Goal: Task Accomplishment & Management: Manage account settings

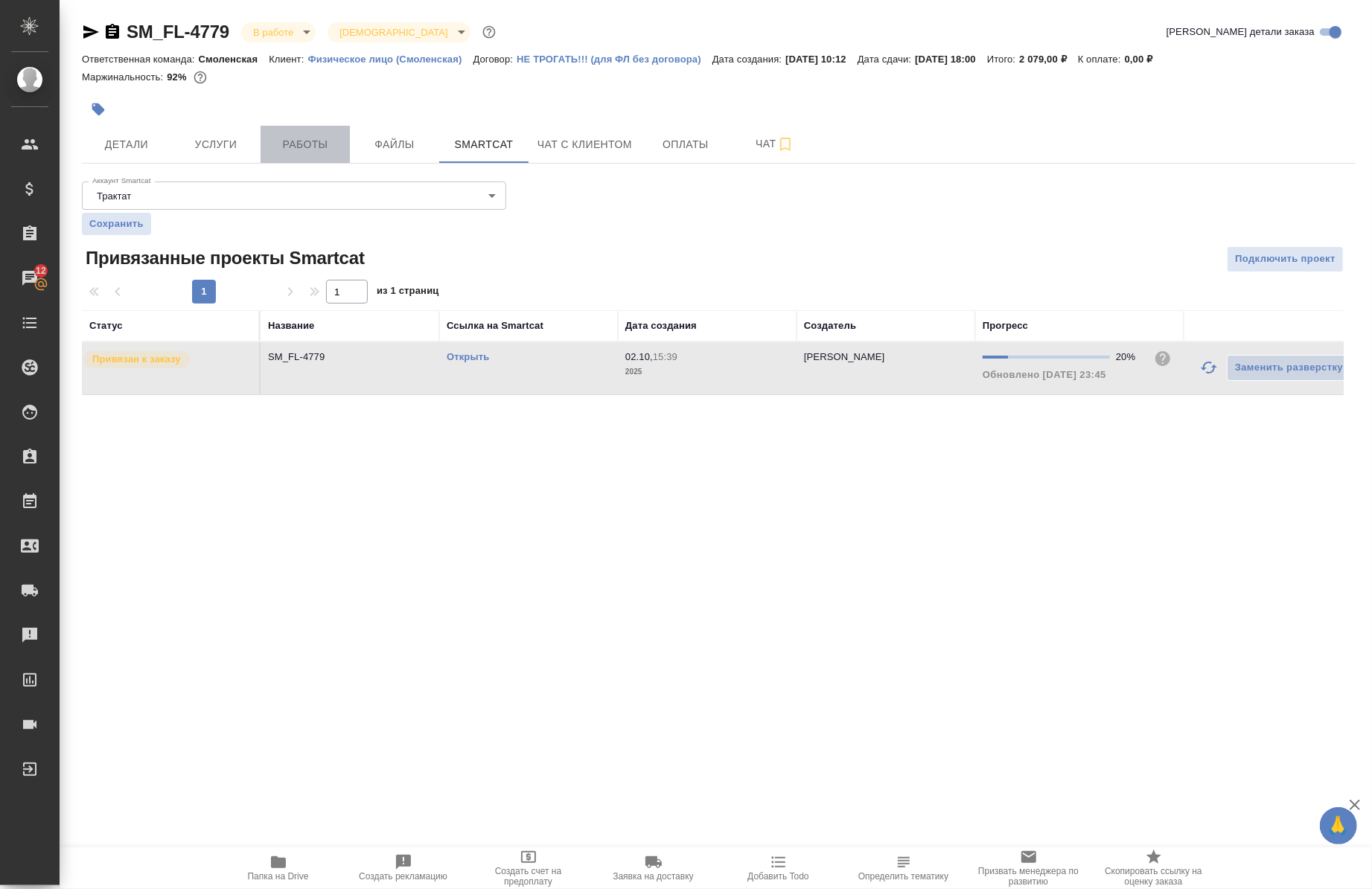
click at [308, 142] on span "Работы" at bounding box center [305, 144] width 71 height 18
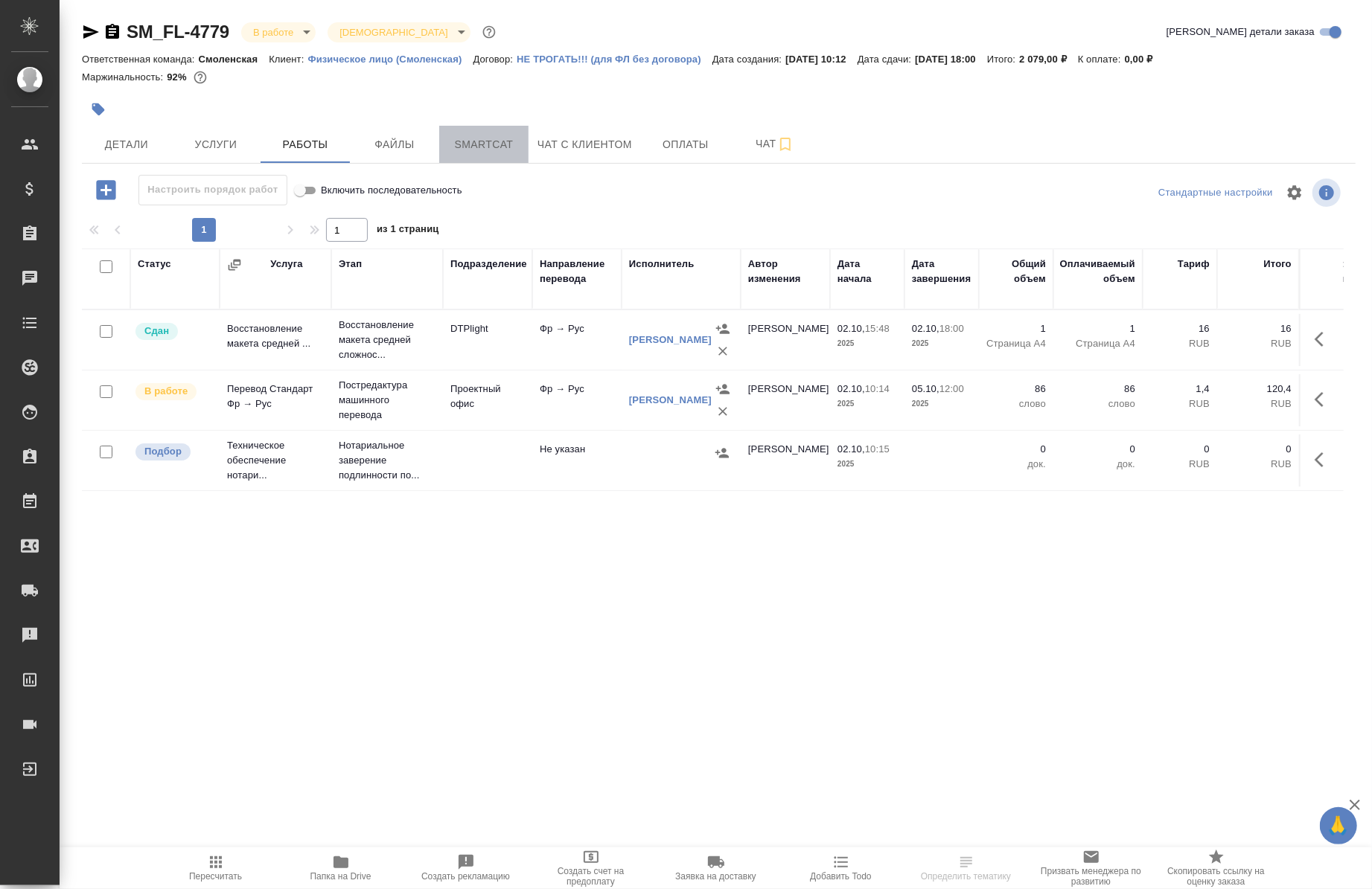
click at [483, 152] on span "Smartcat" at bounding box center [484, 144] width 71 height 18
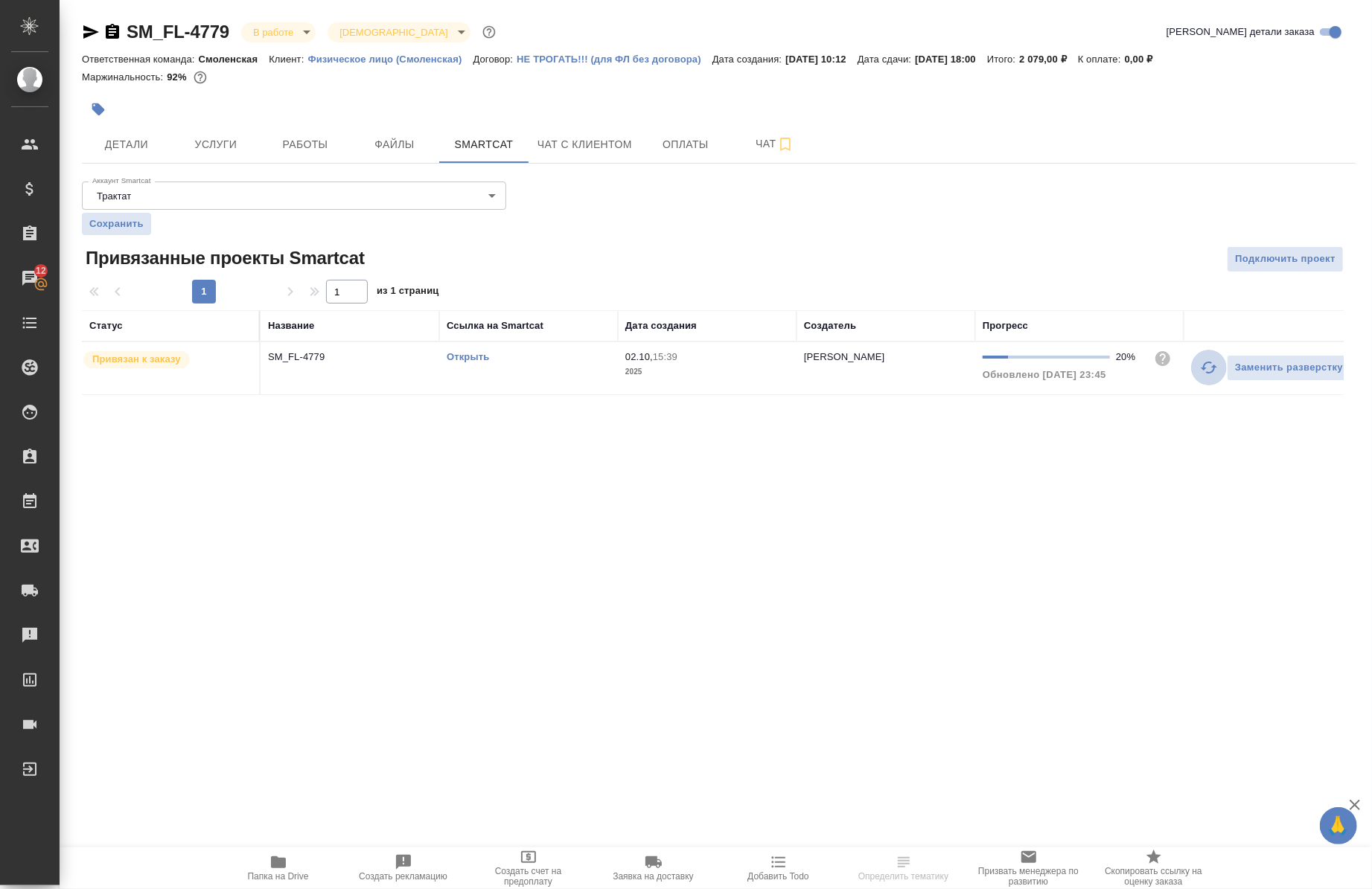
click at [1203, 375] on icon "button" at bounding box center [1209, 367] width 18 height 18
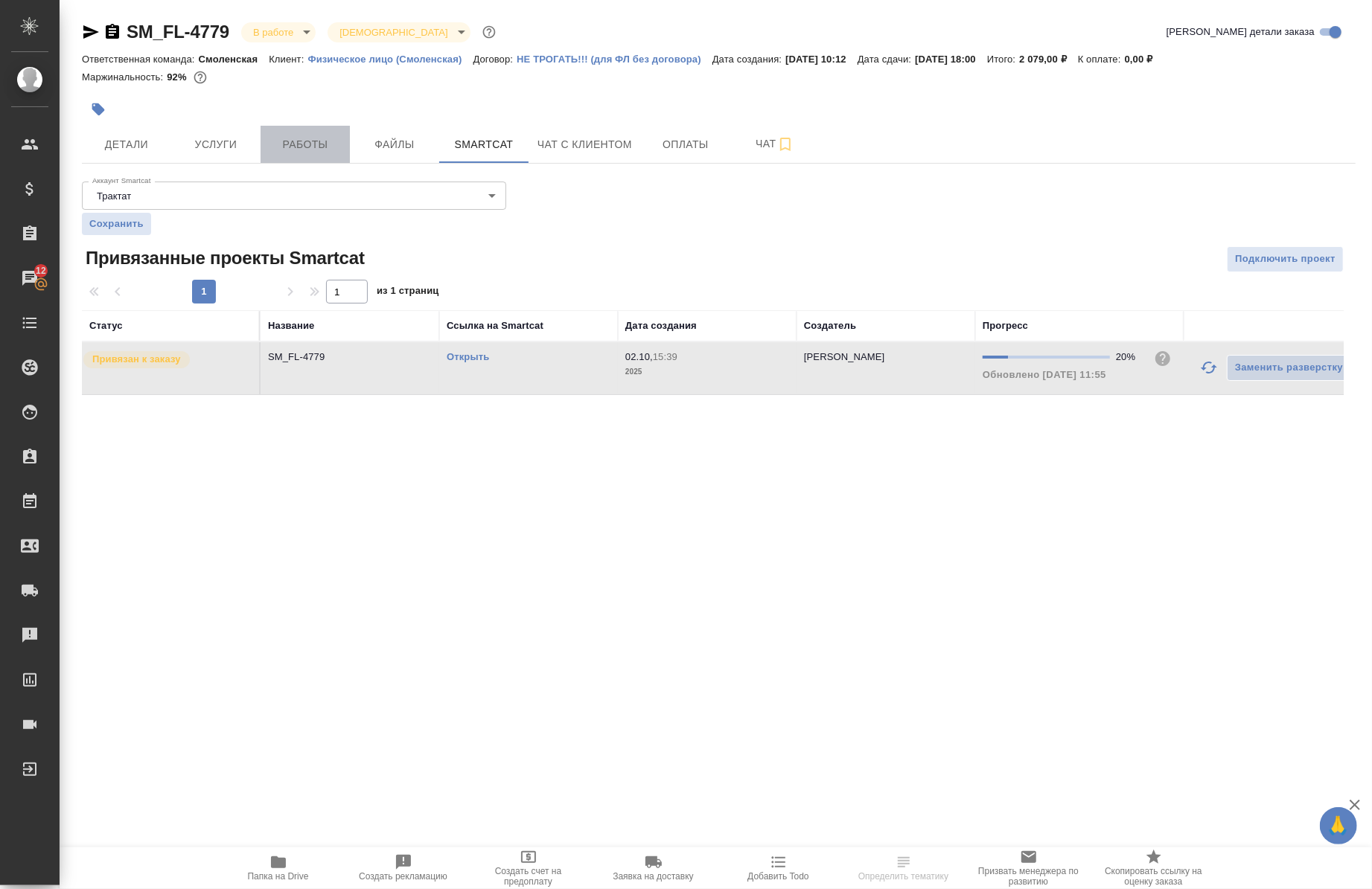
click at [326, 139] on span "Работы" at bounding box center [305, 144] width 71 height 18
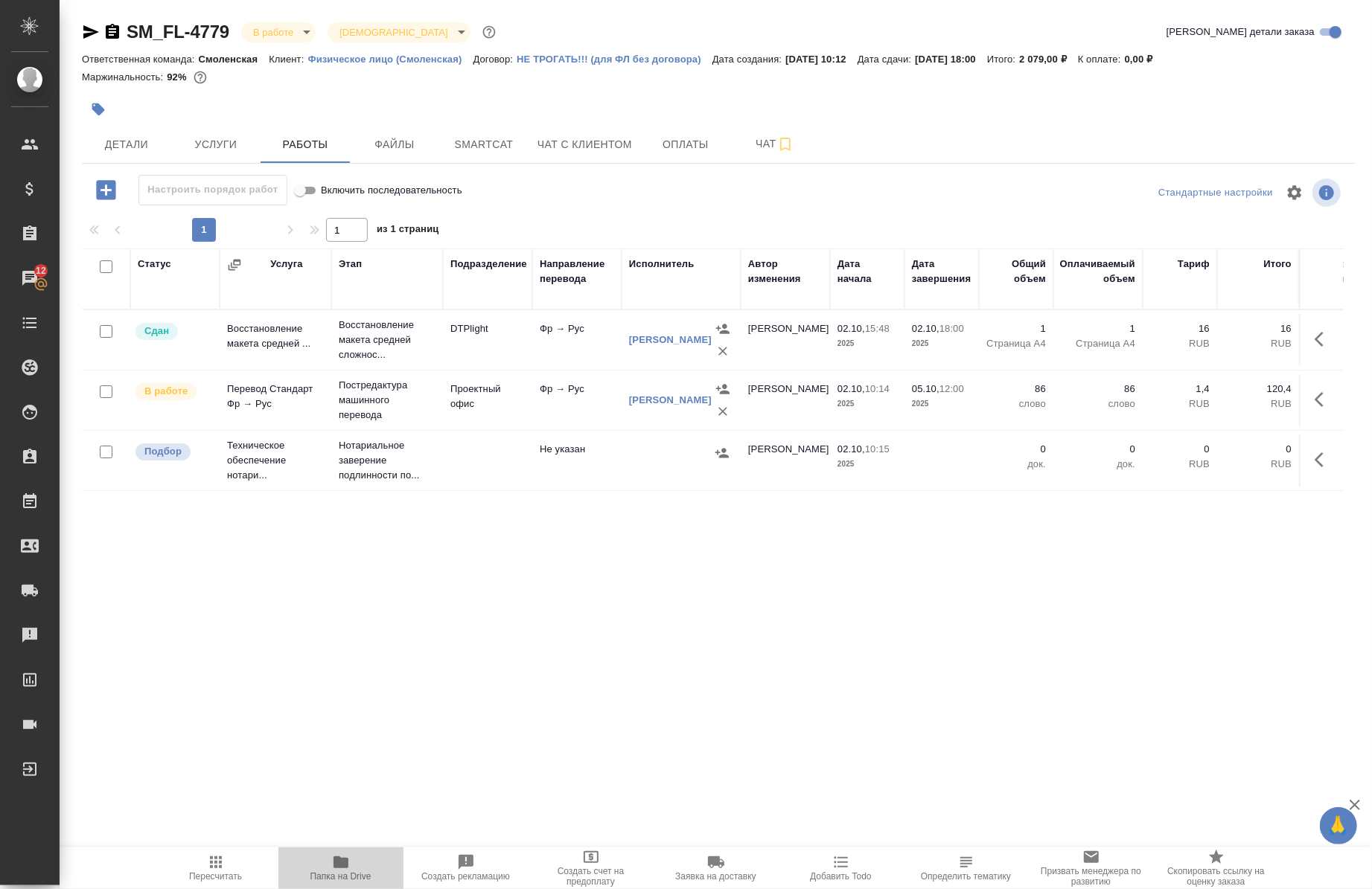
click at [342, 876] on span "Папка на Drive" at bounding box center [340, 877] width 61 height 11
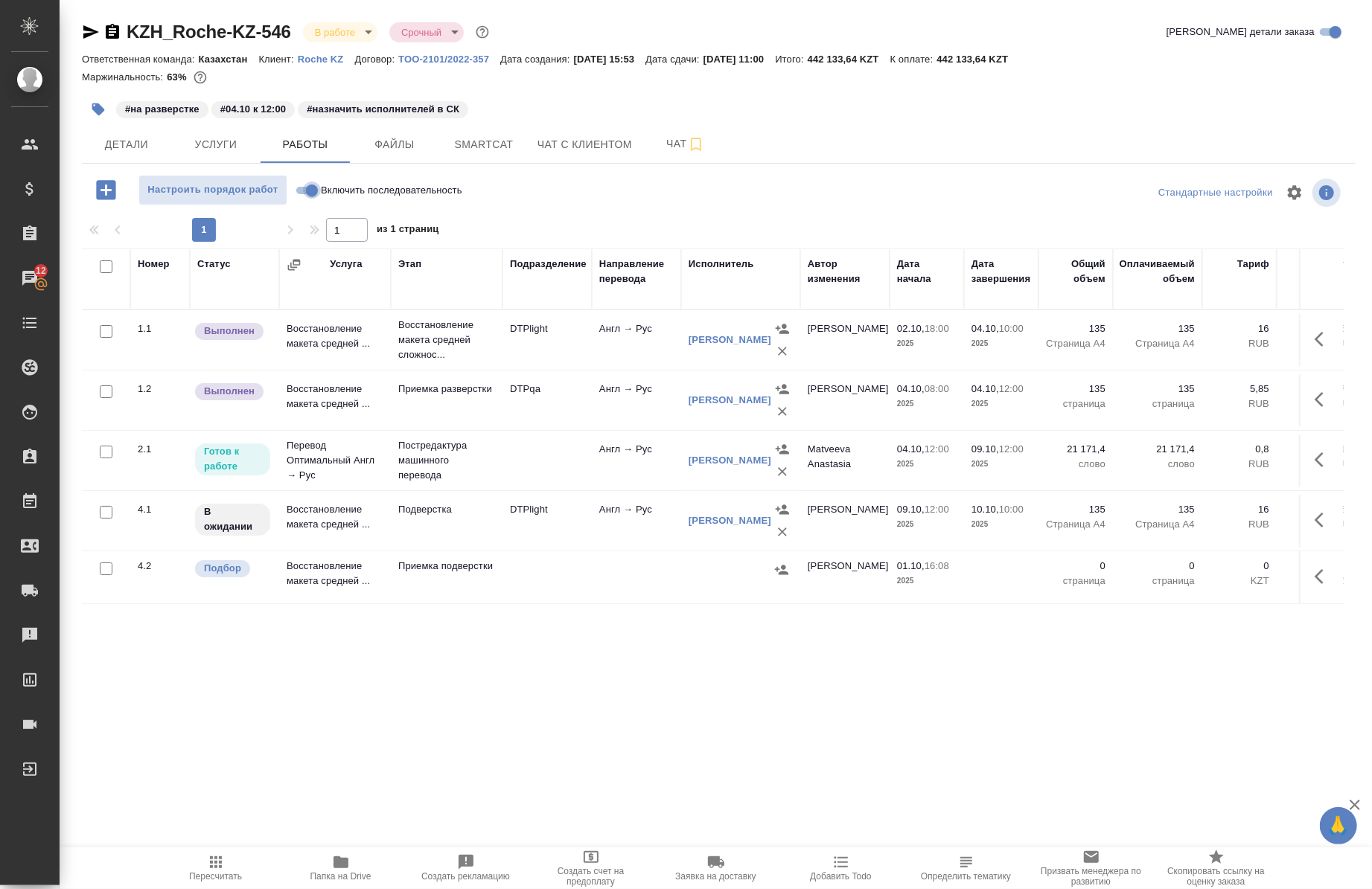
click at [314, 196] on input "Включить последовательность" at bounding box center [312, 190] width 54 height 18
checkbox input "true"
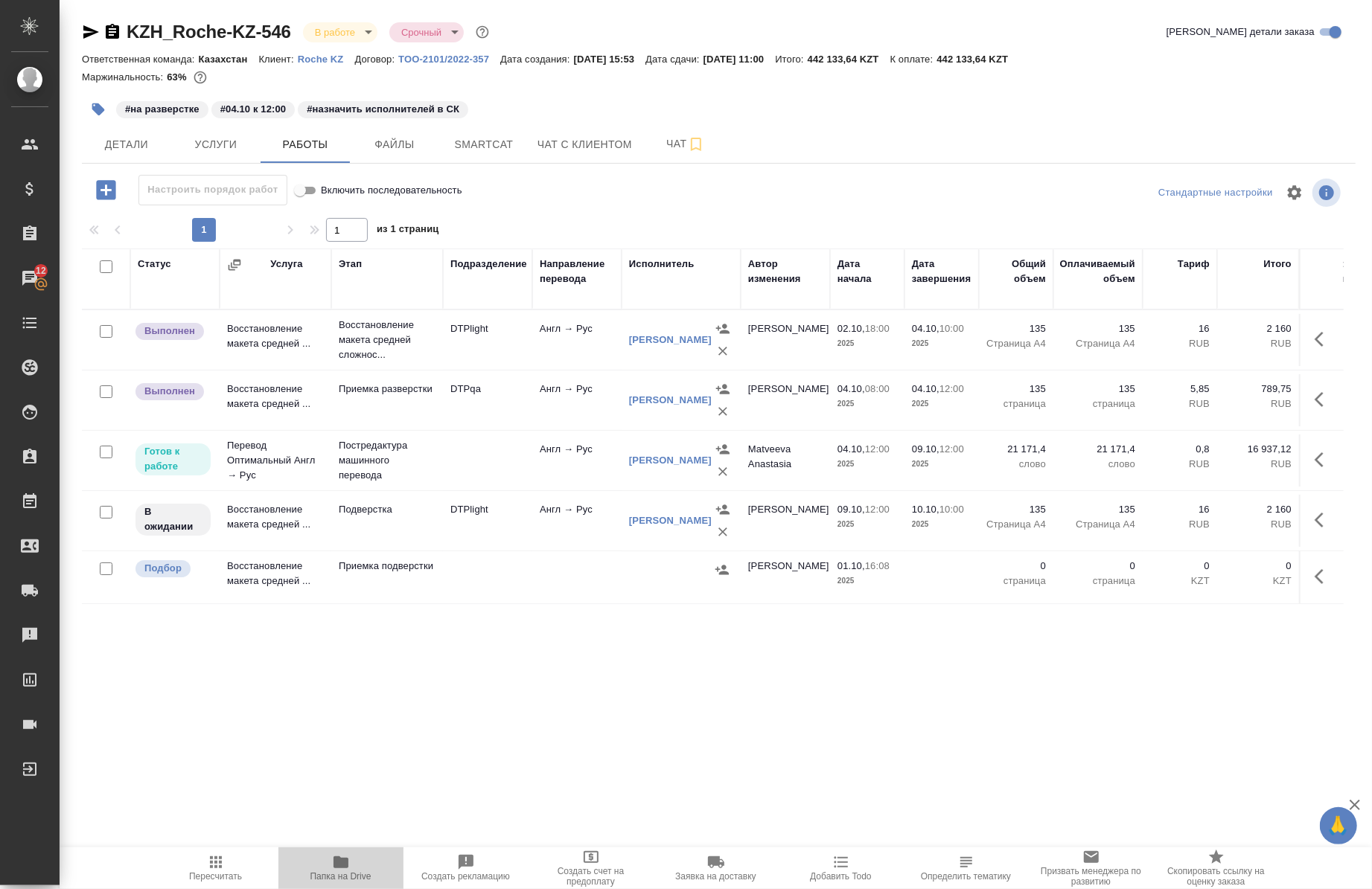
click at [351, 871] on span "Папка на Drive" at bounding box center [340, 867] width 107 height 28
click at [495, 145] on span "Smartcat" at bounding box center [484, 144] width 71 height 18
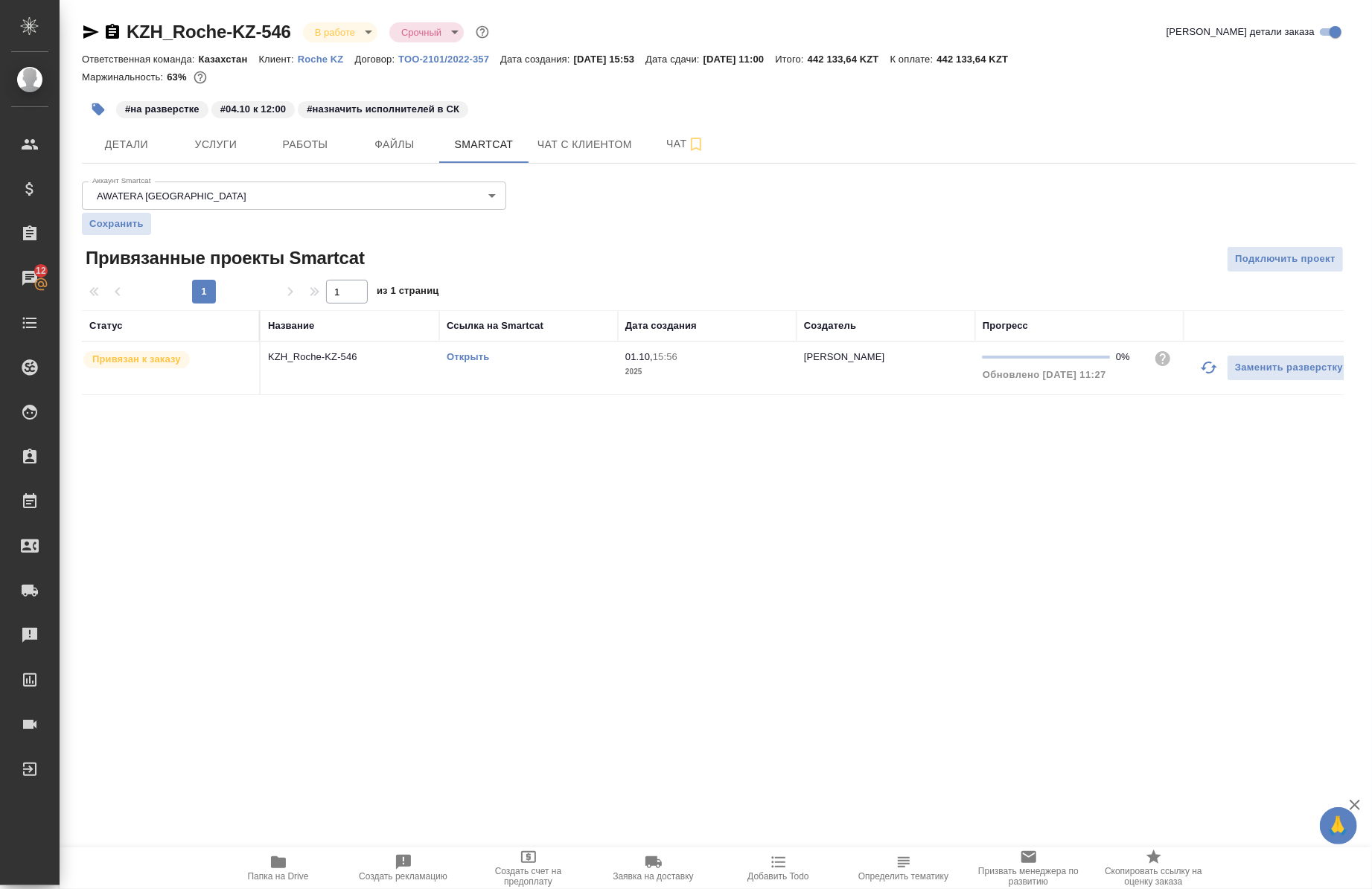
click at [463, 355] on link "Открыть" at bounding box center [468, 357] width 42 height 12
click at [219, 136] on span "Услуги" at bounding box center [215, 144] width 71 height 18
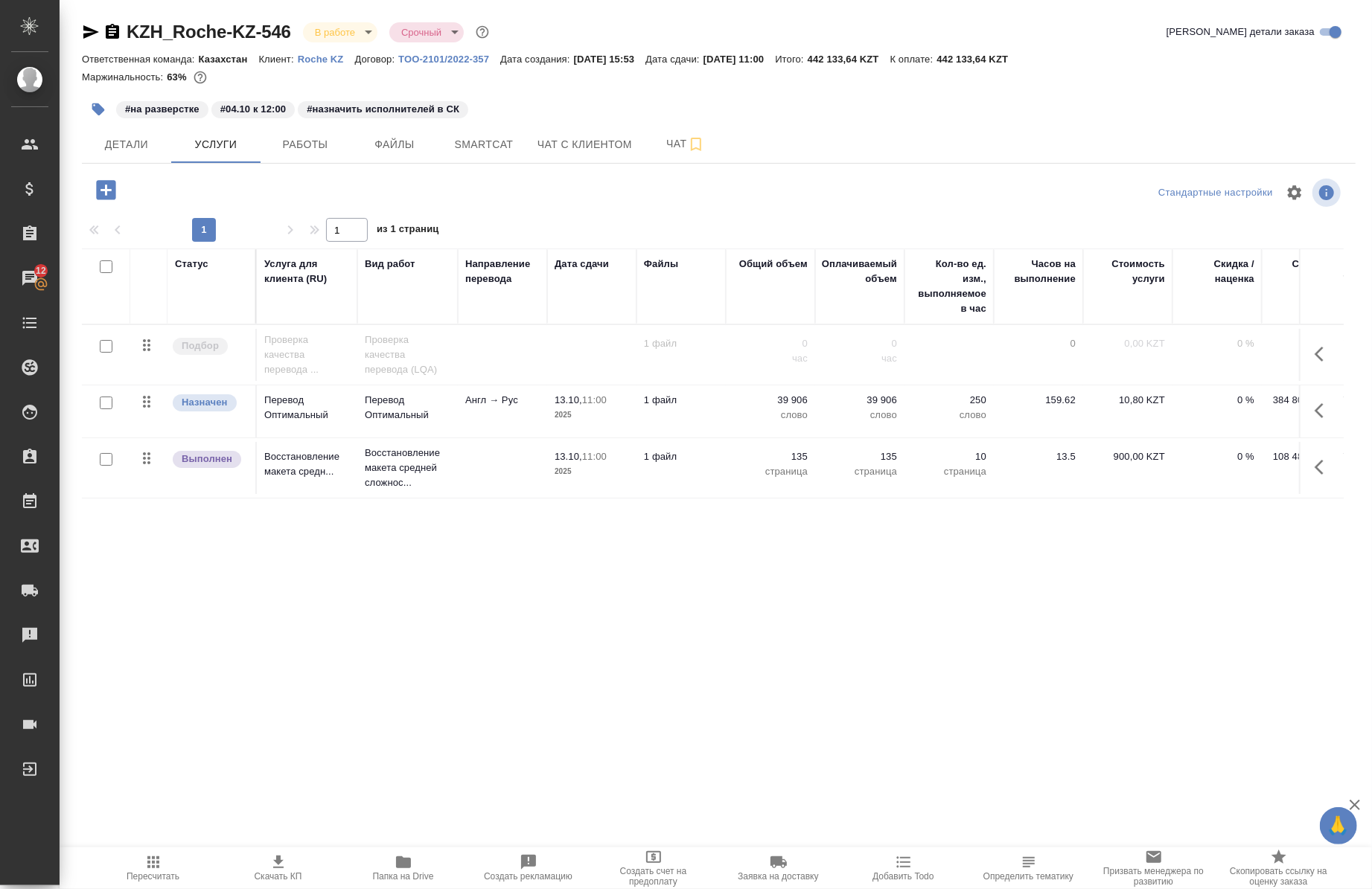
click at [1319, 410] on icon "button" at bounding box center [1323, 410] width 18 height 18
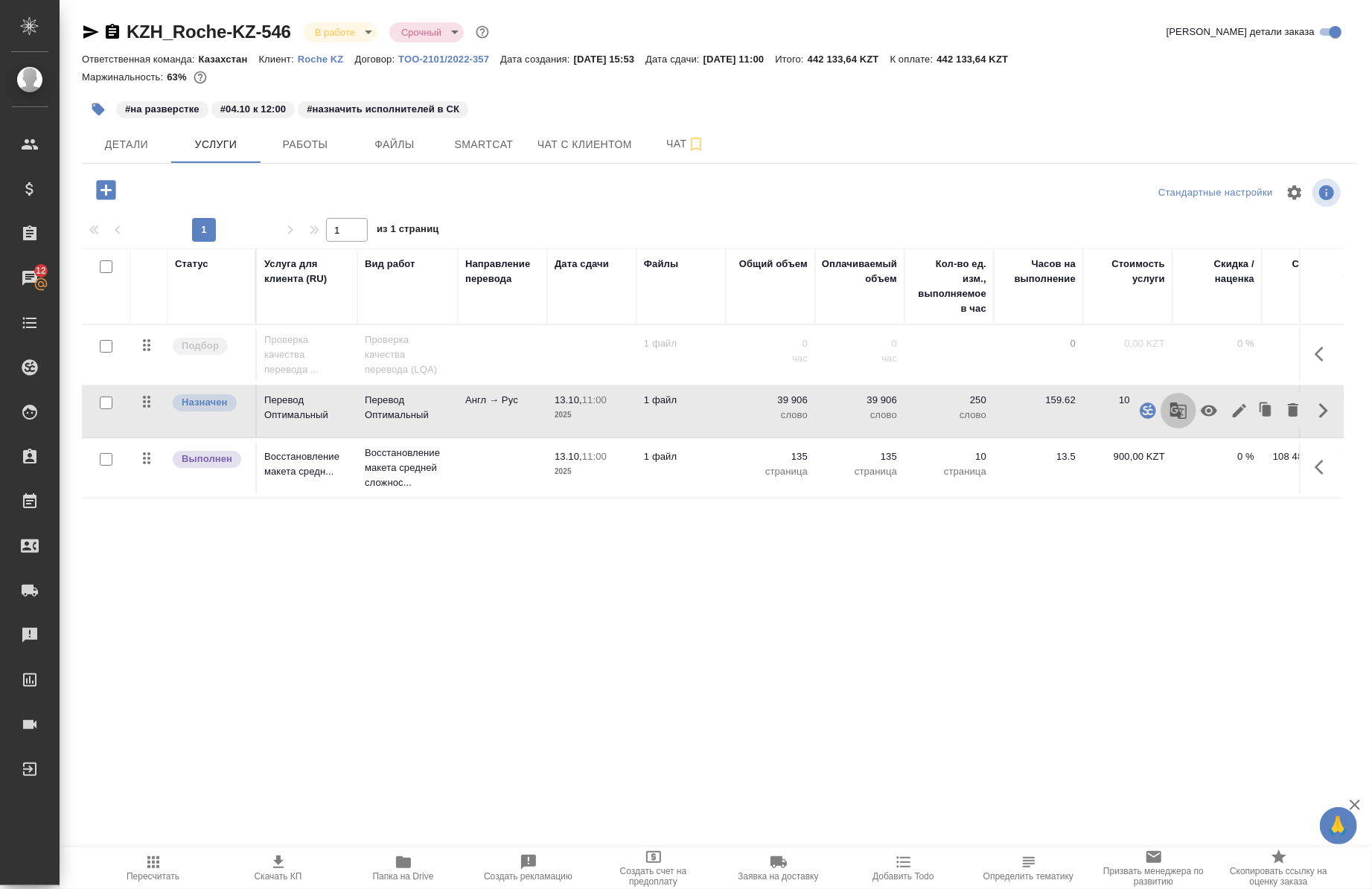
click at [1176, 413] on icon "button" at bounding box center [1178, 410] width 18 height 18
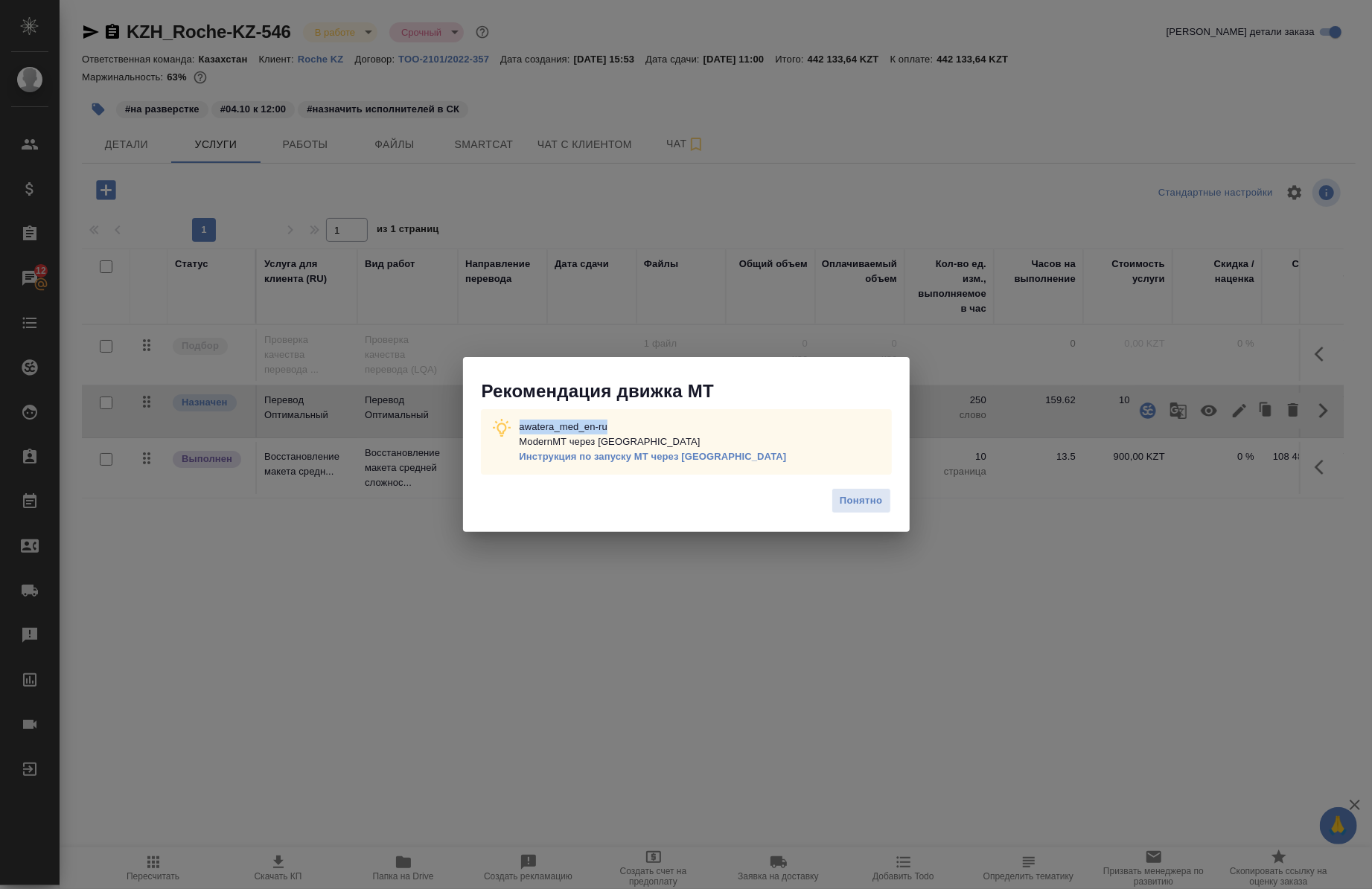
drag, startPoint x: 619, startPoint y: 415, endPoint x: 518, endPoint y: 418, distance: 101.0
click at [519, 420] on p "awatera_med_en-ru ModernMT через Теру Инструкция по запуску МТ через Теру" at bounding box center [653, 442] width 267 height 44
copy p "awatera_med_en-ru"
click at [852, 509] on span "Понятно" at bounding box center [861, 502] width 42 height 17
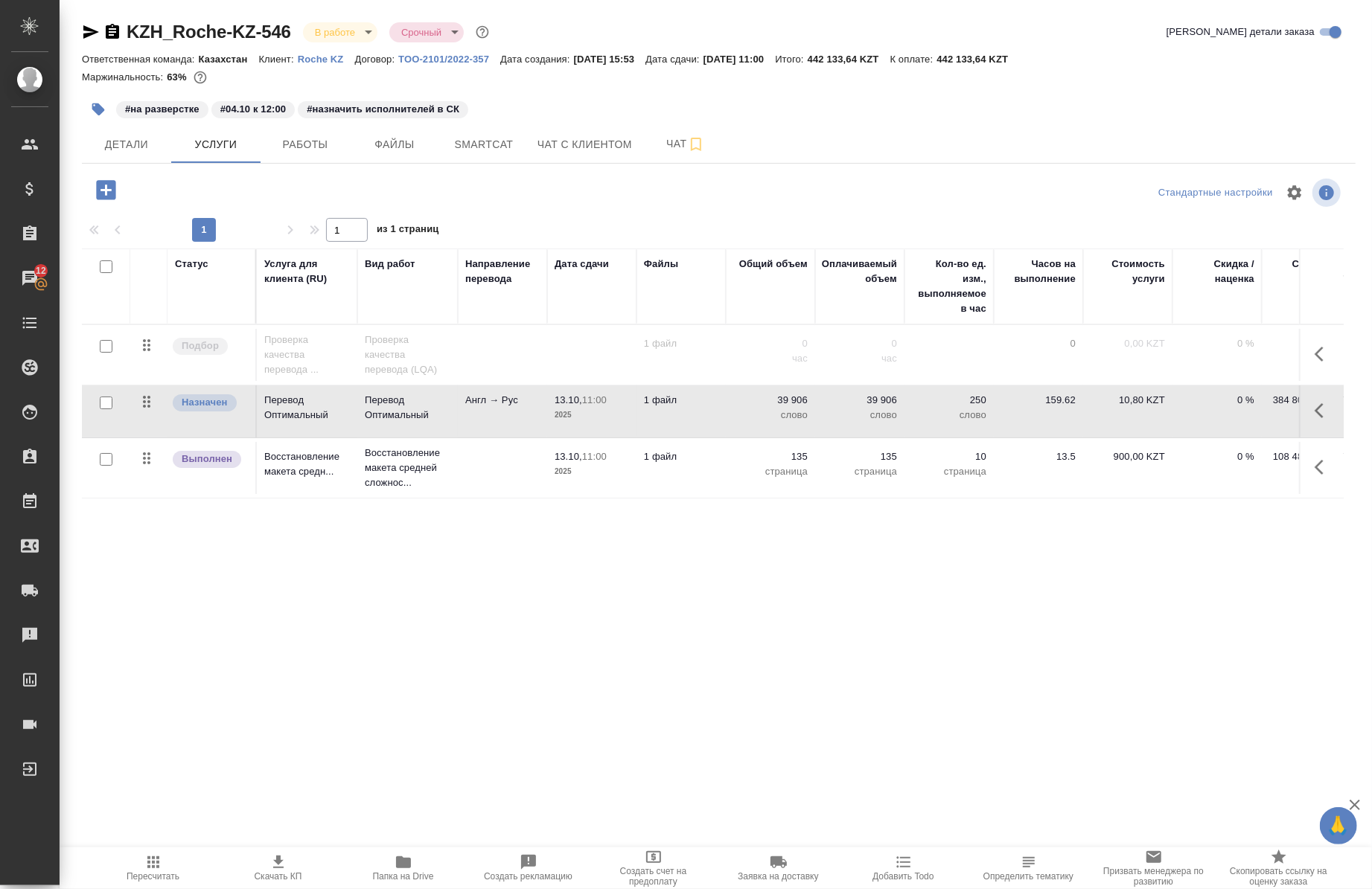
click at [1318, 410] on icon "button" at bounding box center [1323, 410] width 18 height 18
click at [1186, 405] on icon "button" at bounding box center [1178, 410] width 18 height 18
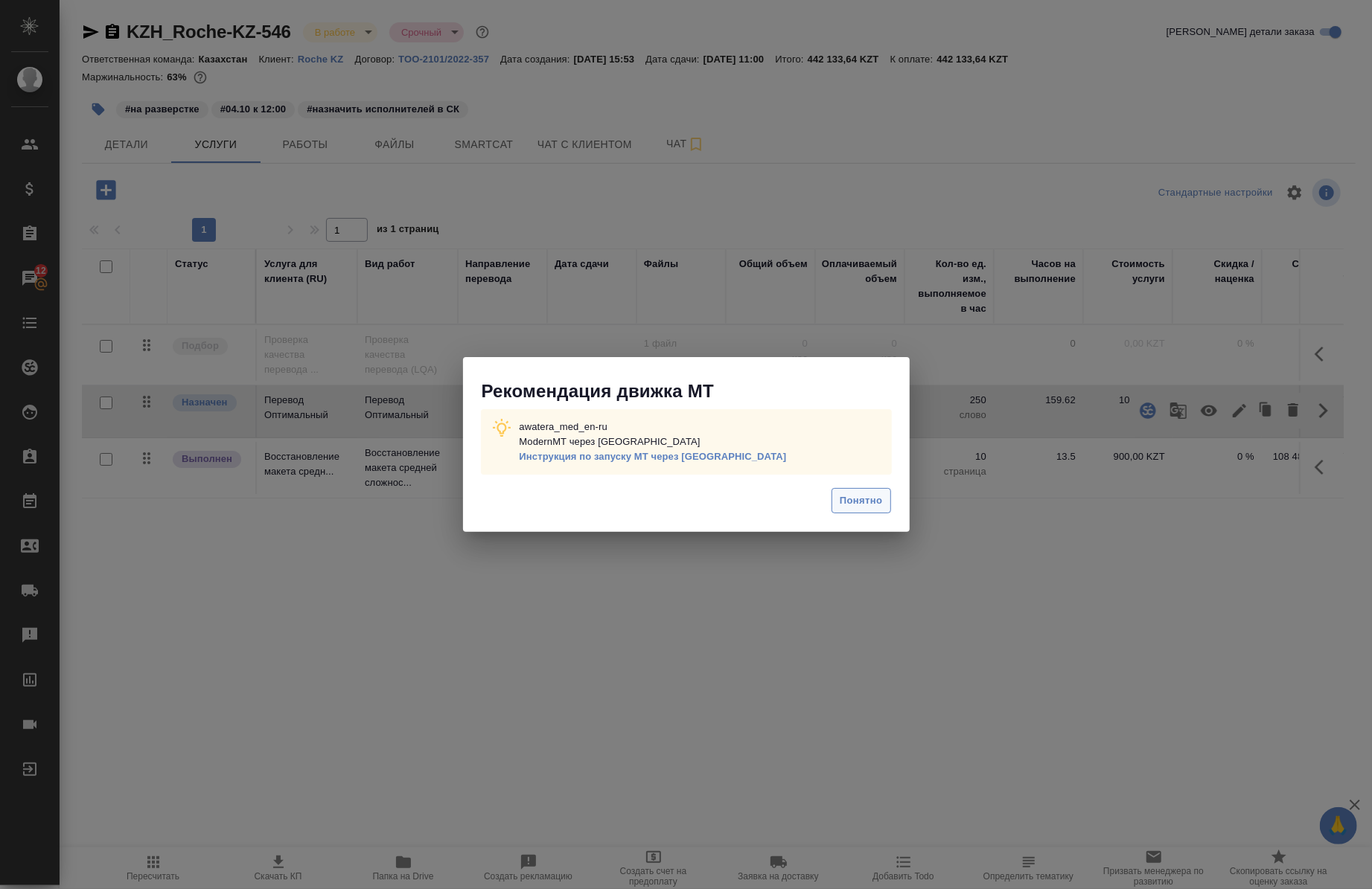
click at [856, 503] on span "Понятно" at bounding box center [861, 502] width 42 height 17
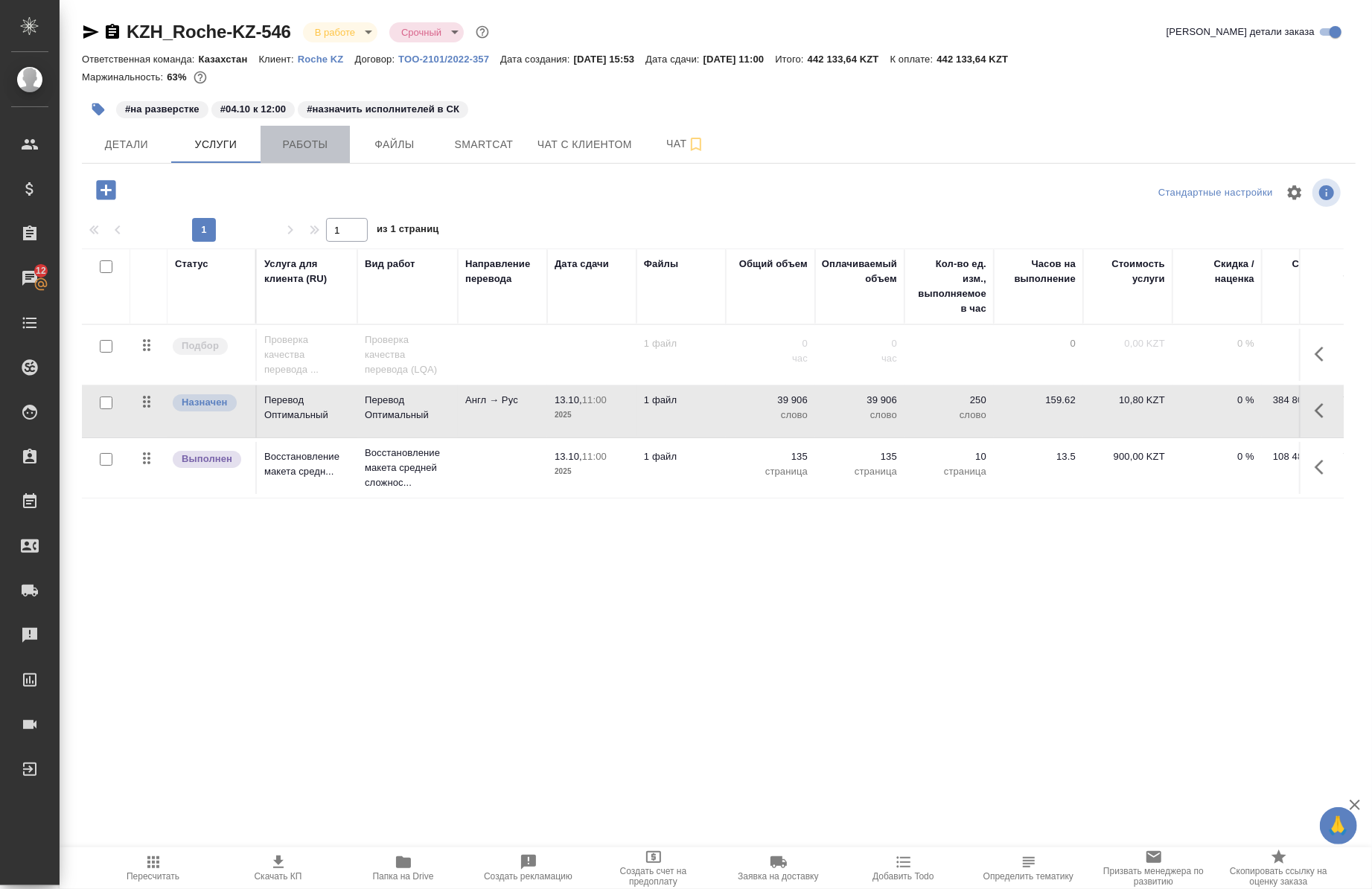
click at [299, 141] on span "Работы" at bounding box center [305, 144] width 71 height 18
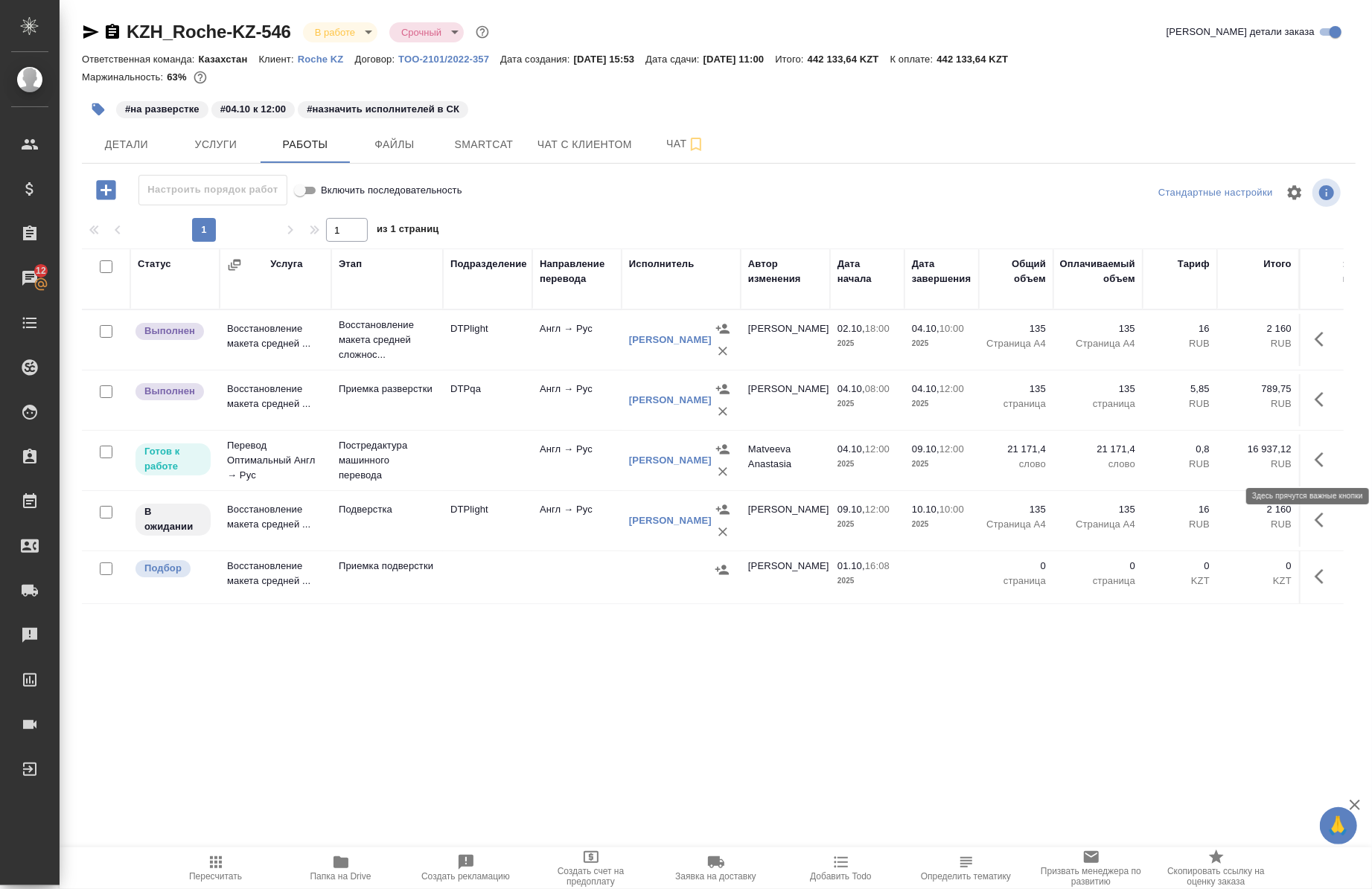
click at [1315, 457] on icon "button" at bounding box center [1323, 459] width 18 height 18
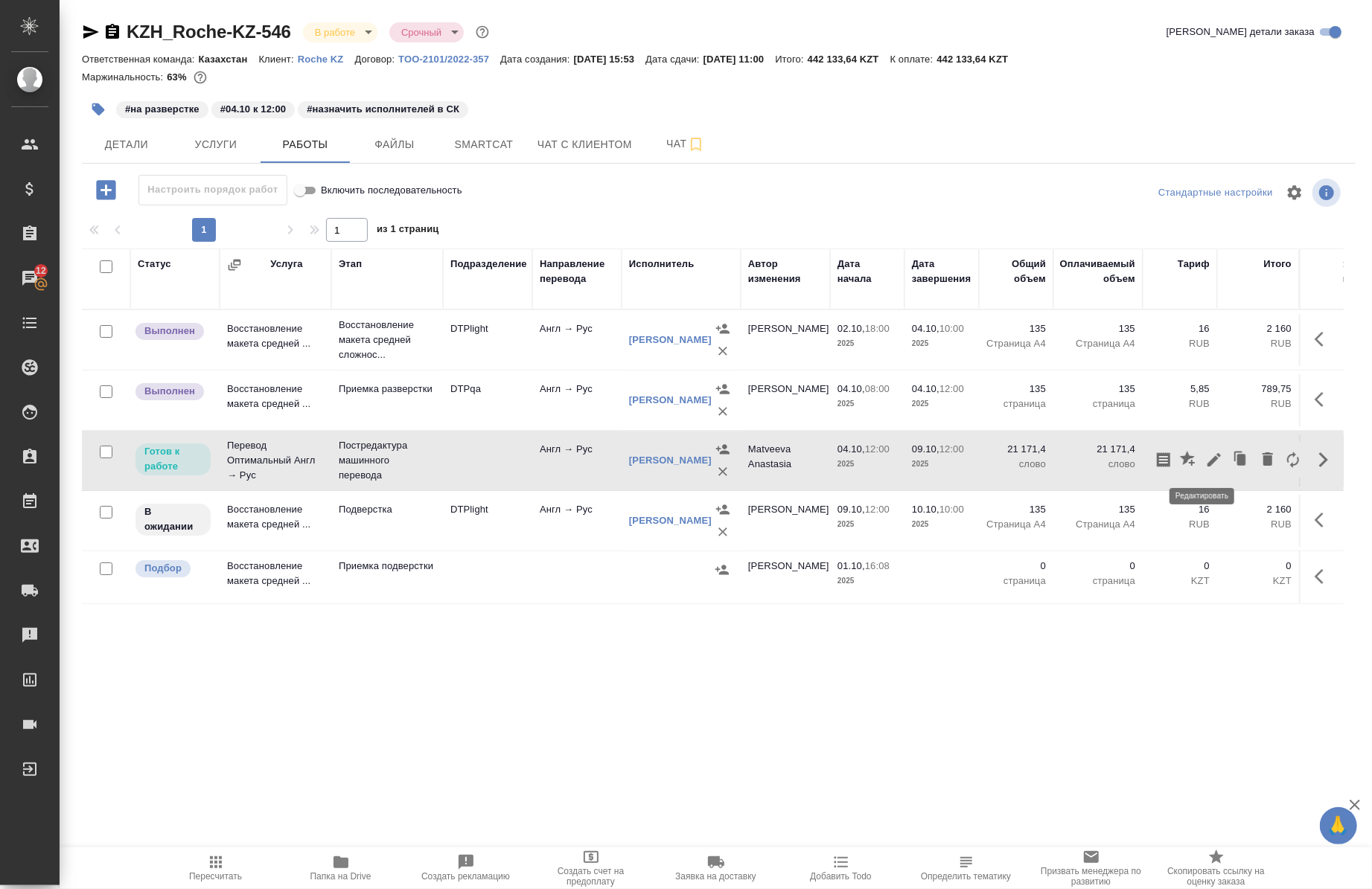
click at [1211, 458] on button "button" at bounding box center [1214, 459] width 25 height 36
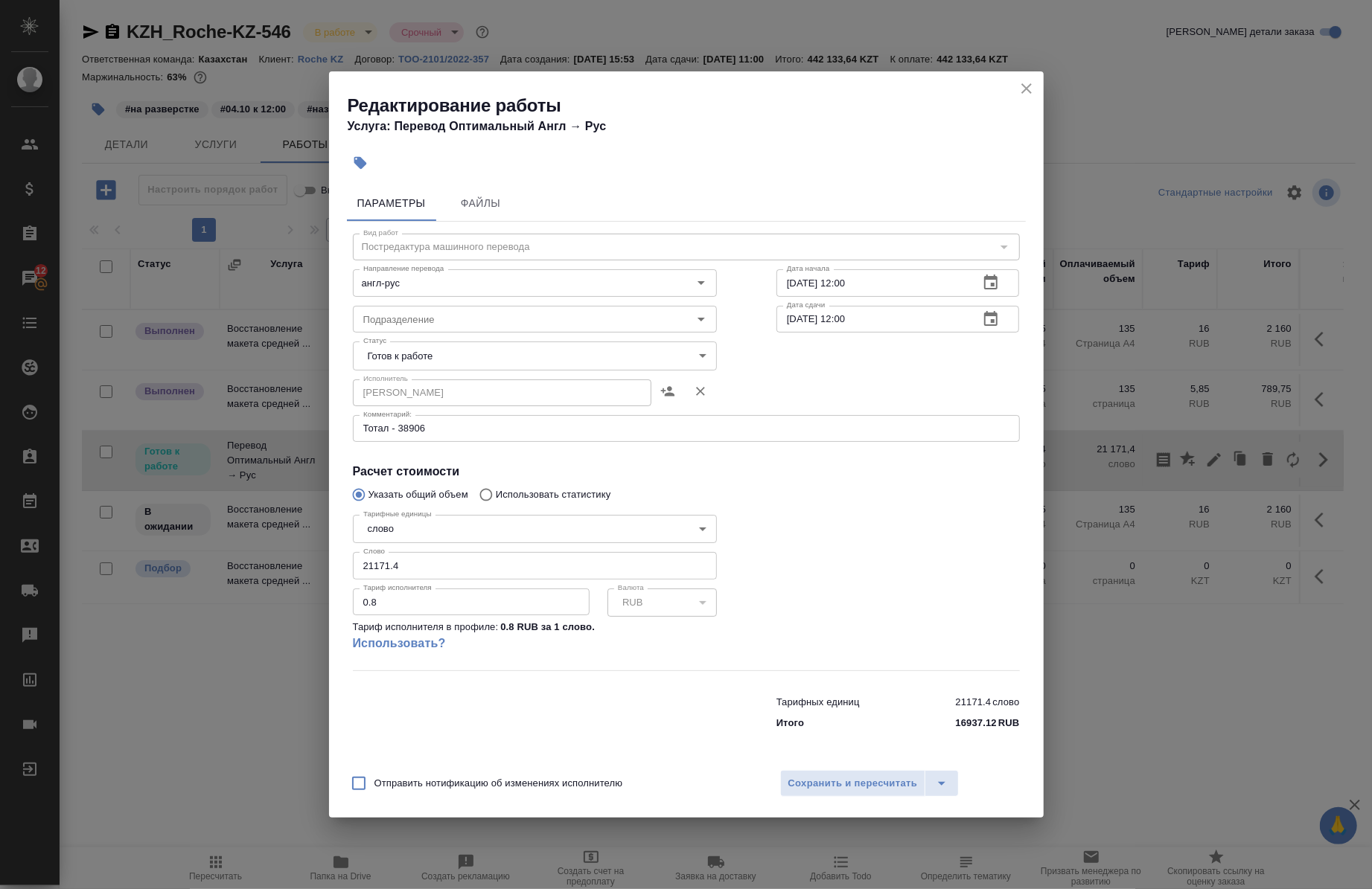
click at [554, 583] on div "Тариф исполнителя 0.8 Тариф исполнителя" at bounding box center [471, 601] width 237 height 37
click at [549, 581] on div "Тарифные единицы слово 5a8b1489cc6b4906c91bfd90 Тарифные единицы Слово 21171.4 …" at bounding box center [535, 590] width 364 height 161
drag, startPoint x: 544, startPoint y: 579, endPoint x: 328, endPoint y: 585, distance: 216.1
click at [328, 585] on div "Редактирование работы Услуга: Перевод Оптимальный Англ → Рус Параметры Файлы Ви…" at bounding box center [686, 444] width 1372 height 889
paste input "13832.3"
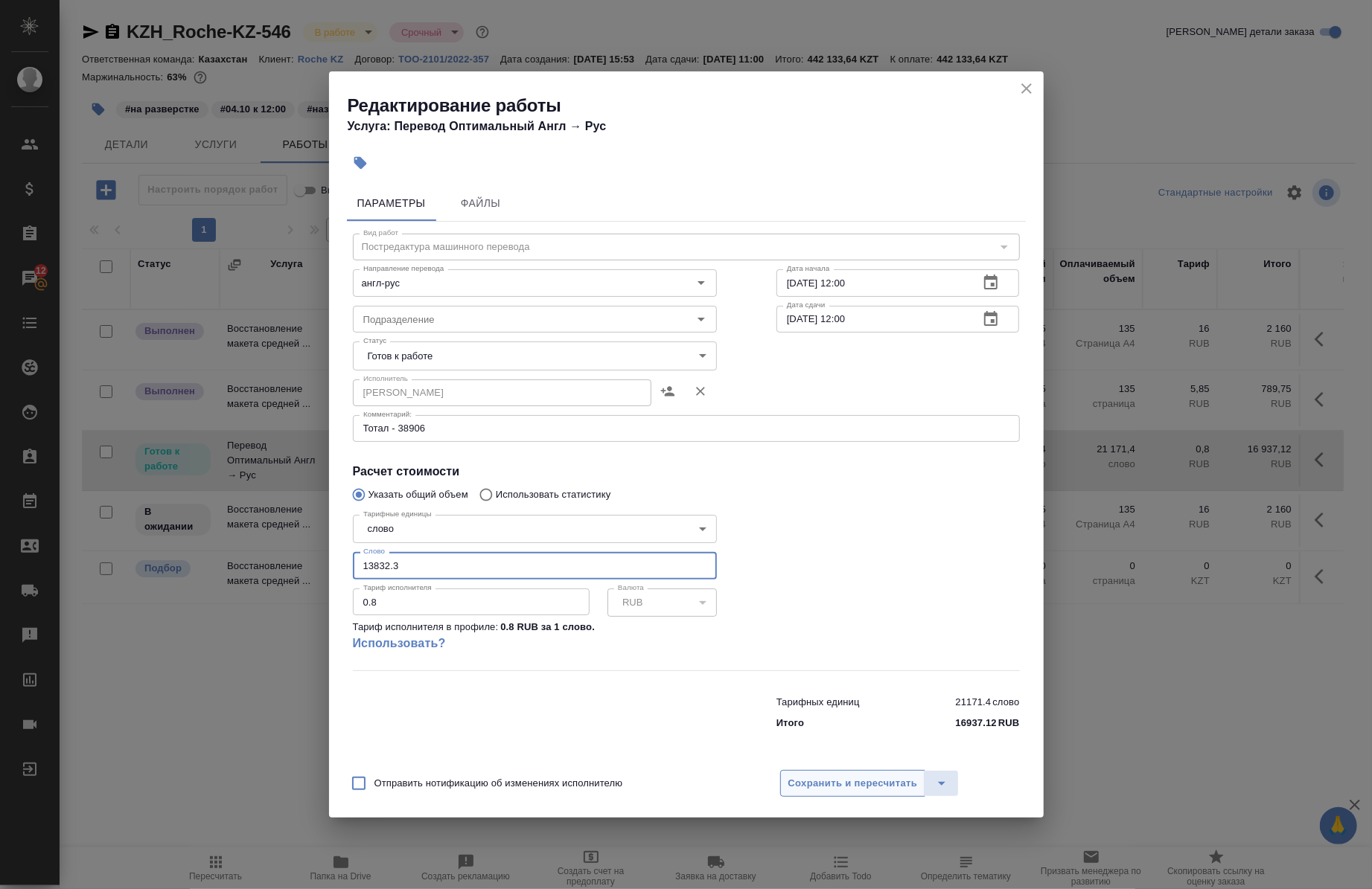
type input "13832.3"
click at [797, 787] on span "Сохранить и пересчитать" at bounding box center [853, 784] width 130 height 17
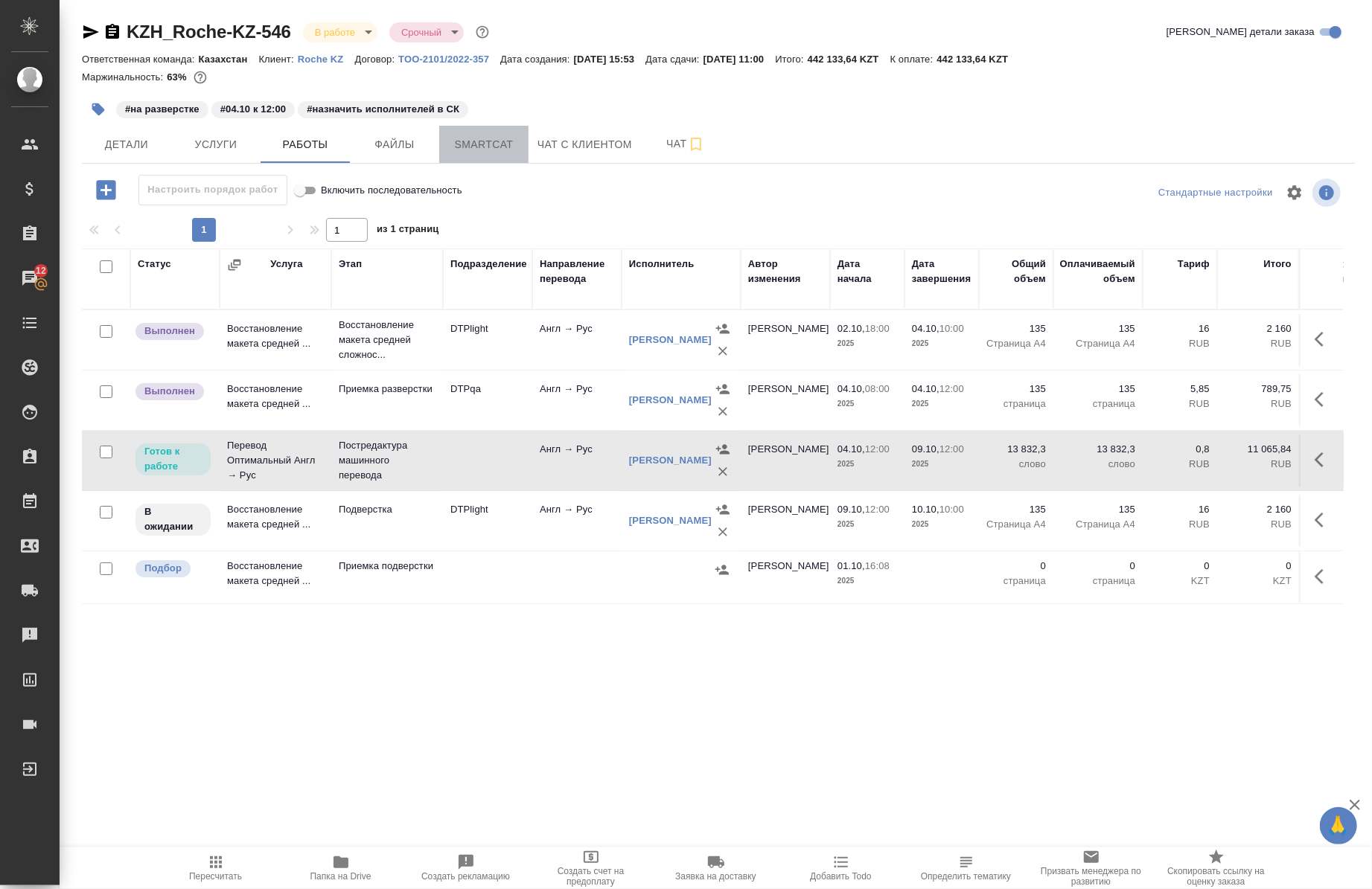
click at [476, 157] on button "Smartcat" at bounding box center [484, 144] width 89 height 37
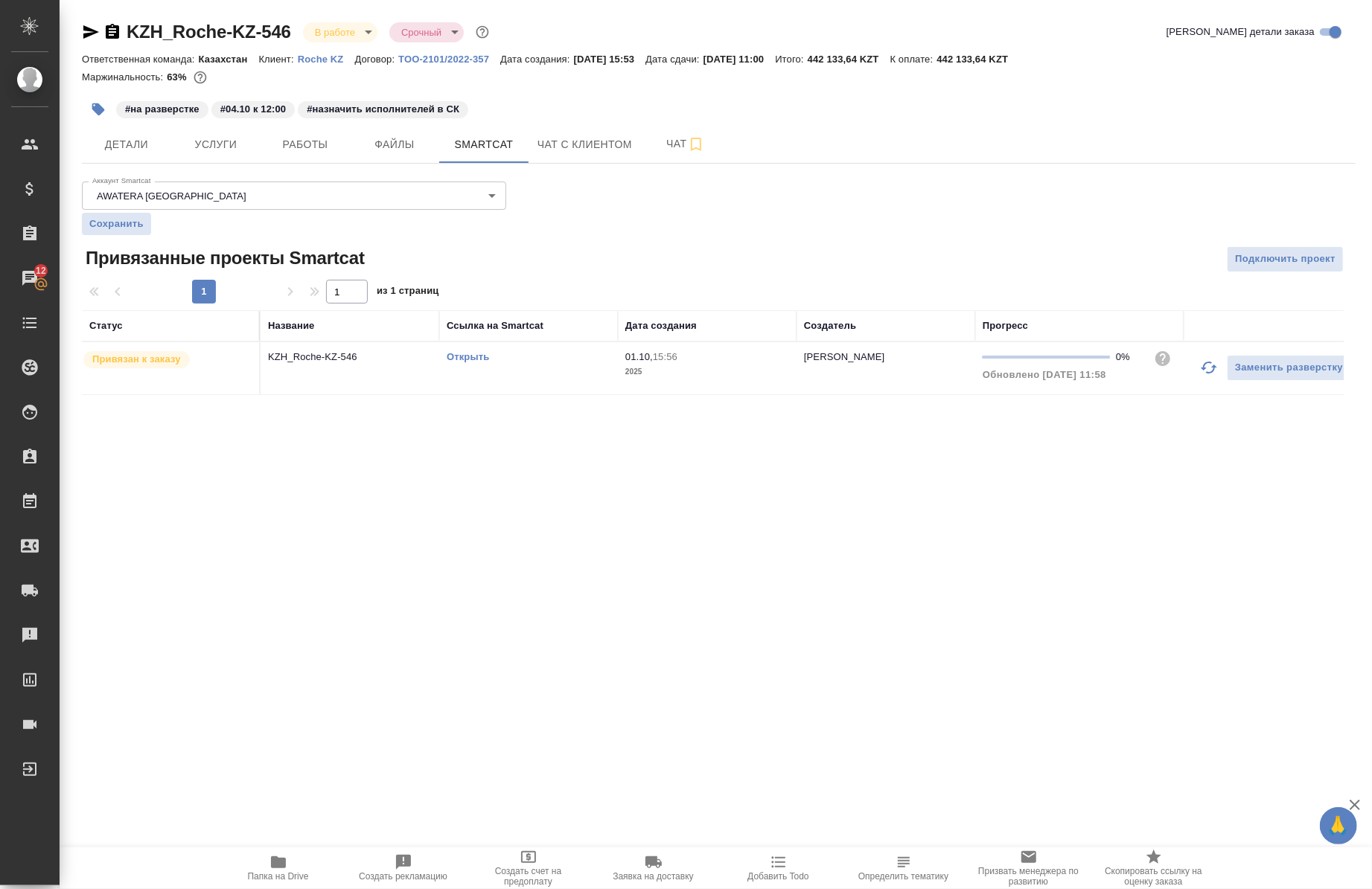
click at [473, 358] on link "Открыть" at bounding box center [468, 357] width 42 height 12
click at [291, 155] on button "Работы" at bounding box center [305, 144] width 89 height 37
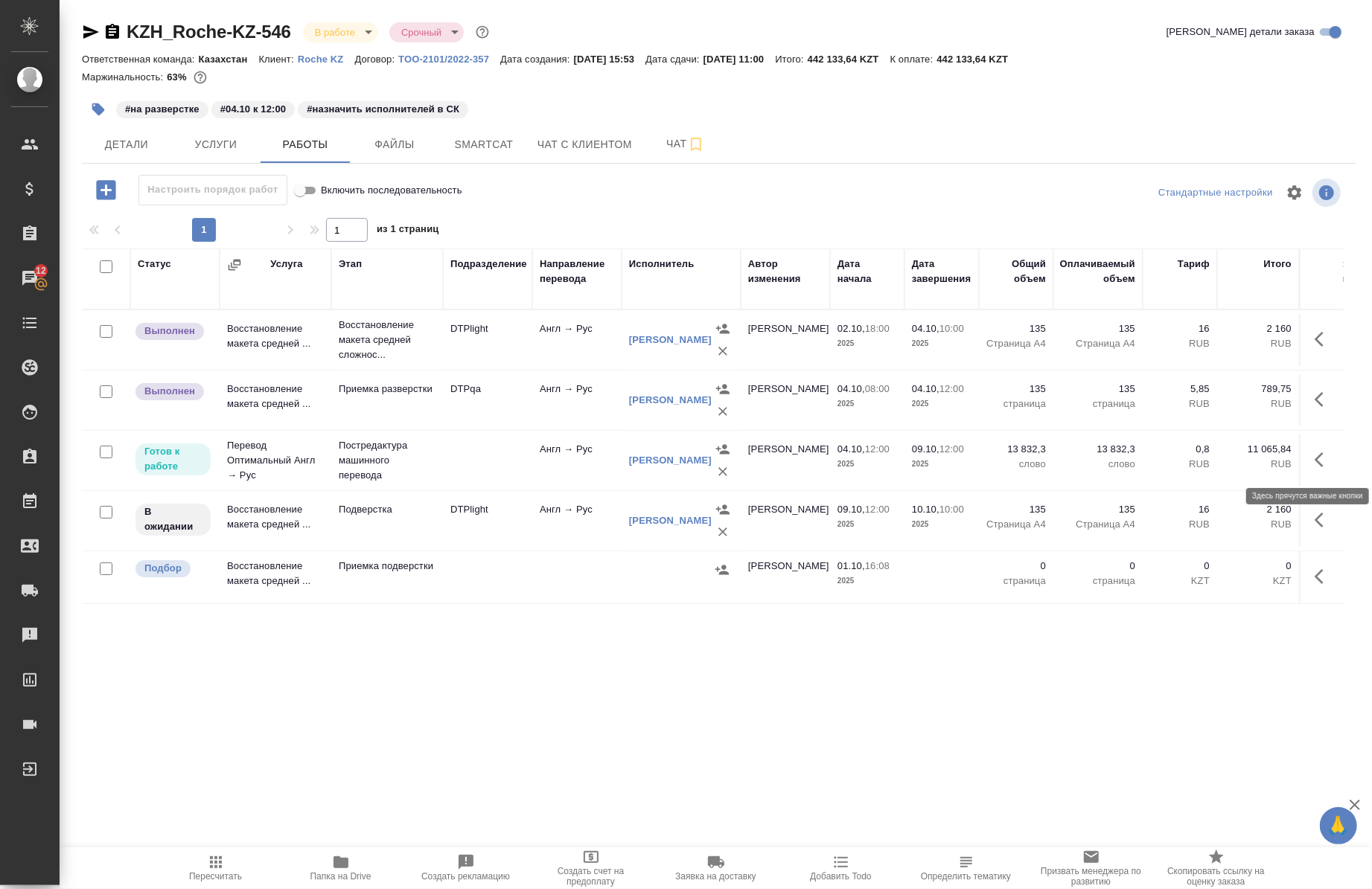
click at [1306, 472] on button "button" at bounding box center [1323, 459] width 36 height 36
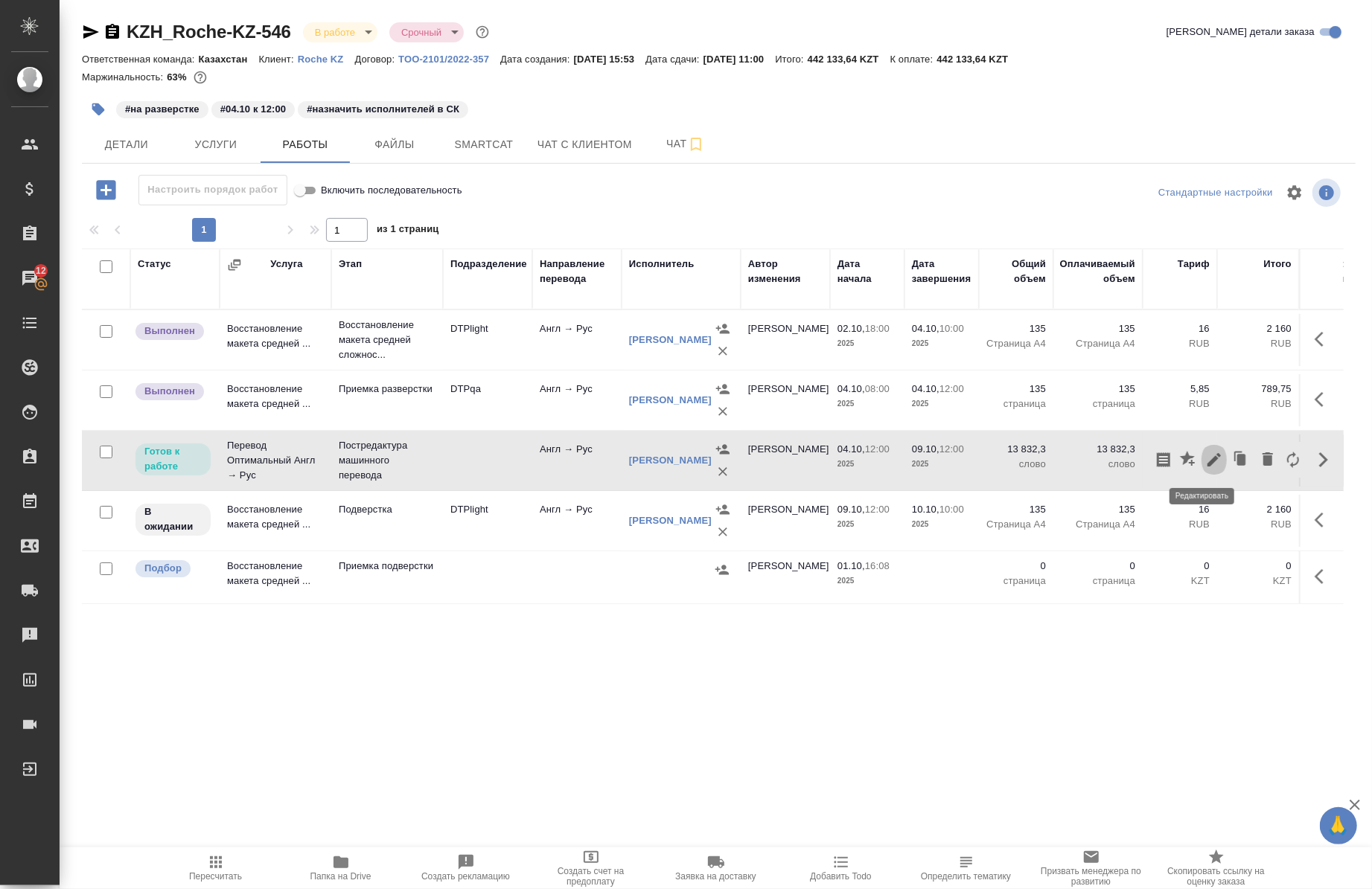
click at [1209, 464] on icon "button" at bounding box center [1213, 459] width 18 height 18
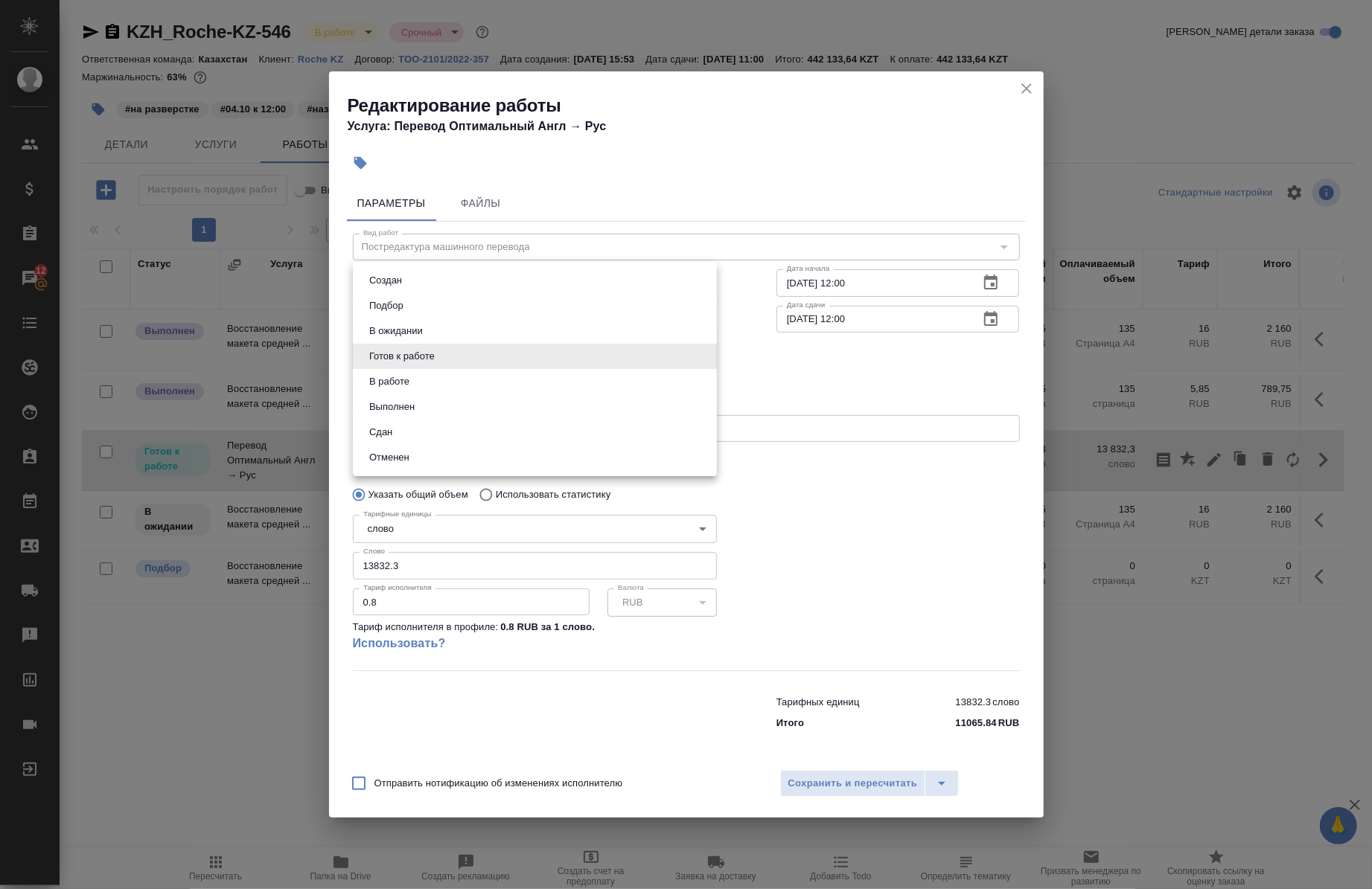
click at [596, 361] on body "🙏 .cls-1 fill:#fff; AWATERA Chernova Anna Клиенты Спецификации Заказы 12 Чаты T…" at bounding box center [686, 444] width 1372 height 889
click at [459, 382] on li "В работе" at bounding box center [535, 382] width 364 height 25
type input "inProgress"
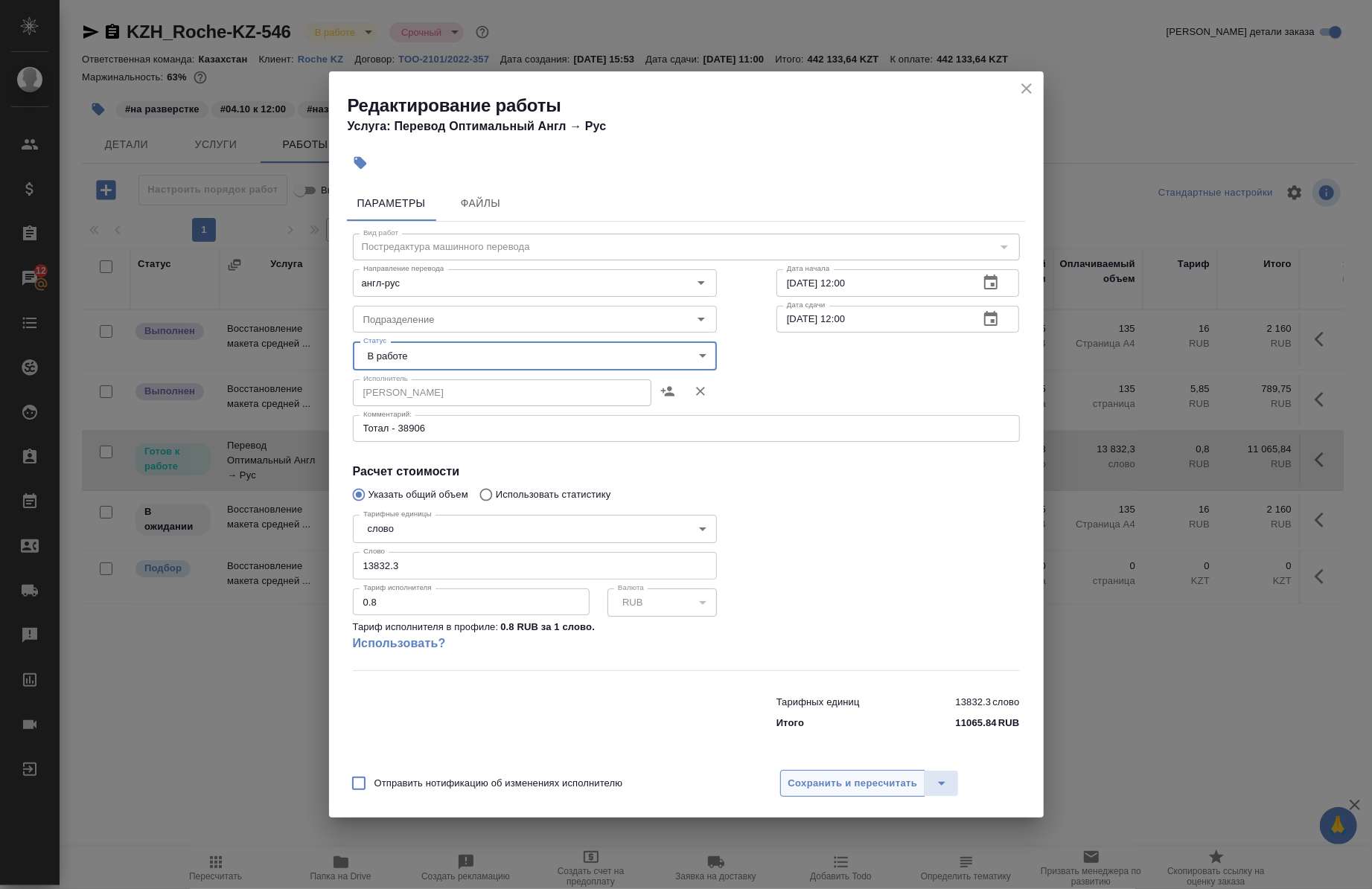
click at [814, 781] on span "Сохранить и пересчитать" at bounding box center [853, 784] width 130 height 17
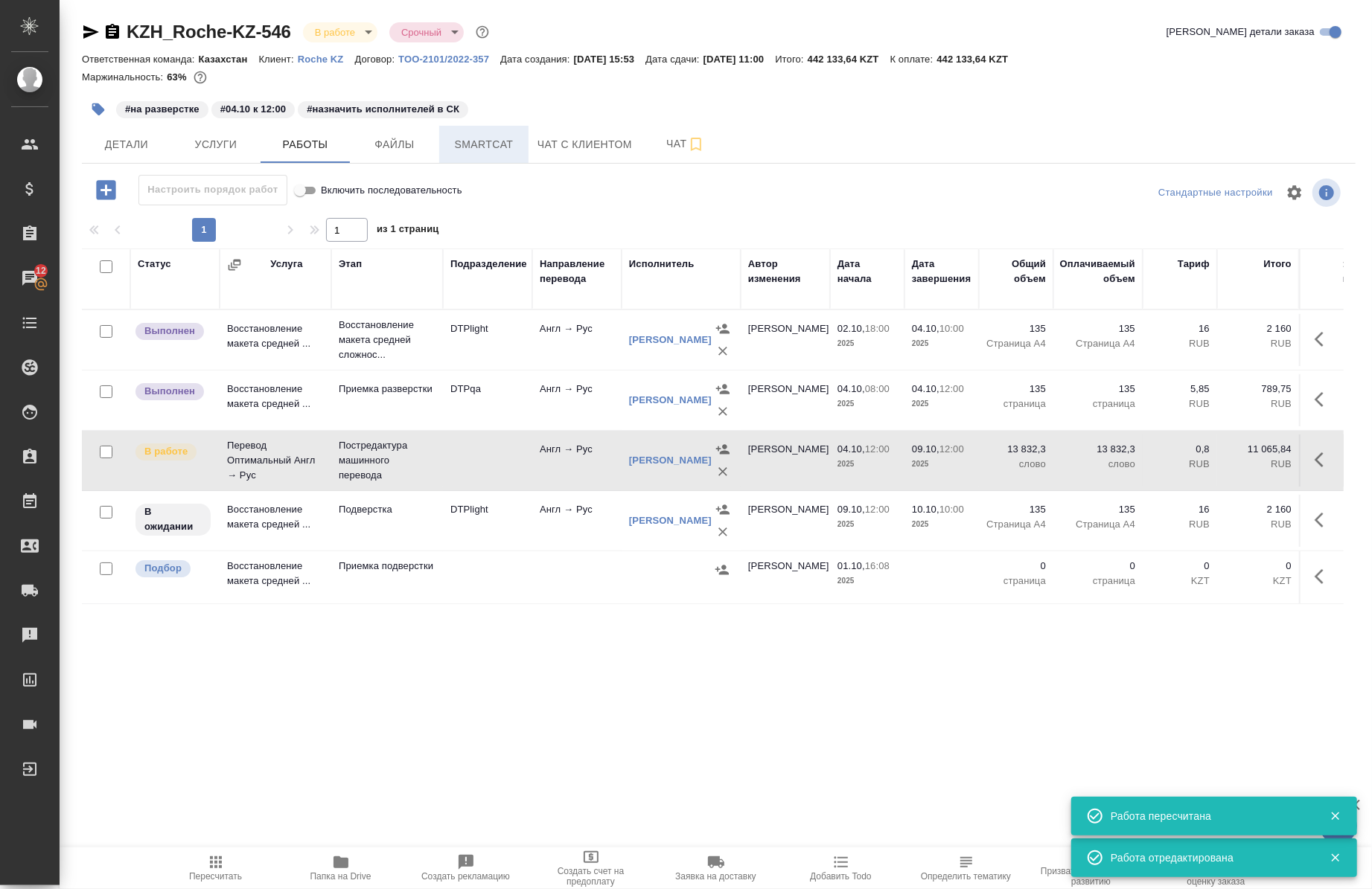
click at [485, 142] on span "Smartcat" at bounding box center [484, 144] width 71 height 18
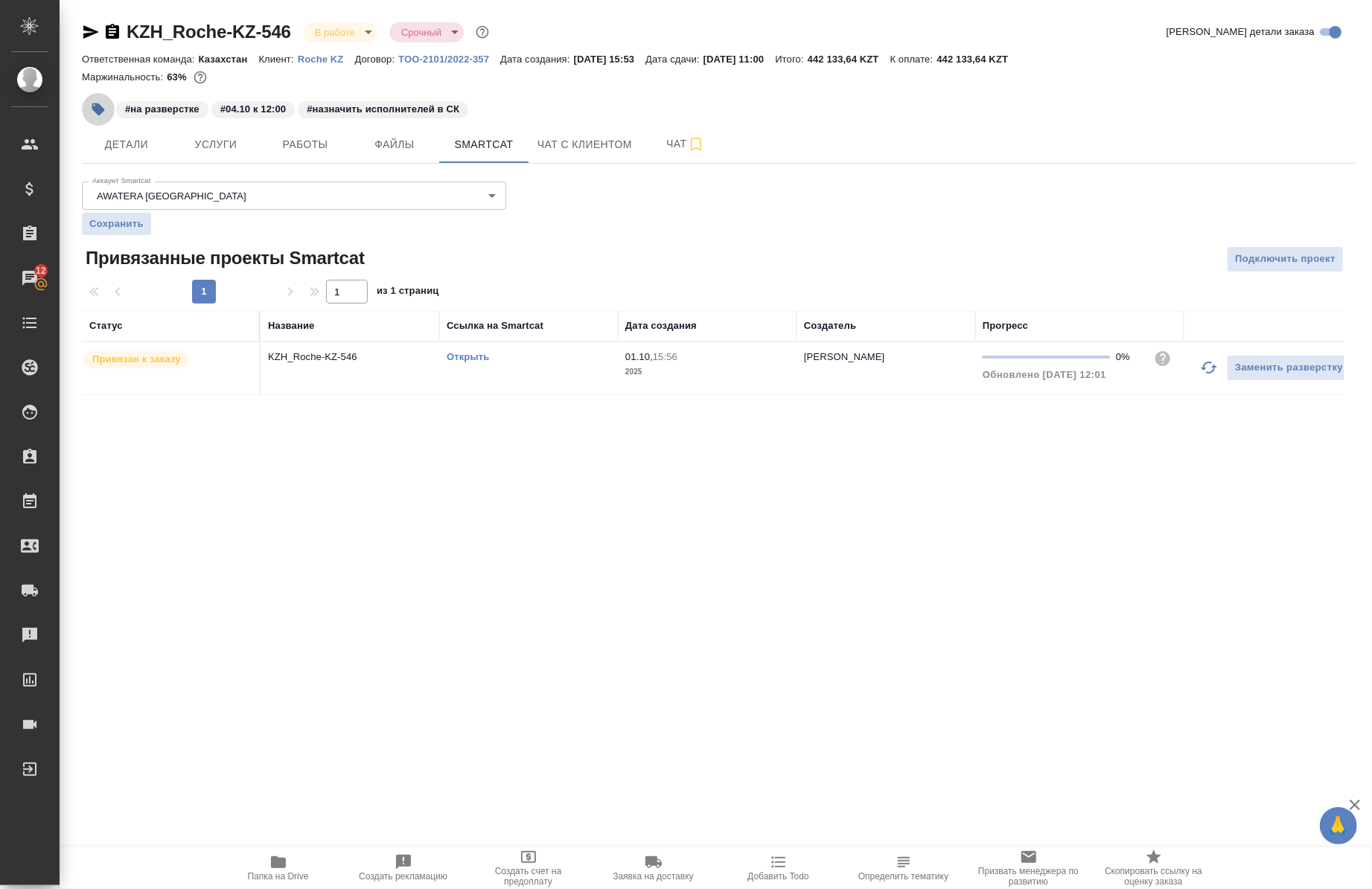
click at [101, 112] on icon "button" at bounding box center [98, 110] width 12 height 12
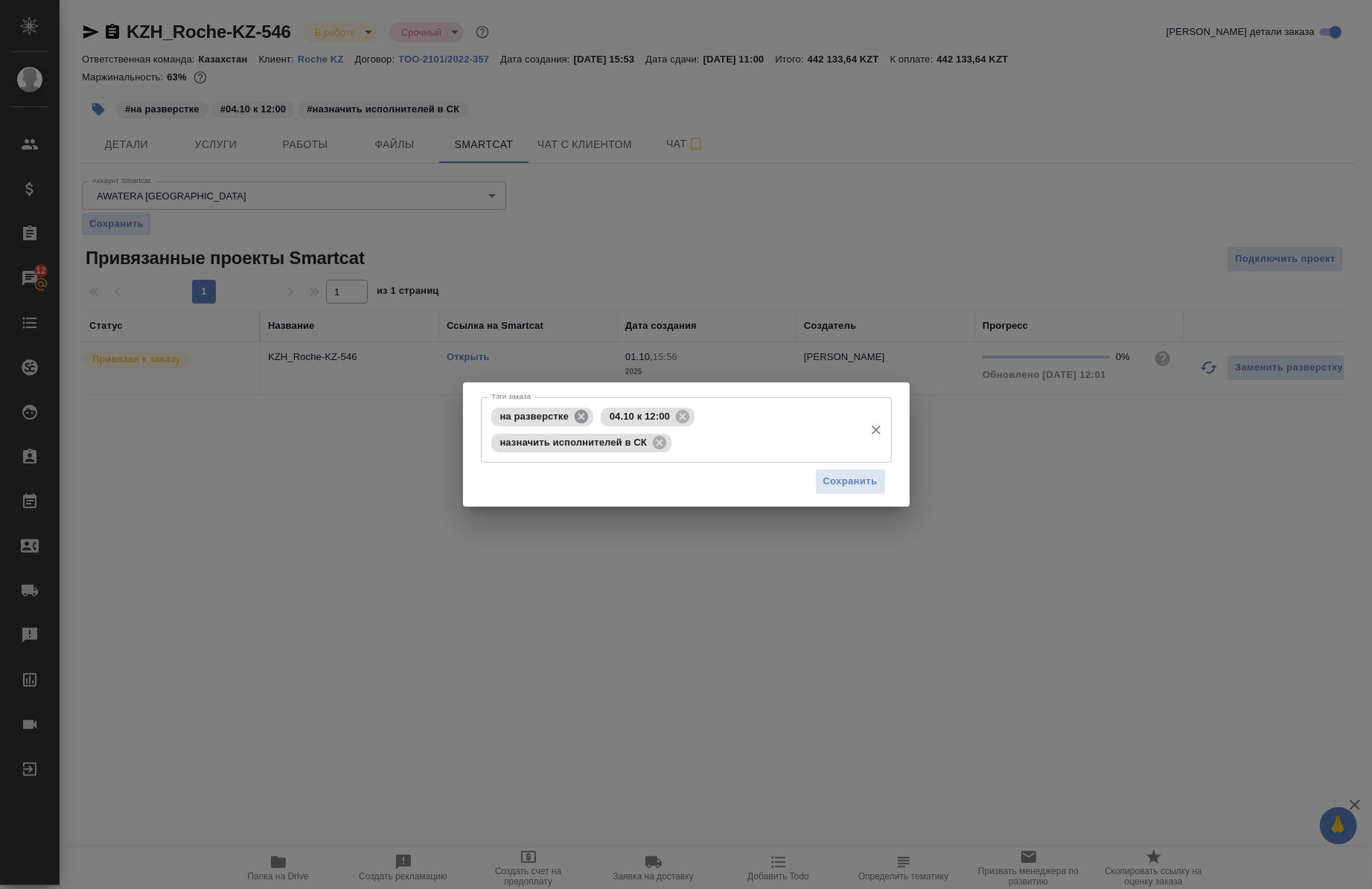
click at [573, 415] on icon at bounding box center [581, 416] width 16 height 16
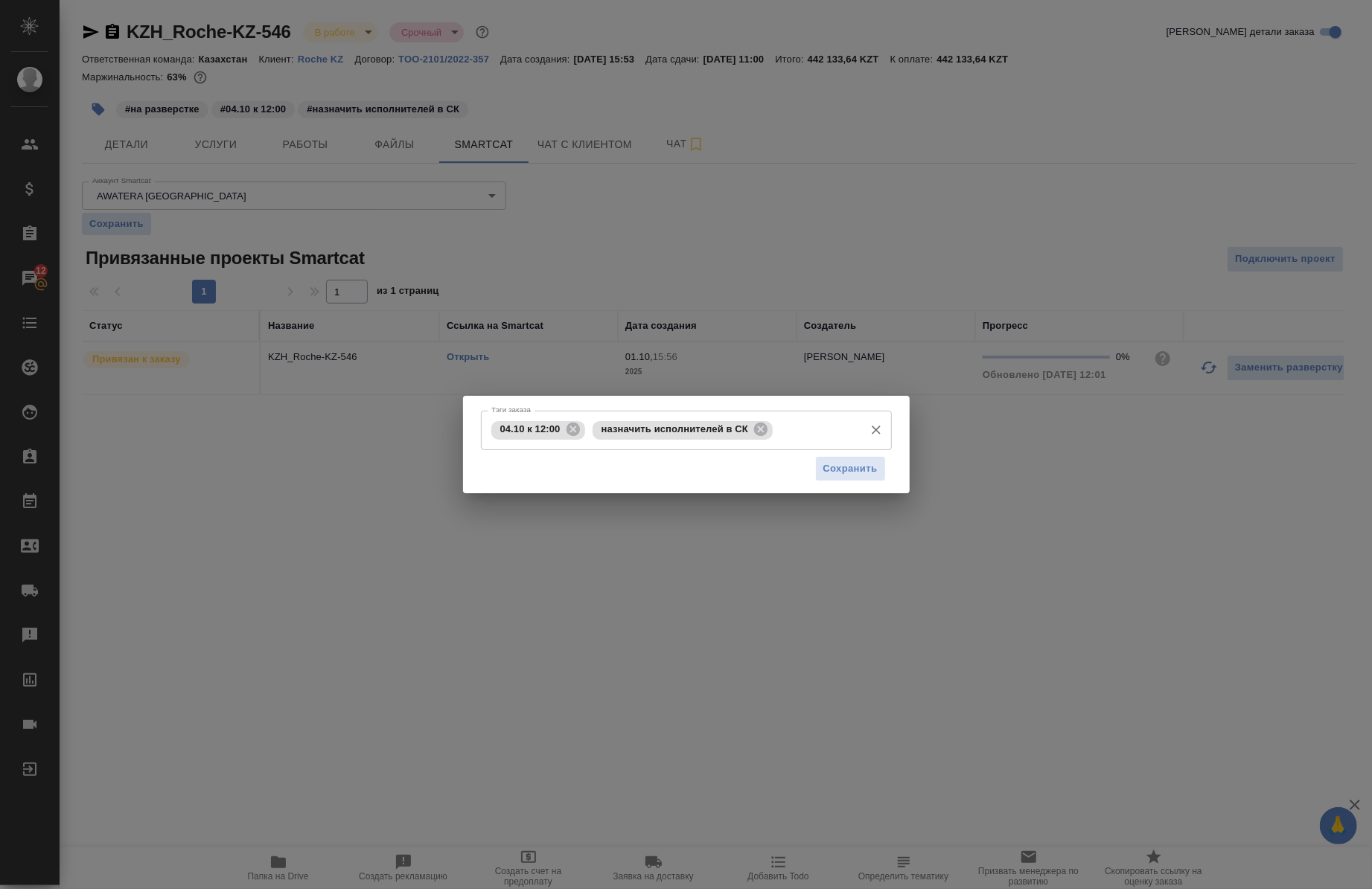
click at [574, 439] on div "04.10 к 12:00" at bounding box center [538, 430] width 94 height 18
click at [575, 430] on icon at bounding box center [572, 430] width 13 height 13
click at [662, 428] on icon at bounding box center [660, 430] width 13 height 13
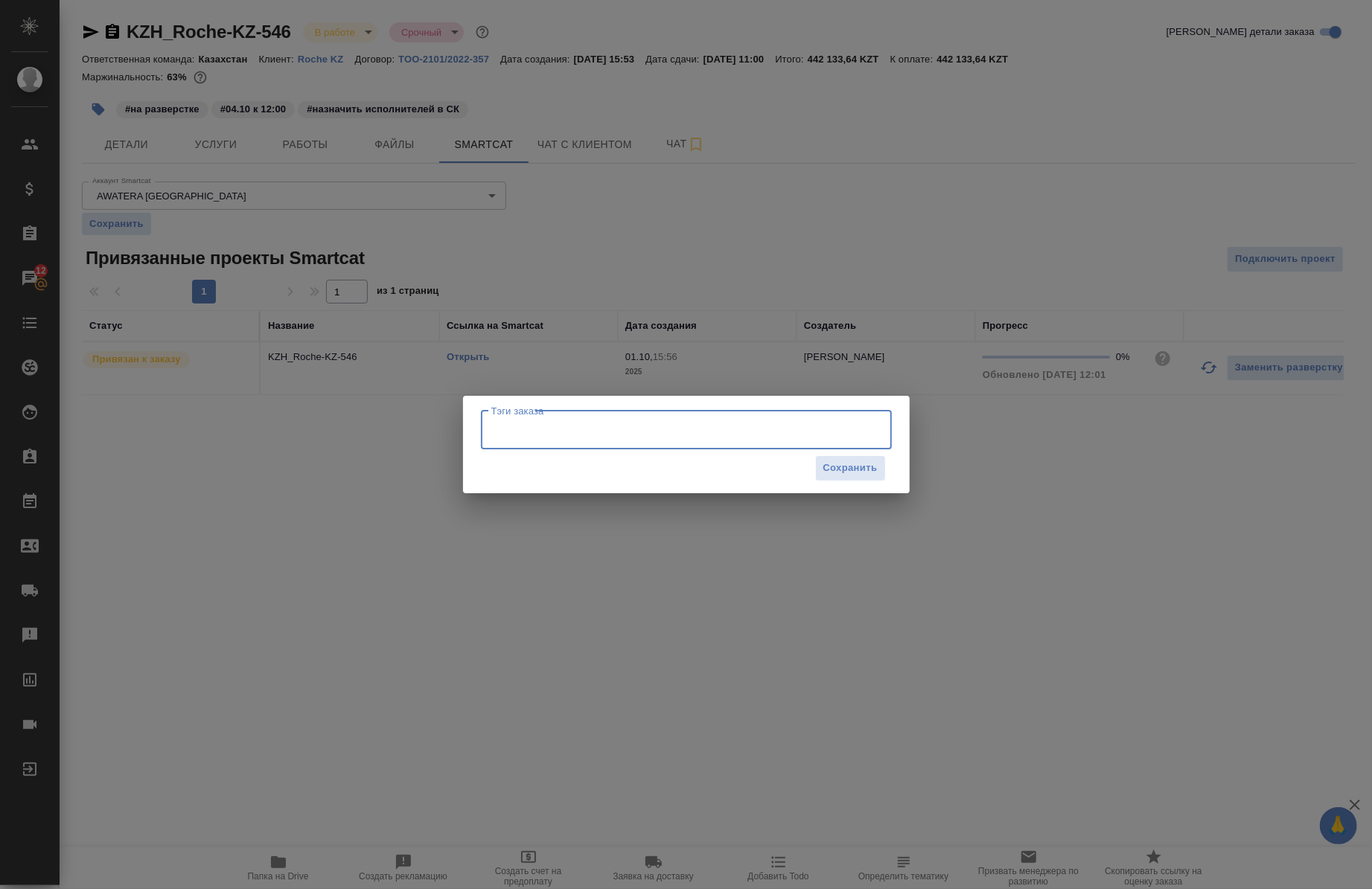
click at [662, 428] on input "Тэги заказа" at bounding box center [672, 430] width 369 height 25
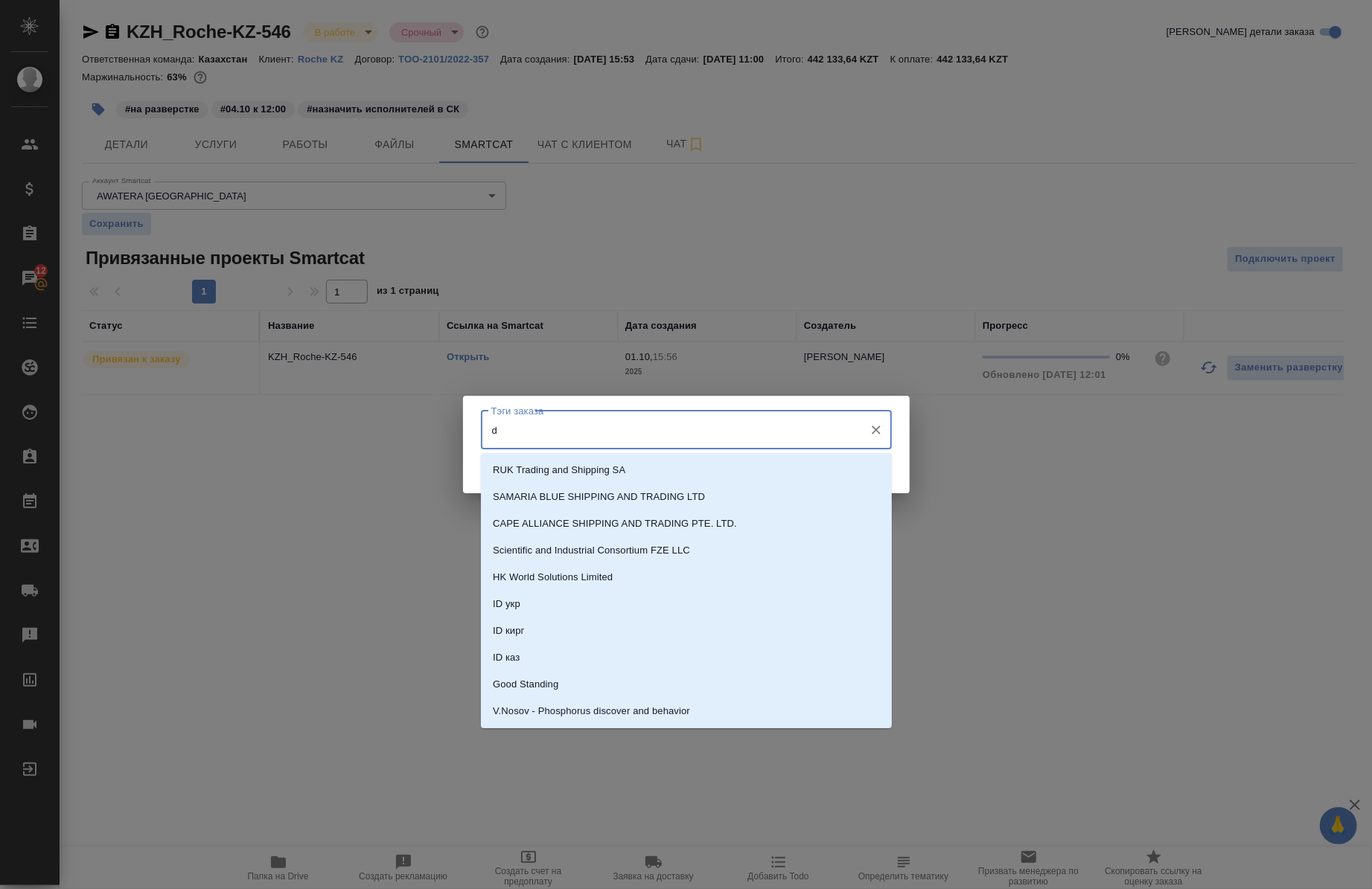
type input "d"
type input "в переводе"
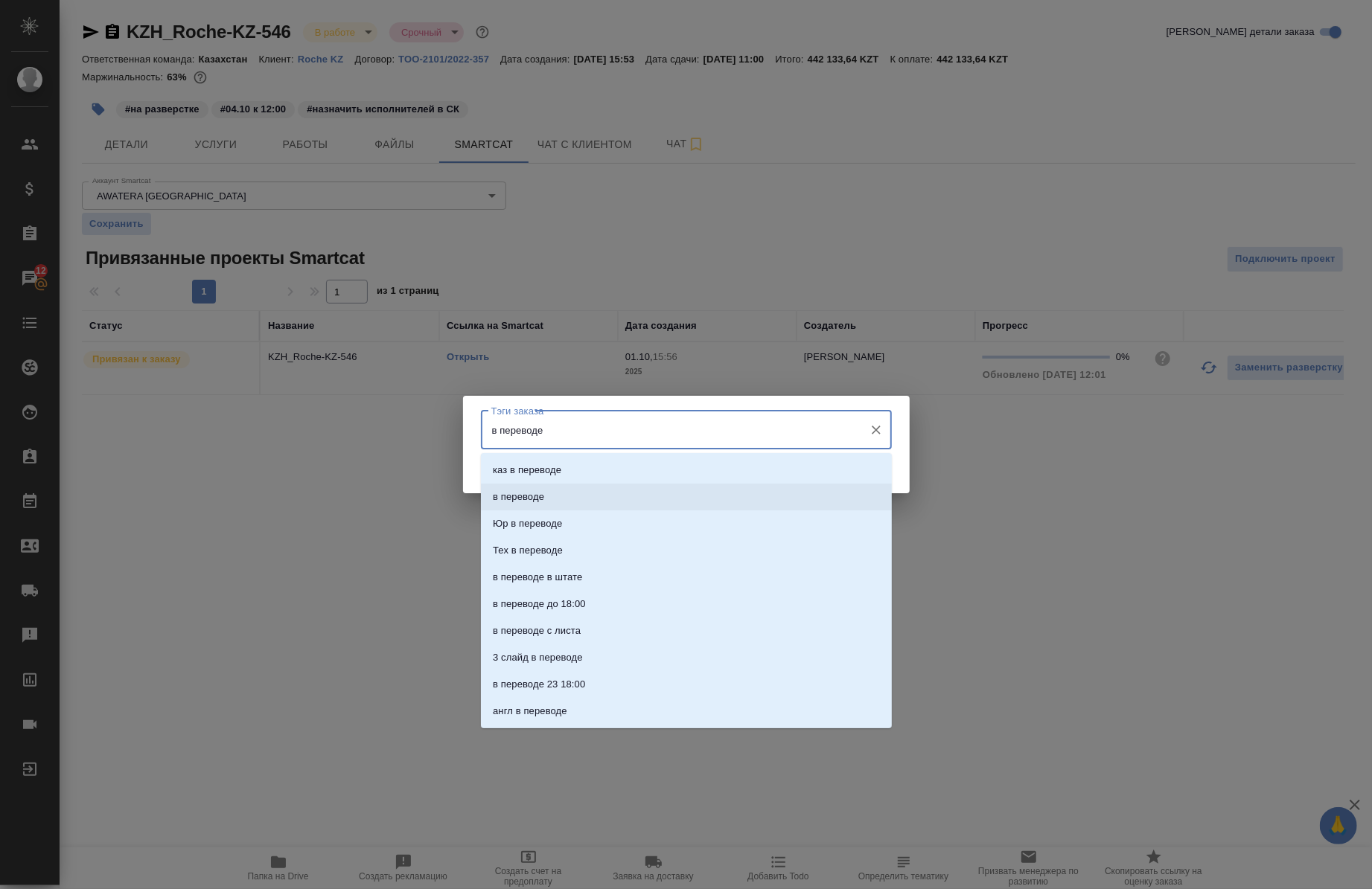
click at [562, 496] on li "в переводе" at bounding box center [686, 497] width 411 height 27
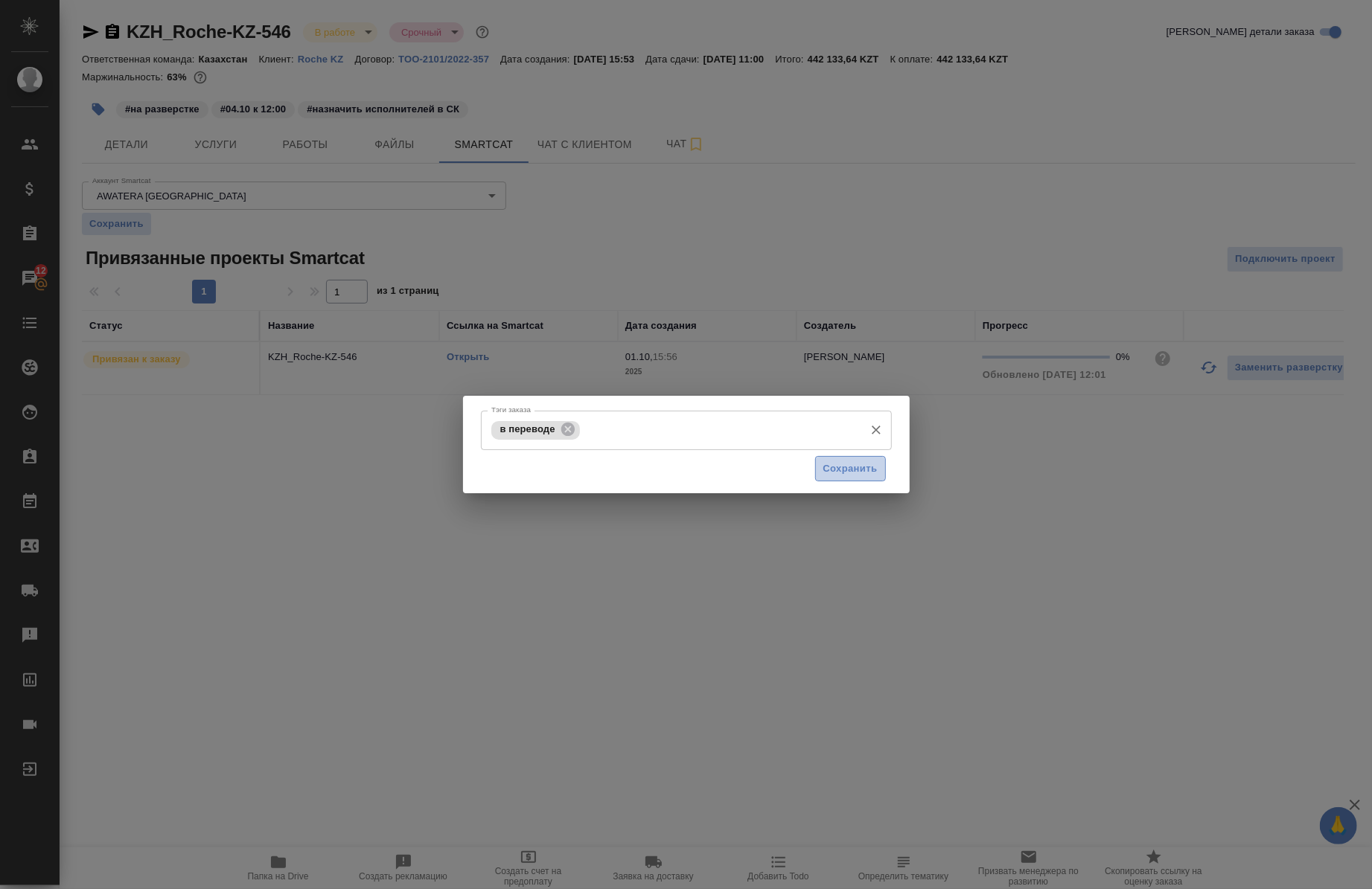
click at [849, 480] on button "Сохранить" at bounding box center [851, 469] width 71 height 26
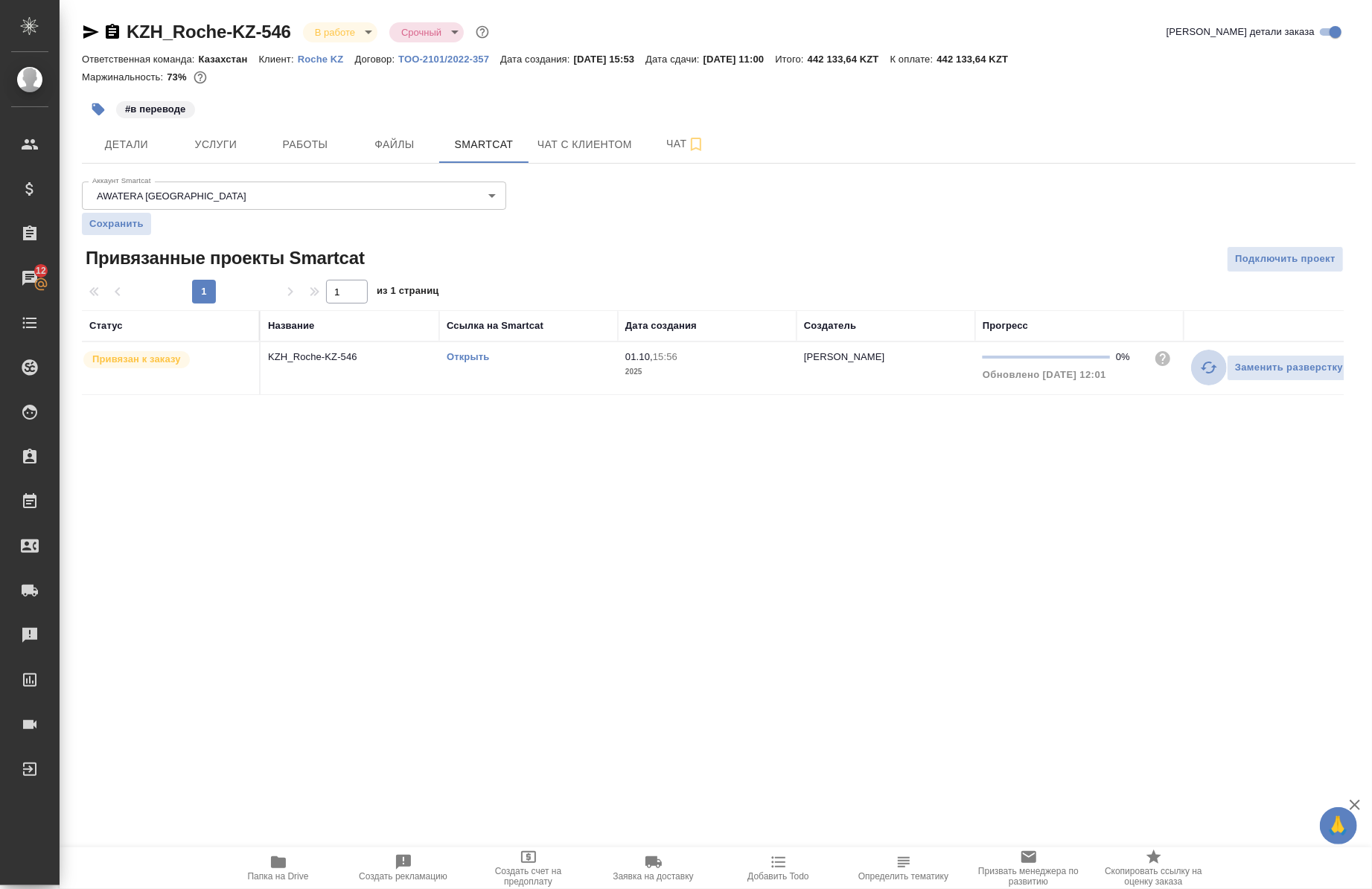
click at [1211, 365] on icon "button" at bounding box center [1209, 367] width 18 height 18
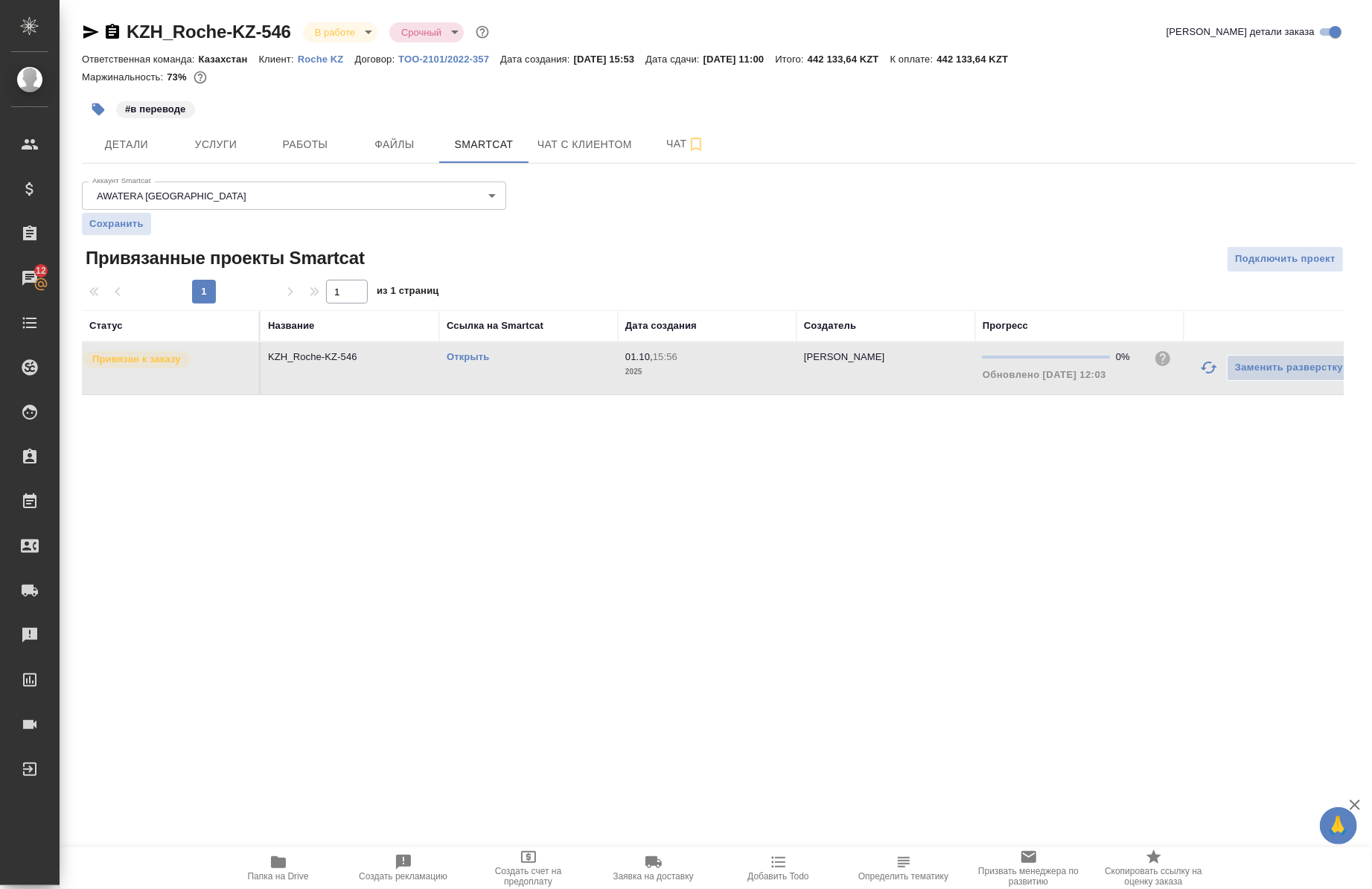
drag, startPoint x: 1156, startPoint y: 652, endPoint x: 735, endPoint y: 671, distance: 421.4
click at [735, 671] on div ".cls-1 fill:#fff; AWATERA Chernova Anna Клиенты Спецификации Заказы 12 Чаты Tod…" at bounding box center [686, 444] width 1372 height 889
click at [449, 353] on link "Открыть" at bounding box center [468, 357] width 42 height 12
click at [158, 154] on button "Детали" at bounding box center [126, 144] width 89 height 37
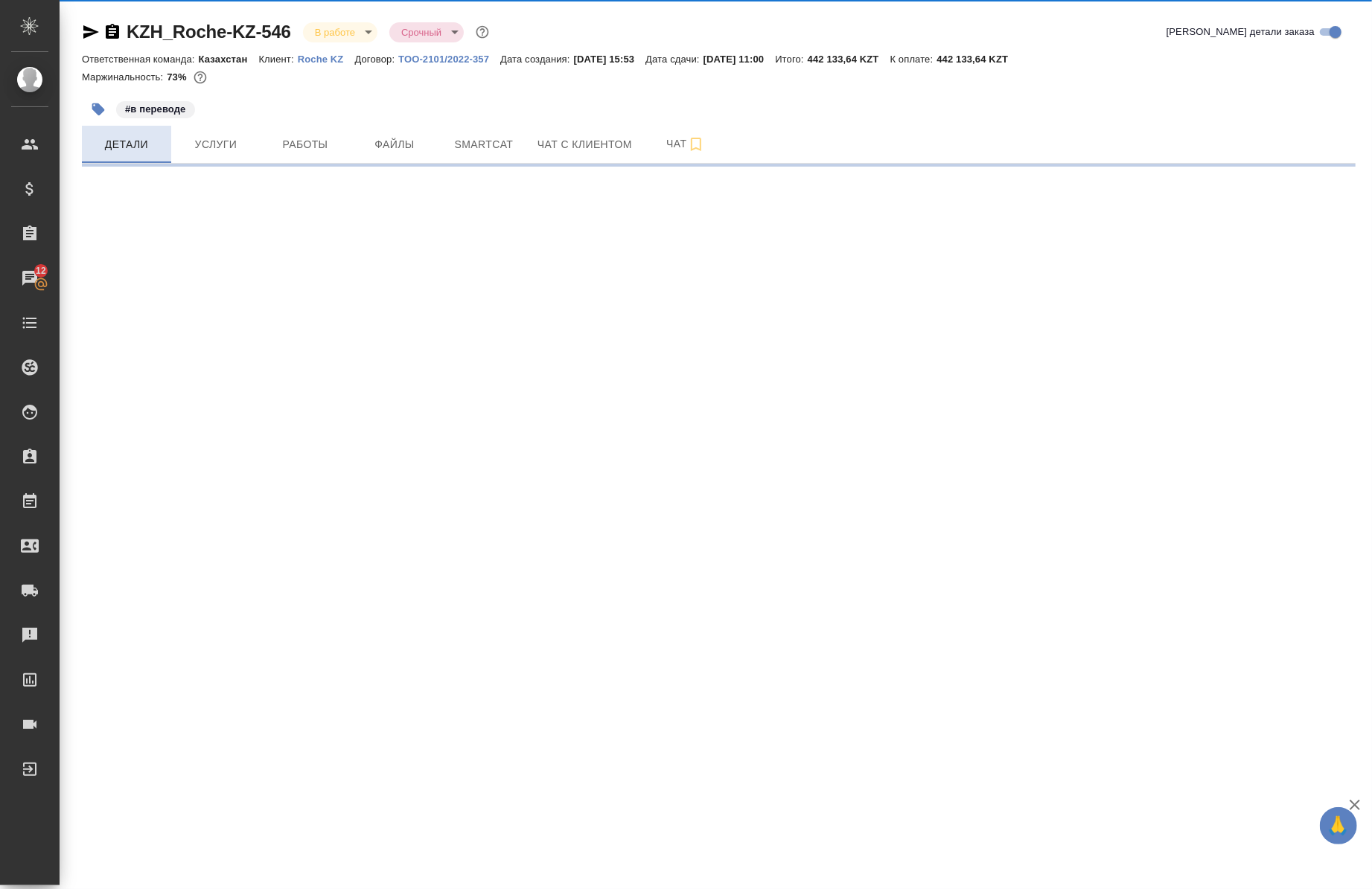
select select "RU"
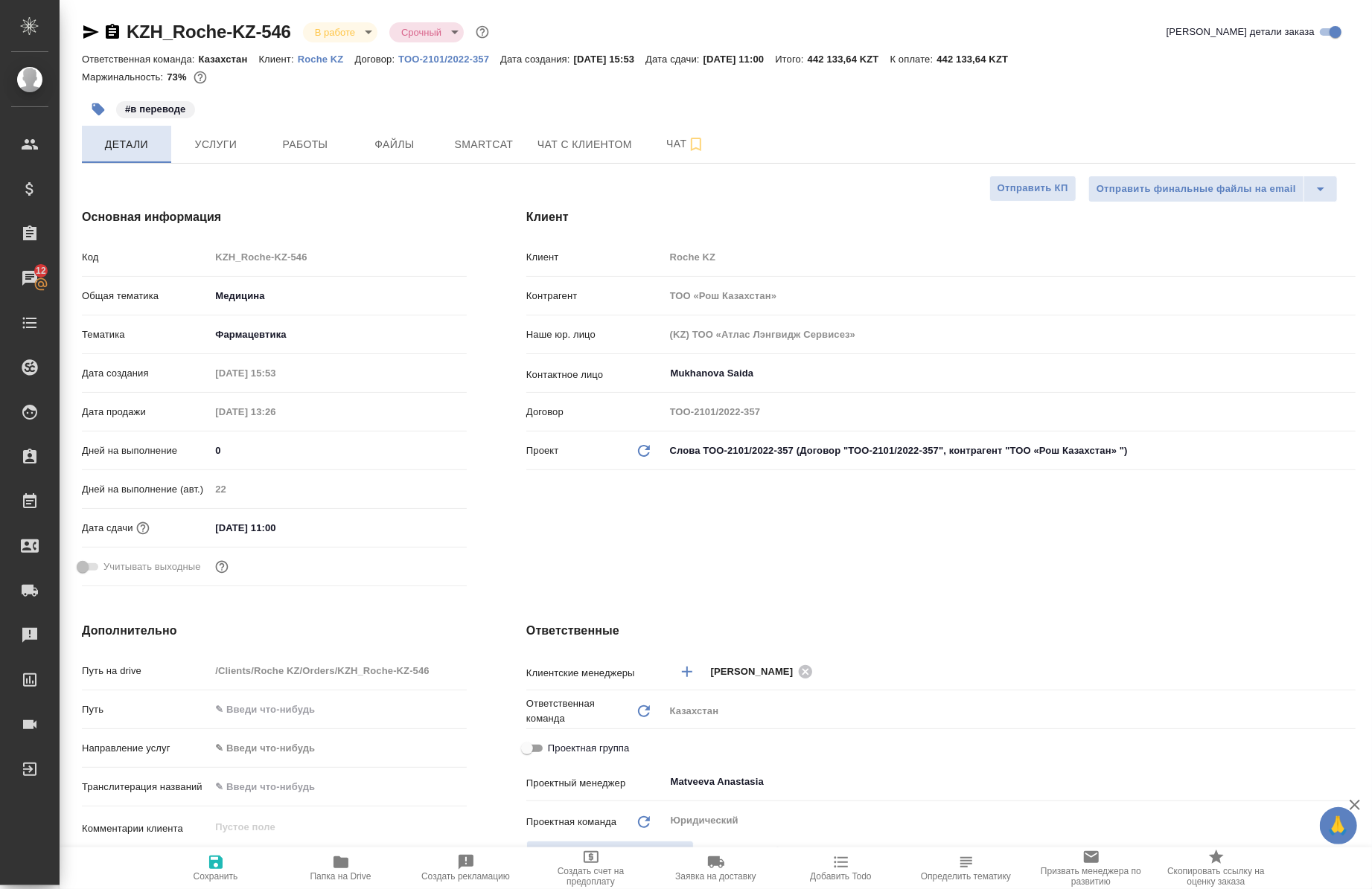
type textarea "x"
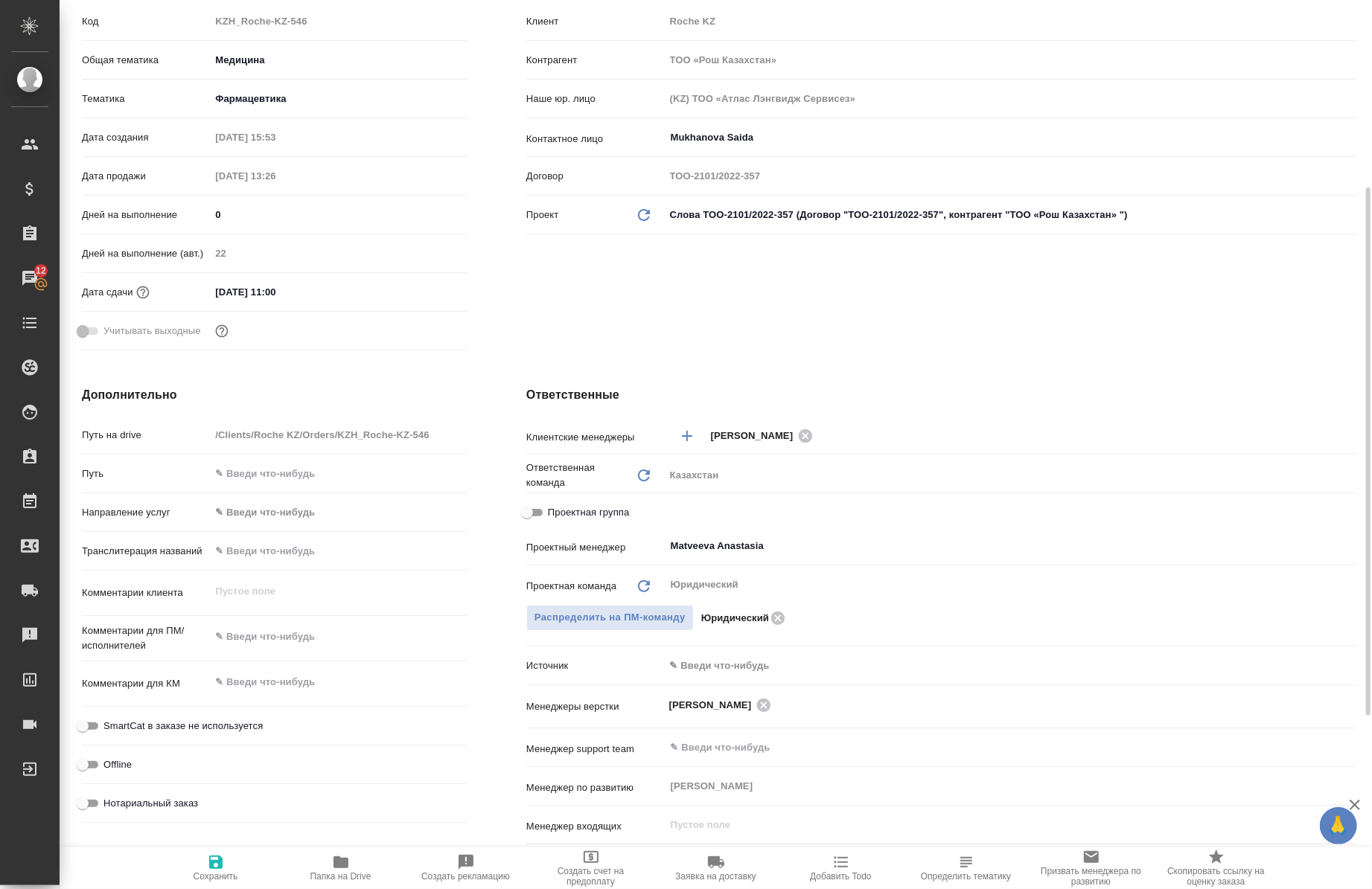
scroll to position [268, 0]
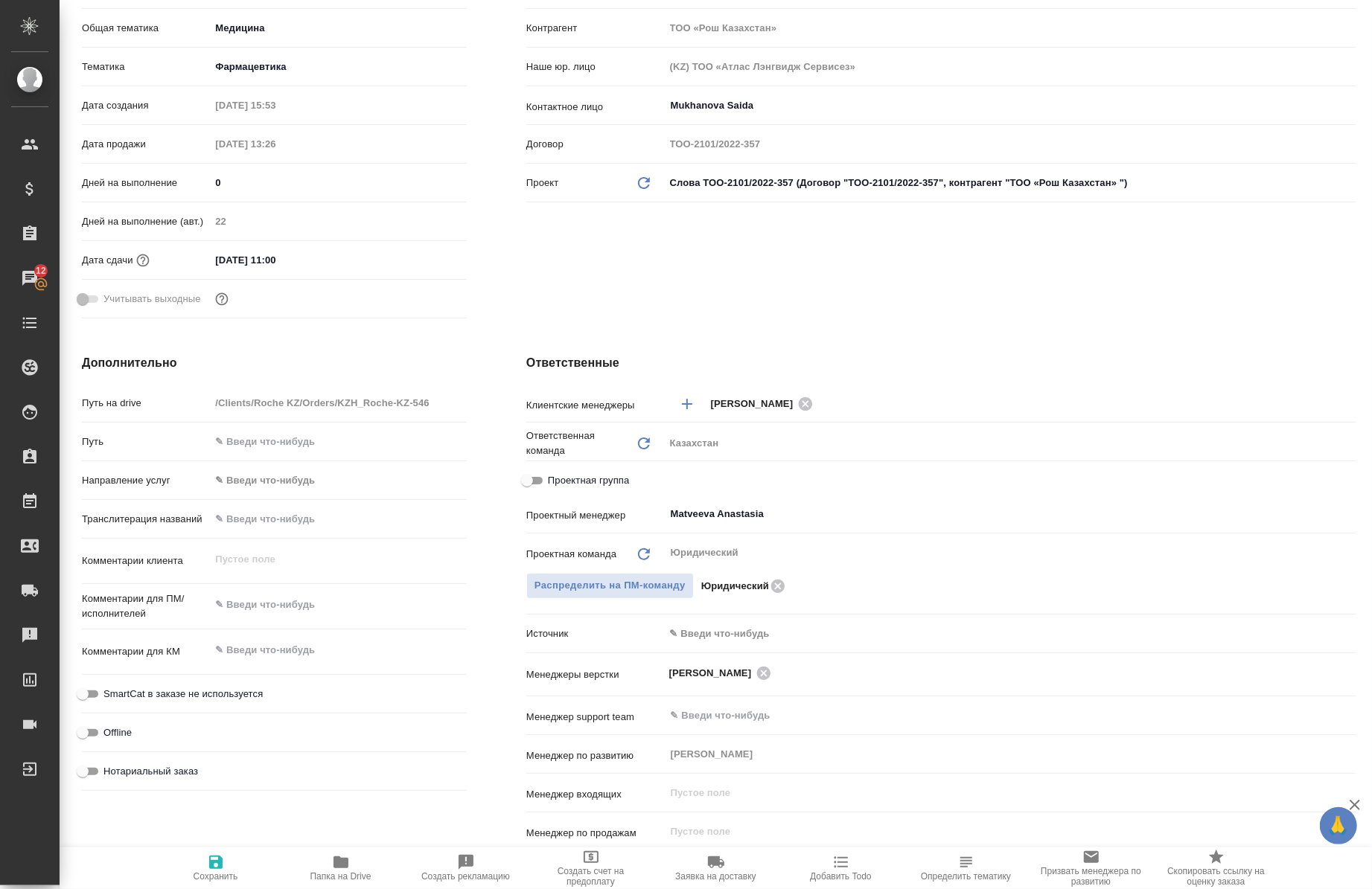
click at [619, 486] on span "Проектная группа" at bounding box center [588, 480] width 81 height 14
click at [554, 486] on input "Проектная группа" at bounding box center [527, 481] width 54 height 18
checkbox input "true"
type textarea "x"
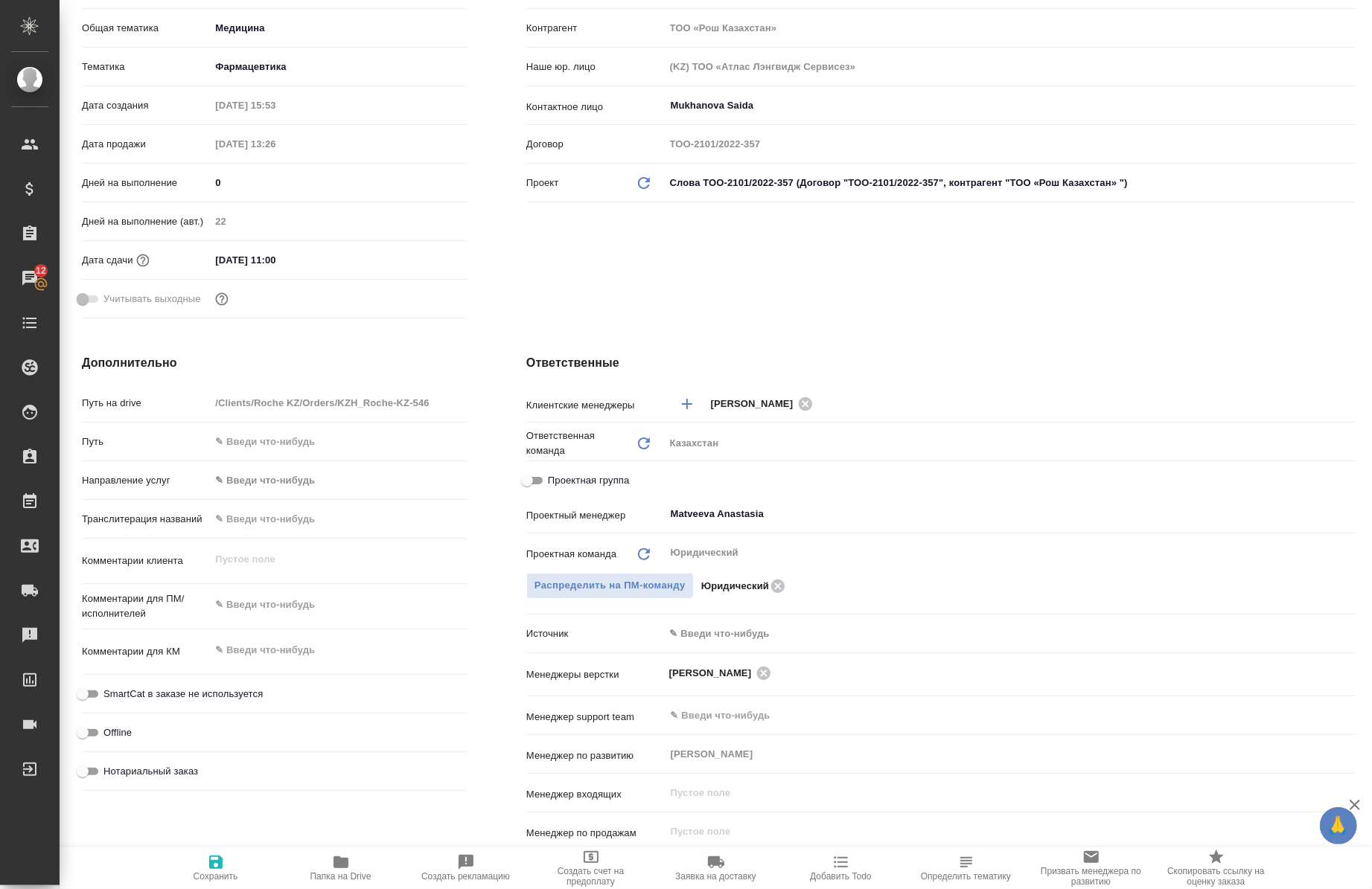
type textarea "x"
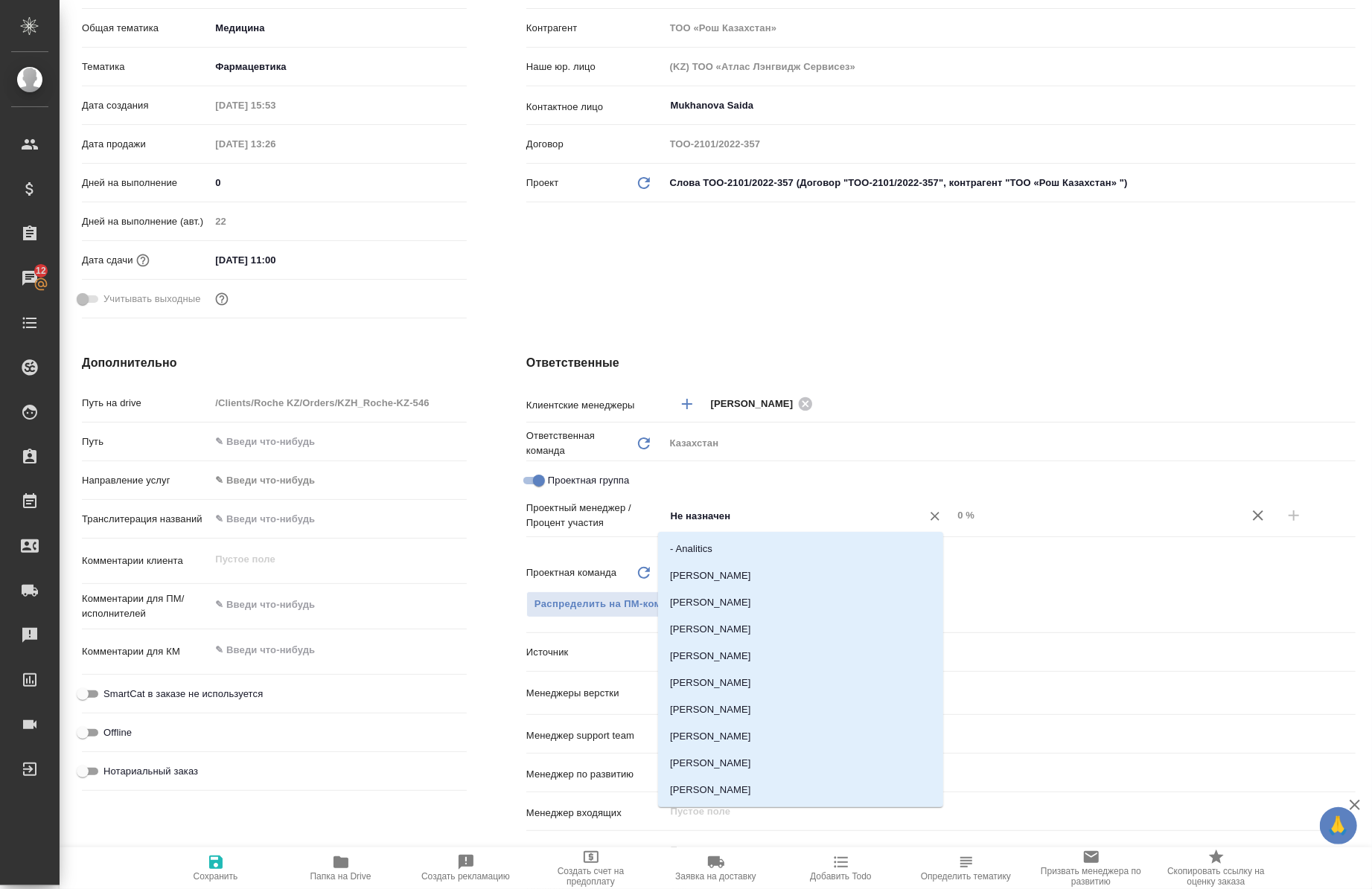
click at [758, 522] on input "Не назначен" at bounding box center [784, 515] width 229 height 18
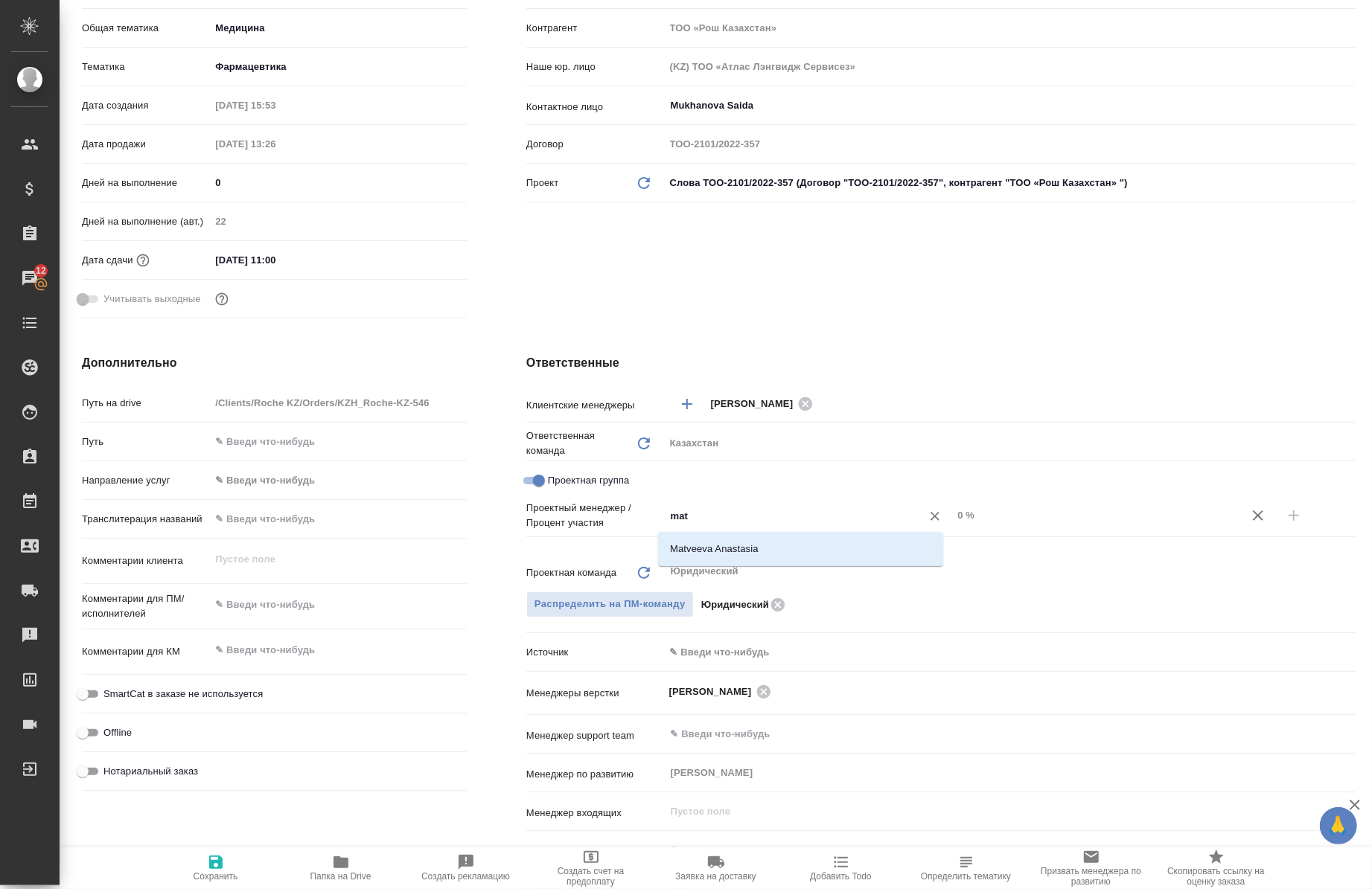
type input "matv"
click at [763, 552] on li "Matveeva Anastasia" at bounding box center [800, 549] width 286 height 27
type textarea "x"
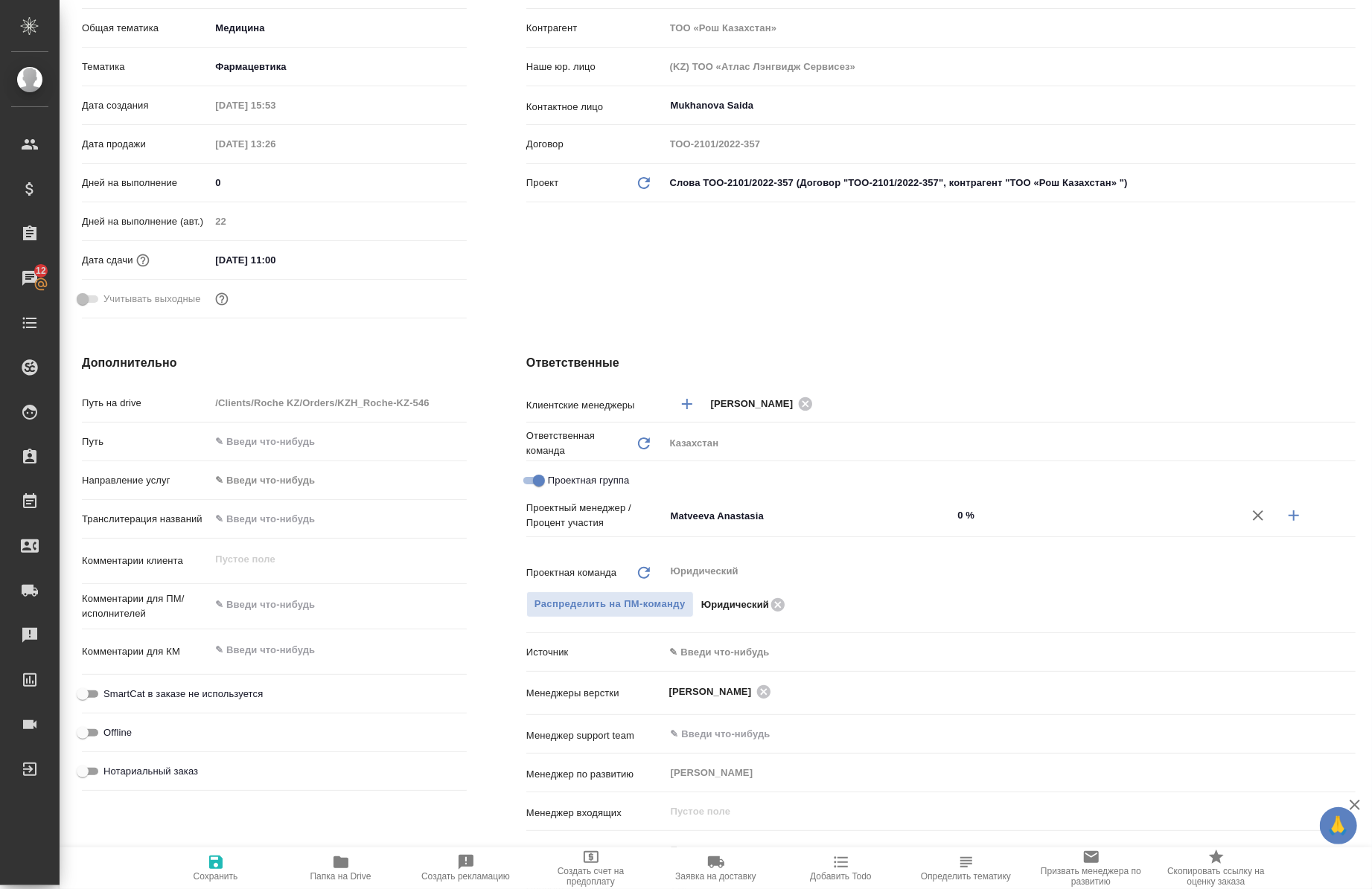
click at [951, 526] on div "Matveeva Anastasia ​ 0 %" at bounding box center [1010, 515] width 690 height 26
click at [953, 521] on input "0 %" at bounding box center [1096, 515] width 287 height 21
type input "90 %"
type textarea "x"
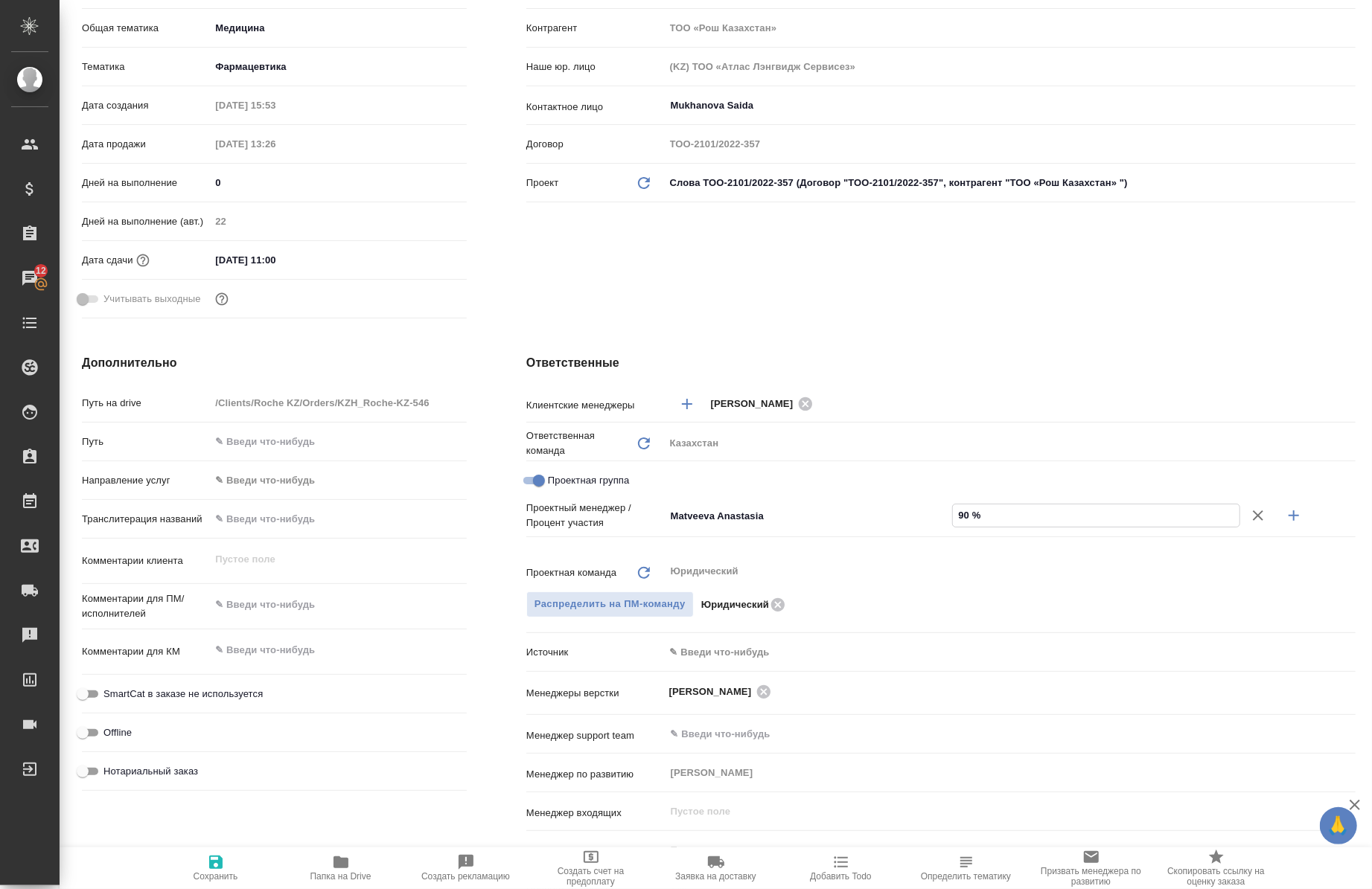
type textarea "x"
type input "90 %"
click at [1285, 518] on icon "button" at bounding box center [1293, 515] width 18 height 18
type textarea "x"
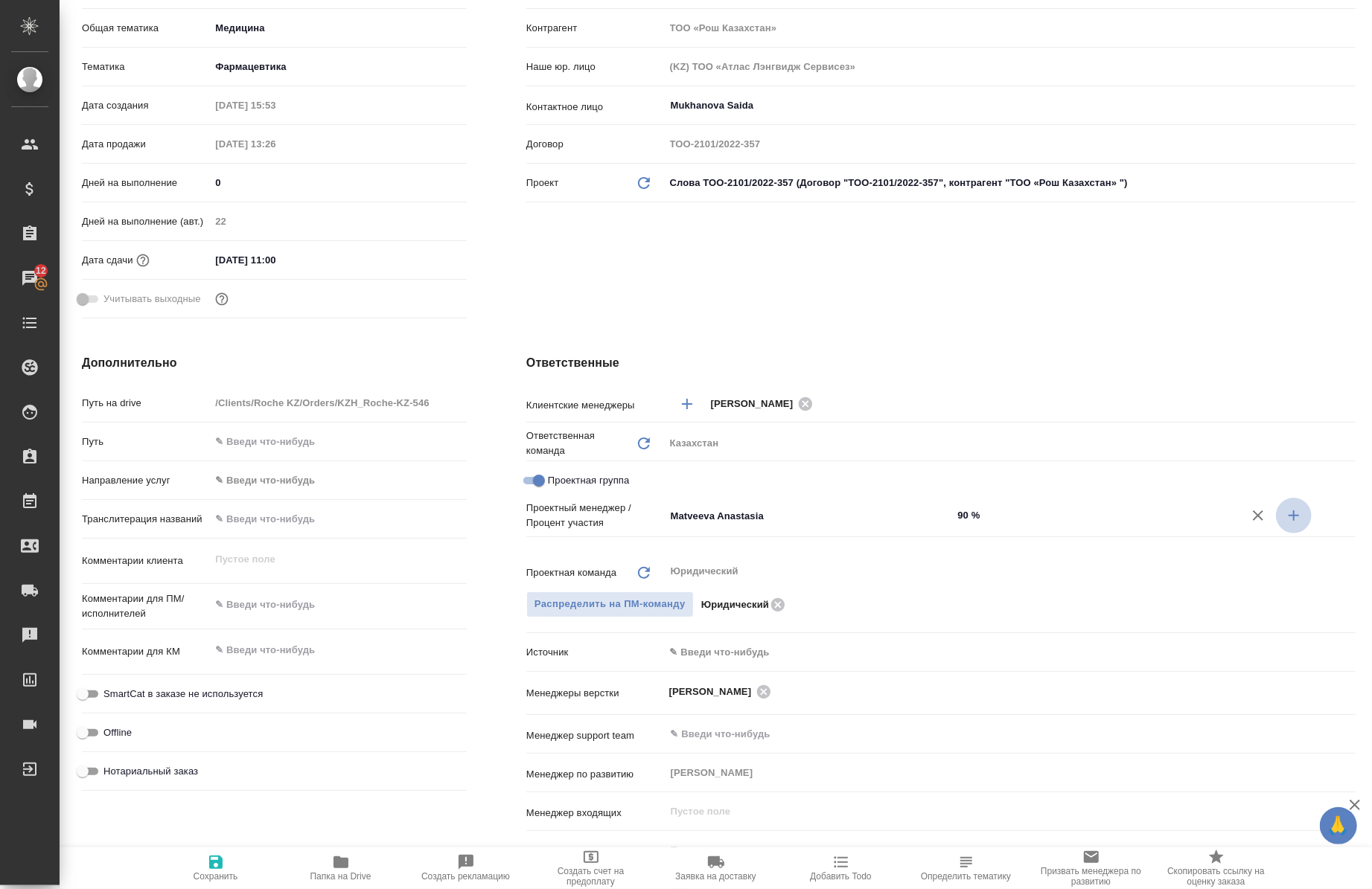
type textarea "x"
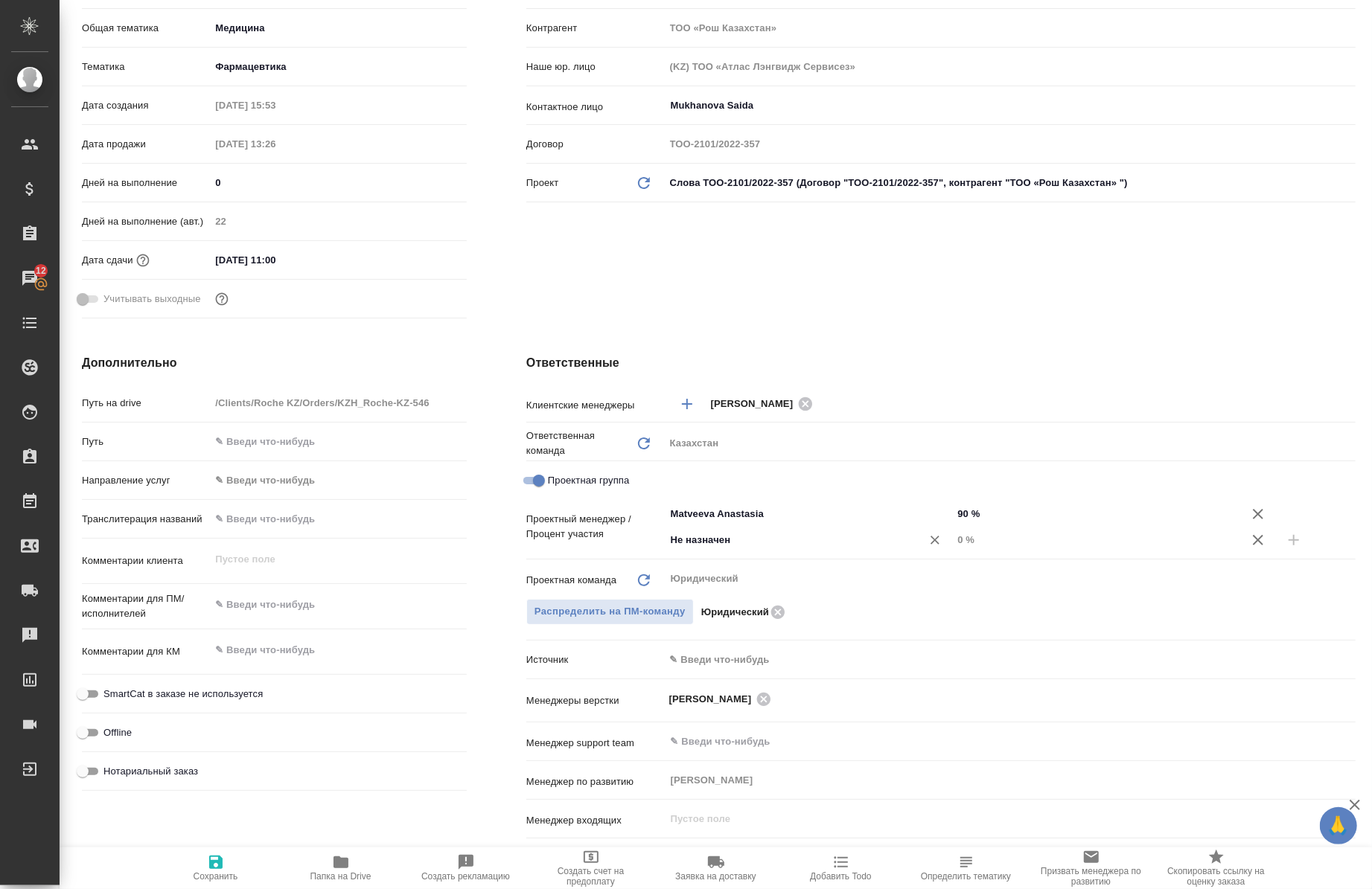
click at [866, 549] on input "Не назначен" at bounding box center [784, 540] width 229 height 18
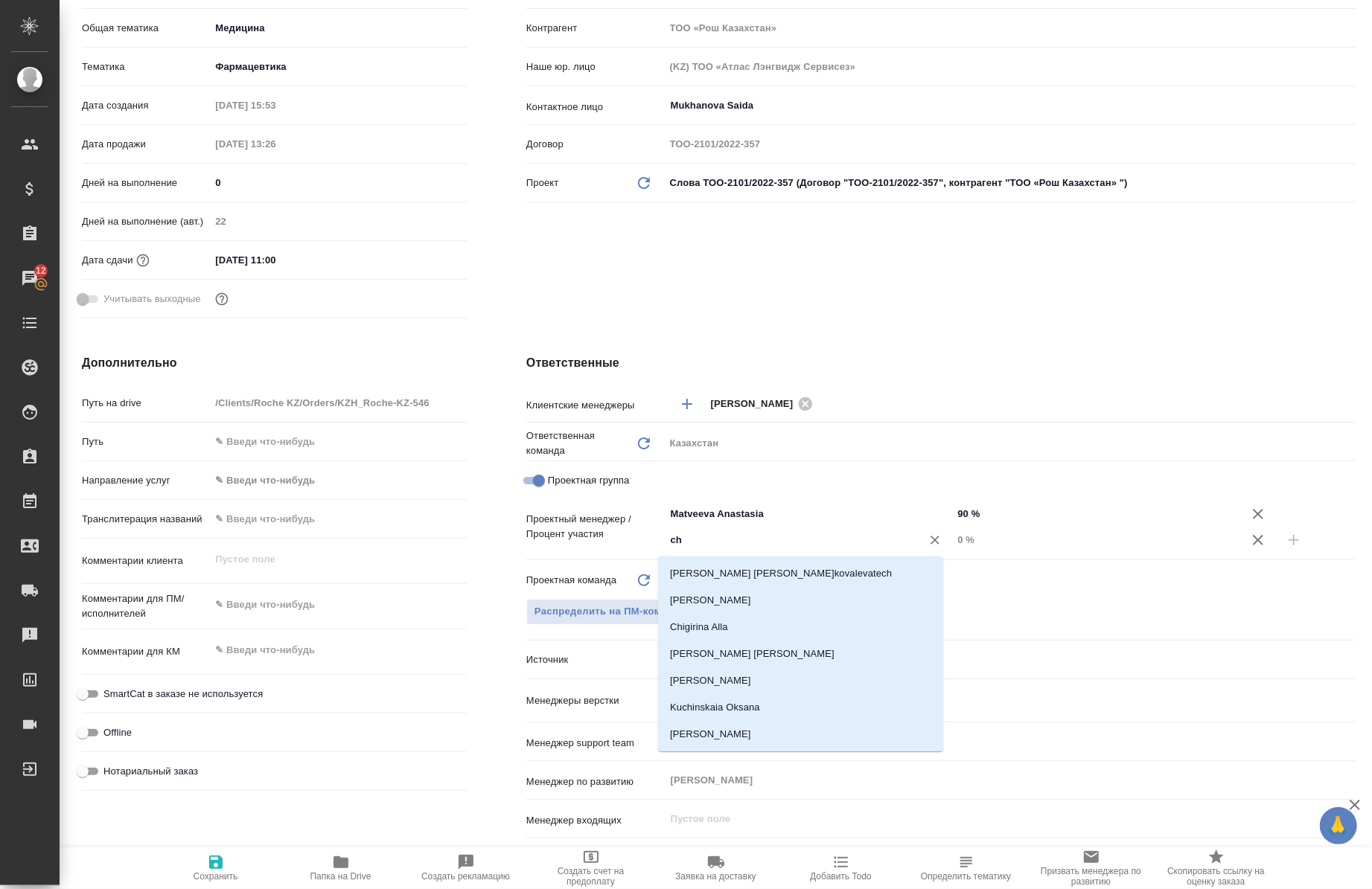
type input "che"
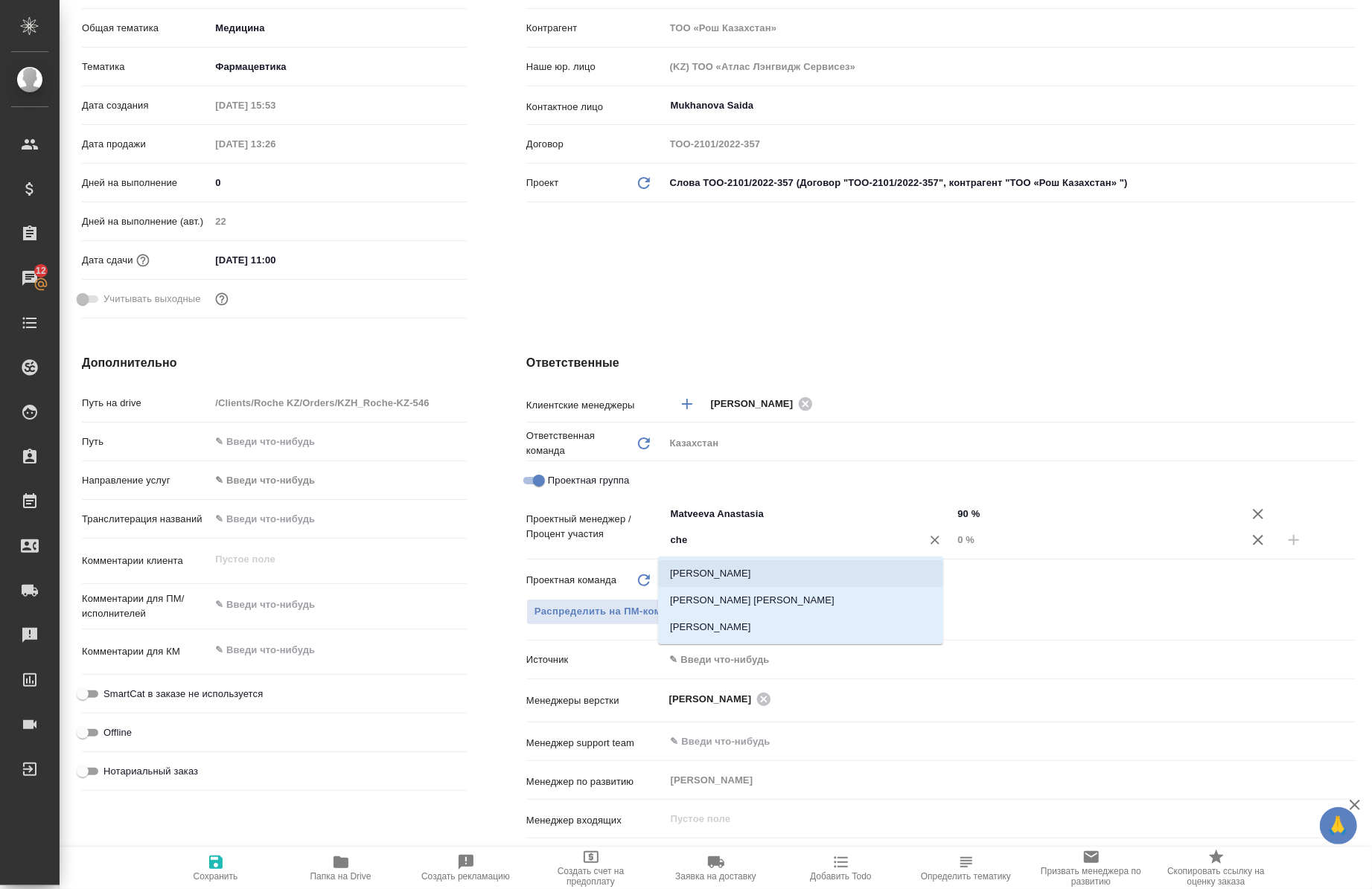
click at [769, 570] on li "[PERSON_NAME]" at bounding box center [800, 574] width 286 height 27
type textarea "x"
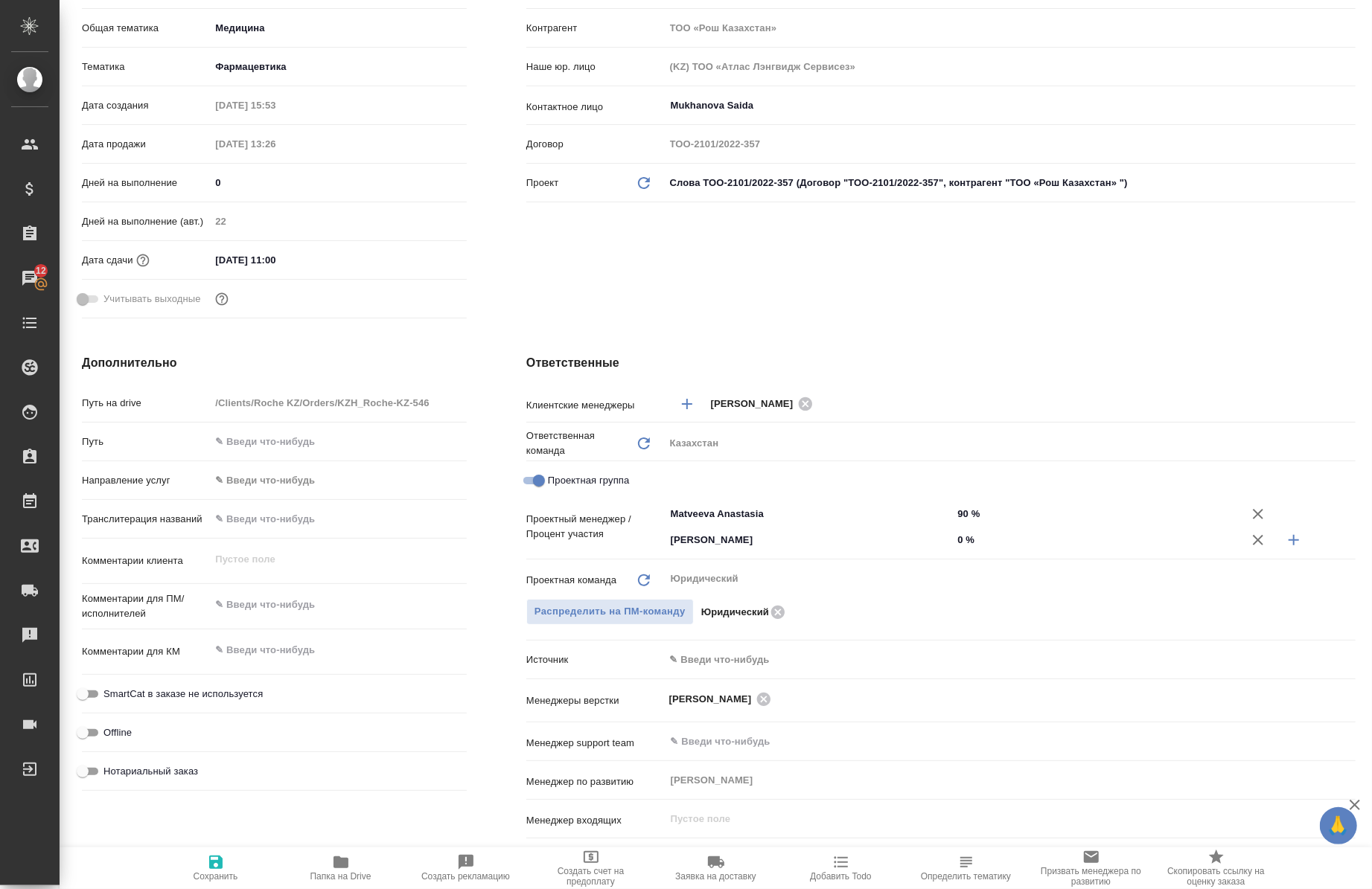
click at [952, 543] on input "0 %" at bounding box center [1096, 539] width 288 height 21
type input "10 %"
type textarea "x"
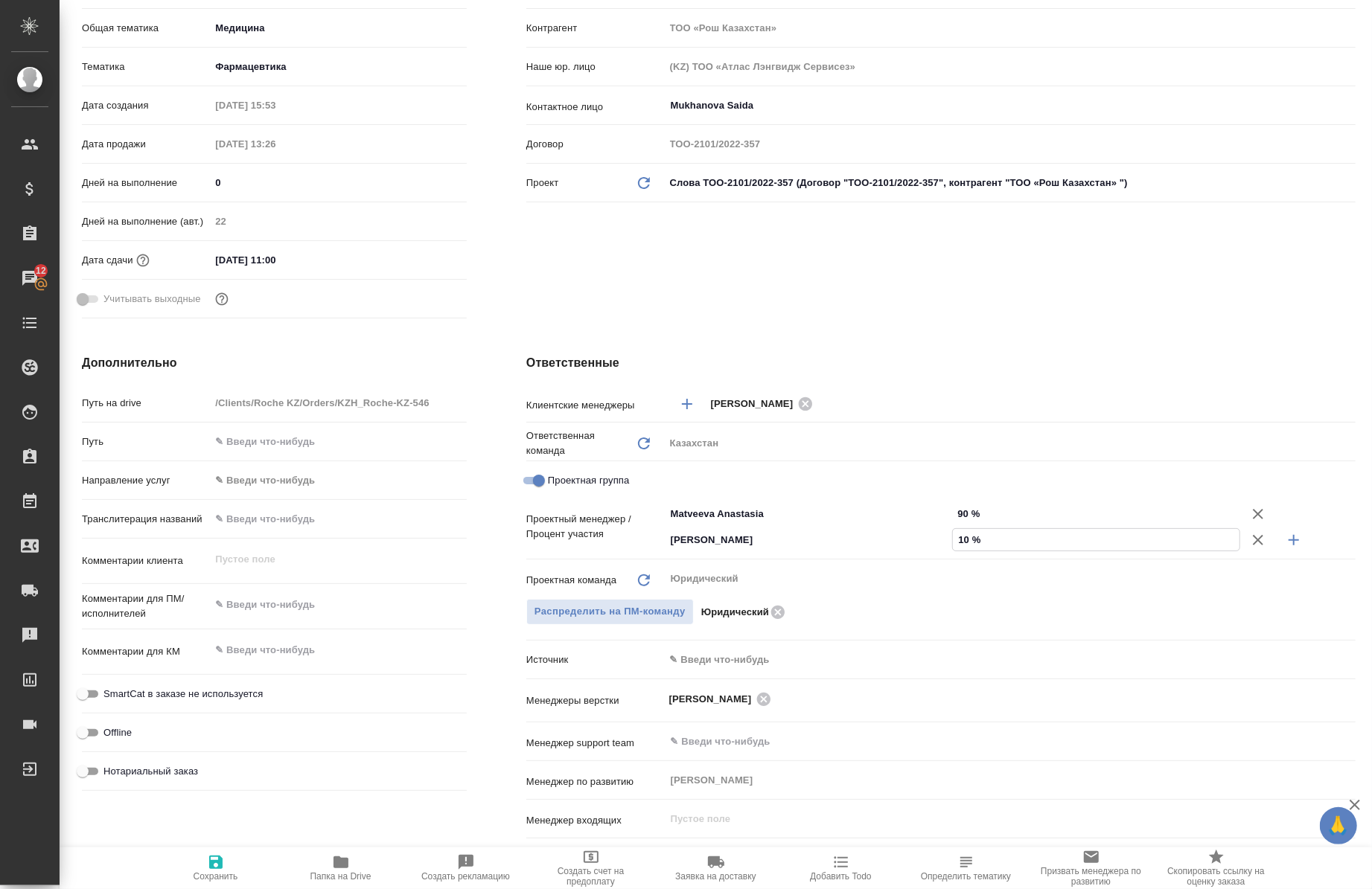
type input "10 %"
click at [229, 876] on span "Сохранить" at bounding box center [215, 877] width 44 height 11
type textarea "x"
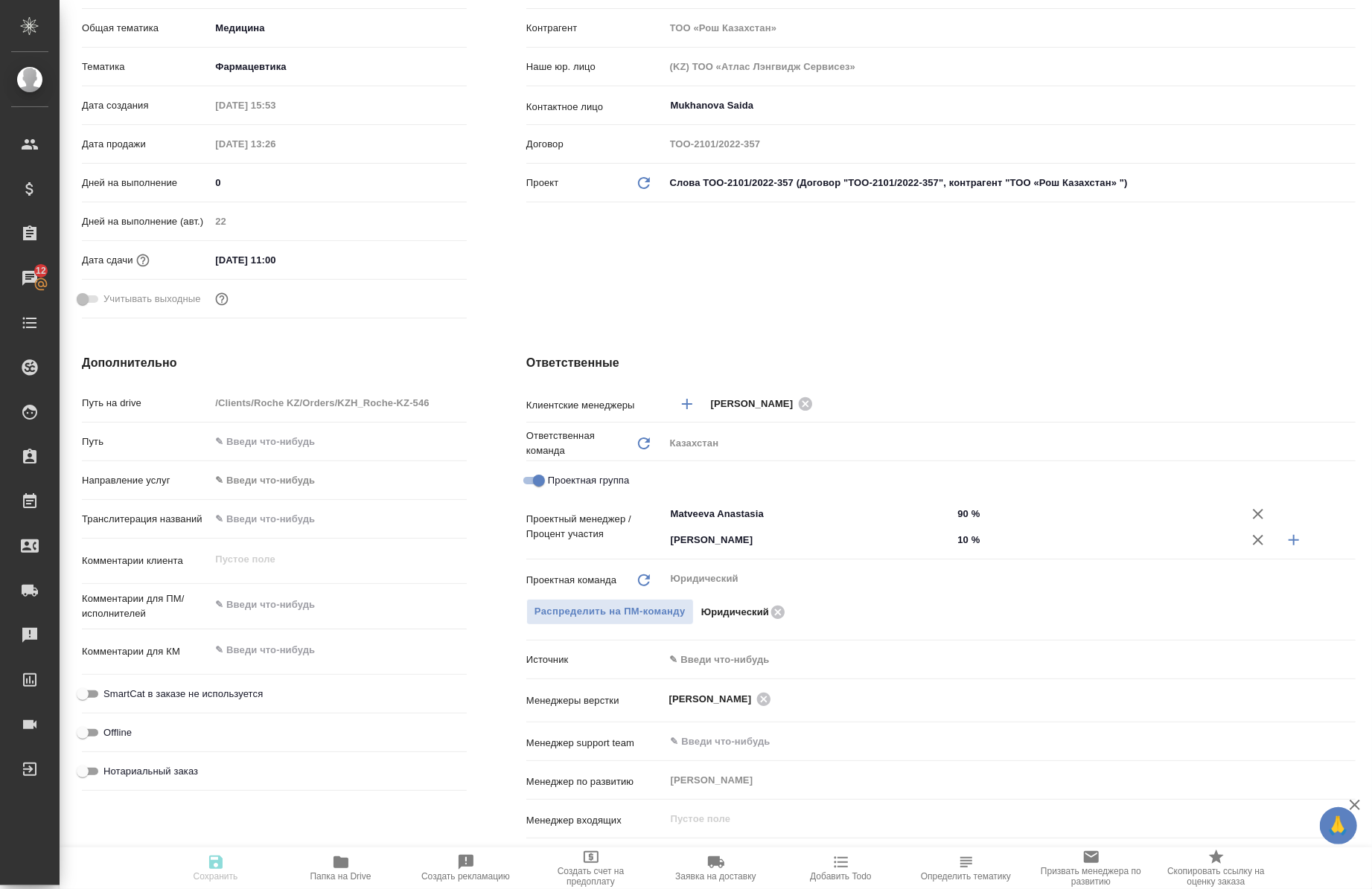
type textarea "x"
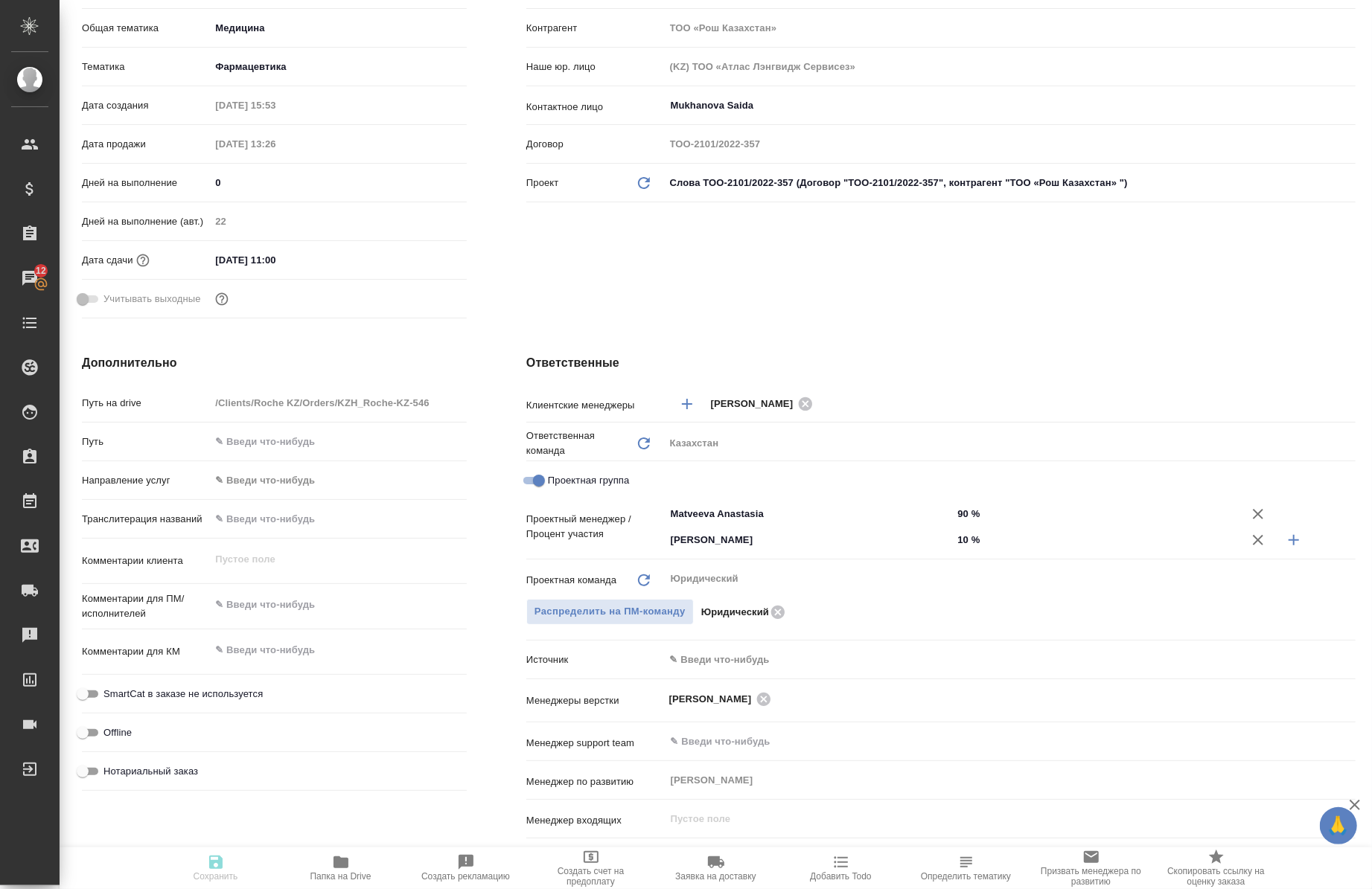
type textarea "x"
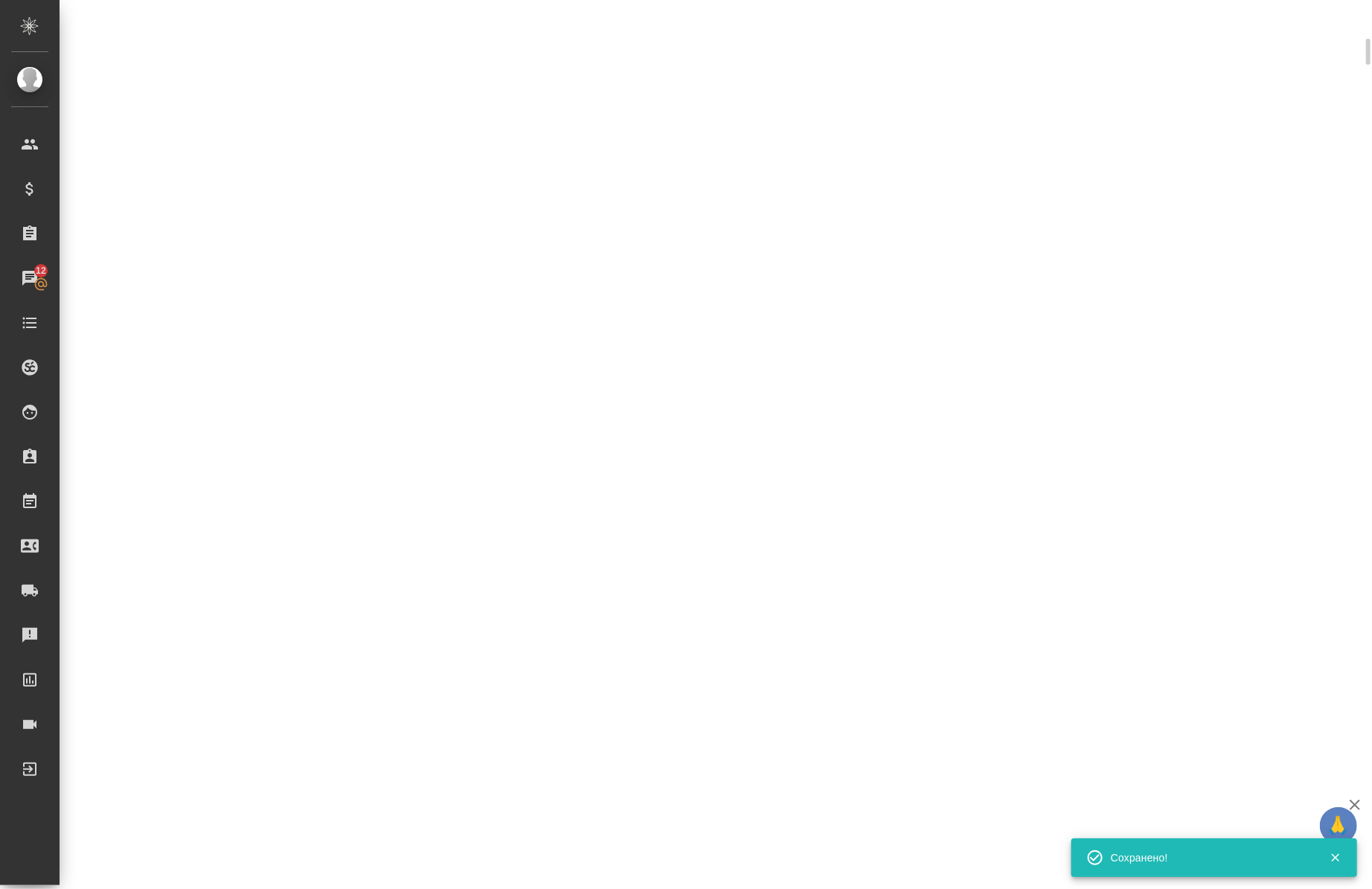
select select "RU"
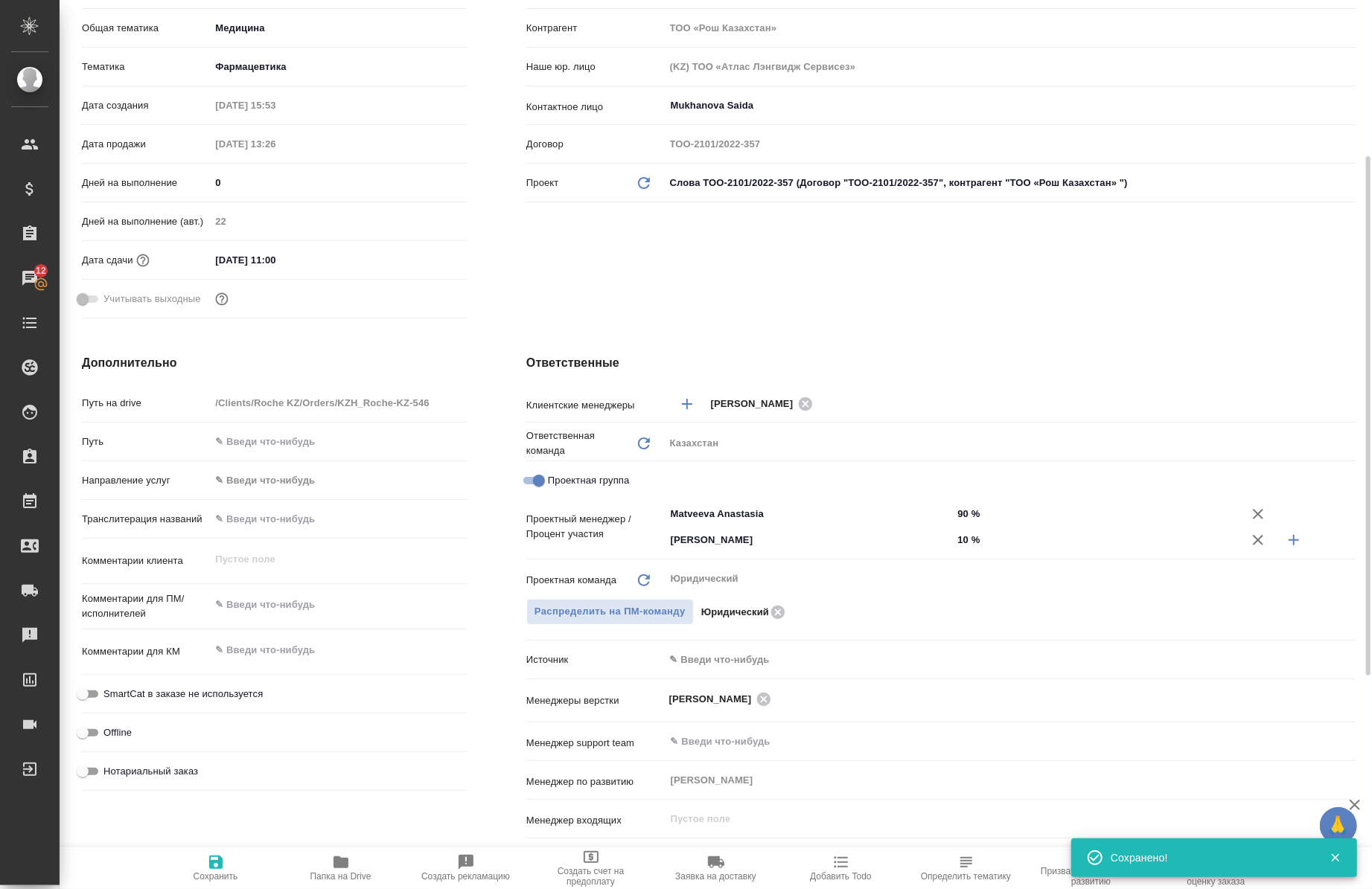
type textarea "x"
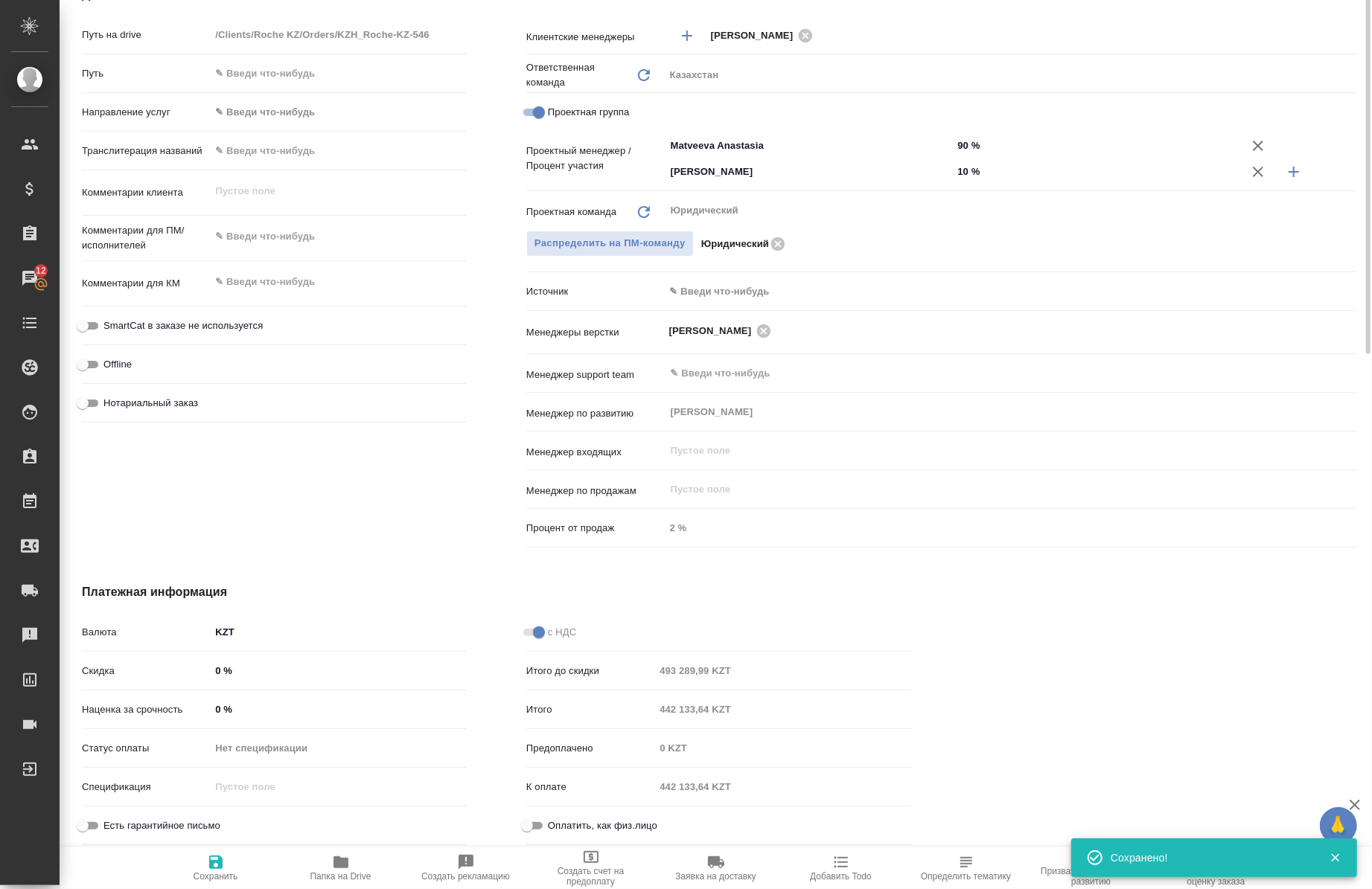
scroll to position [0, 0]
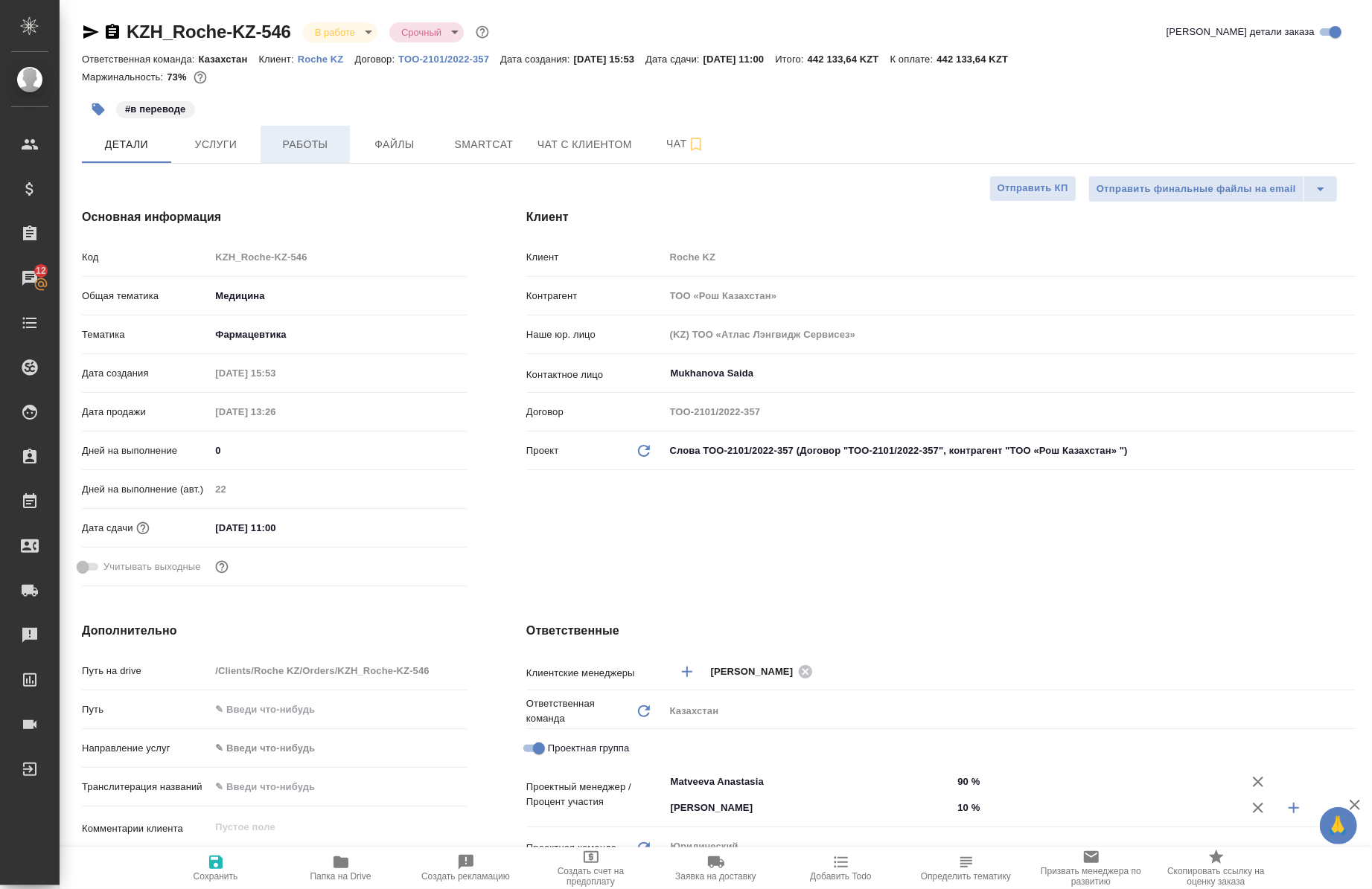
click at [302, 140] on span "Работы" at bounding box center [305, 144] width 71 height 18
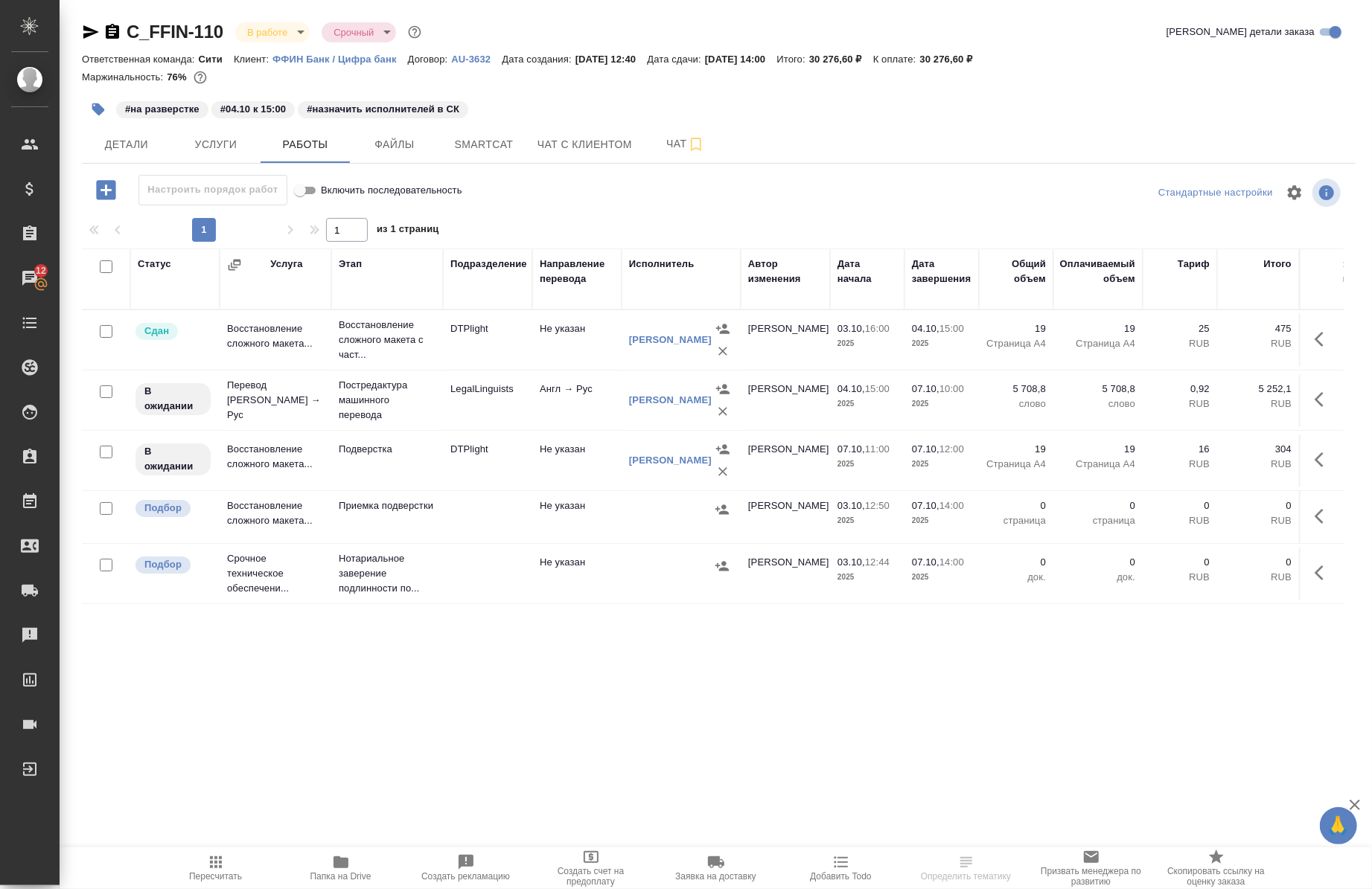
click at [341, 877] on span "Папка на Drive" at bounding box center [340, 877] width 61 height 11
click at [326, 869] on span "Папка на Drive" at bounding box center [340, 867] width 107 height 28
click at [465, 136] on span "Smartcat" at bounding box center [484, 144] width 71 height 18
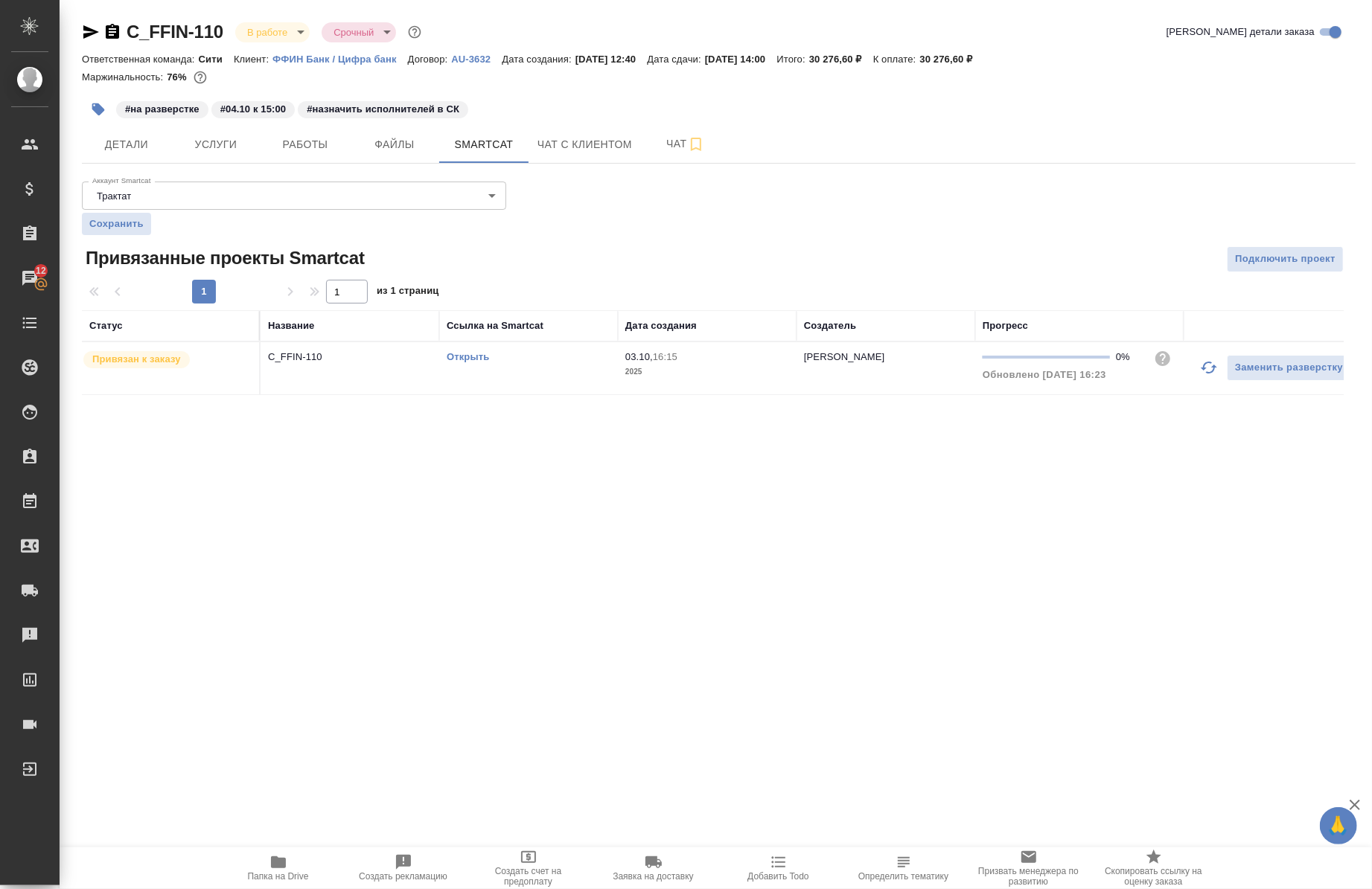
click at [455, 351] on div "Открыть" at bounding box center [529, 357] width 163 height 14
click at [316, 136] on span "Работы" at bounding box center [305, 144] width 71 height 18
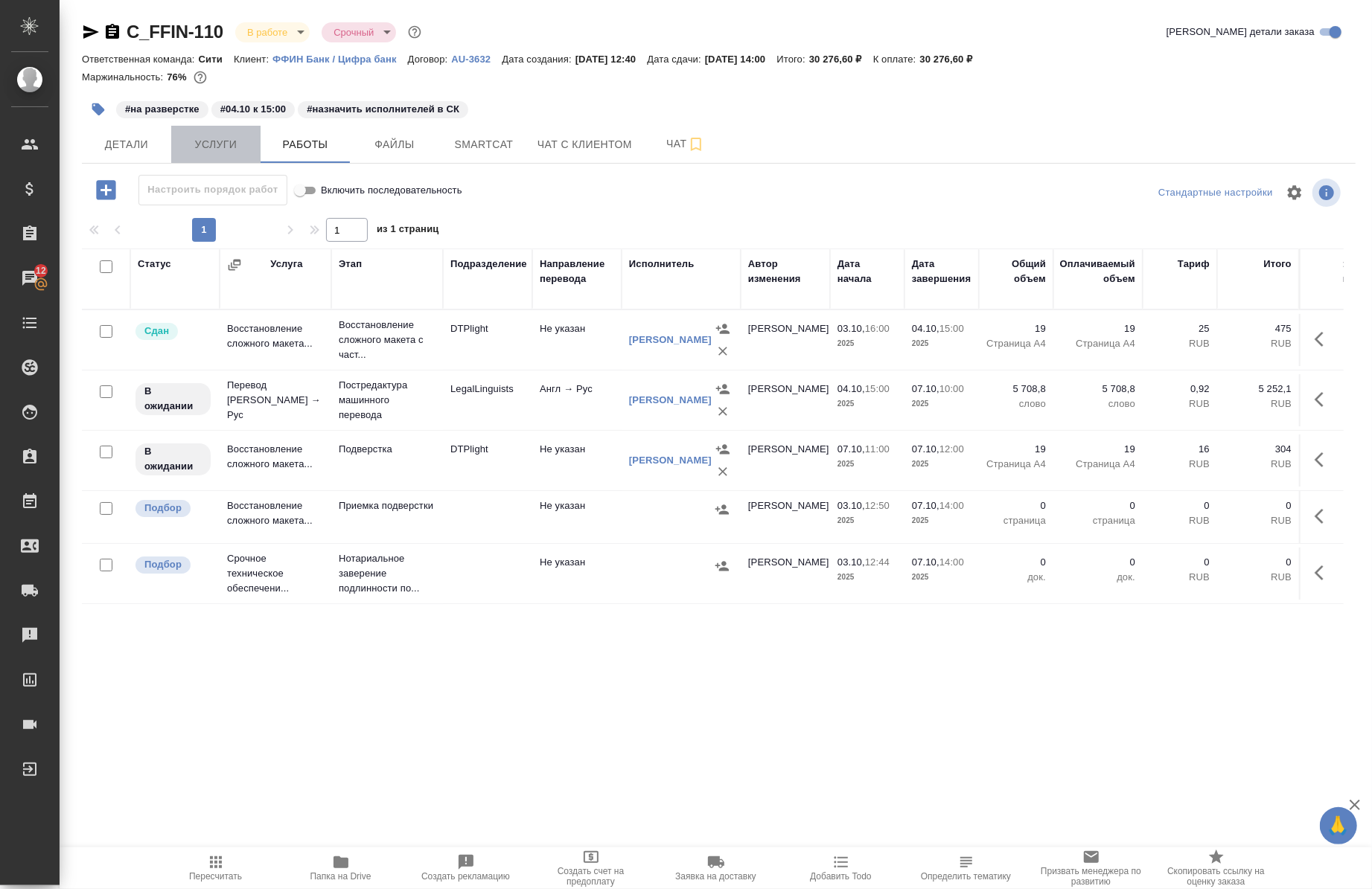
click at [211, 149] on span "Услуги" at bounding box center [215, 144] width 71 height 18
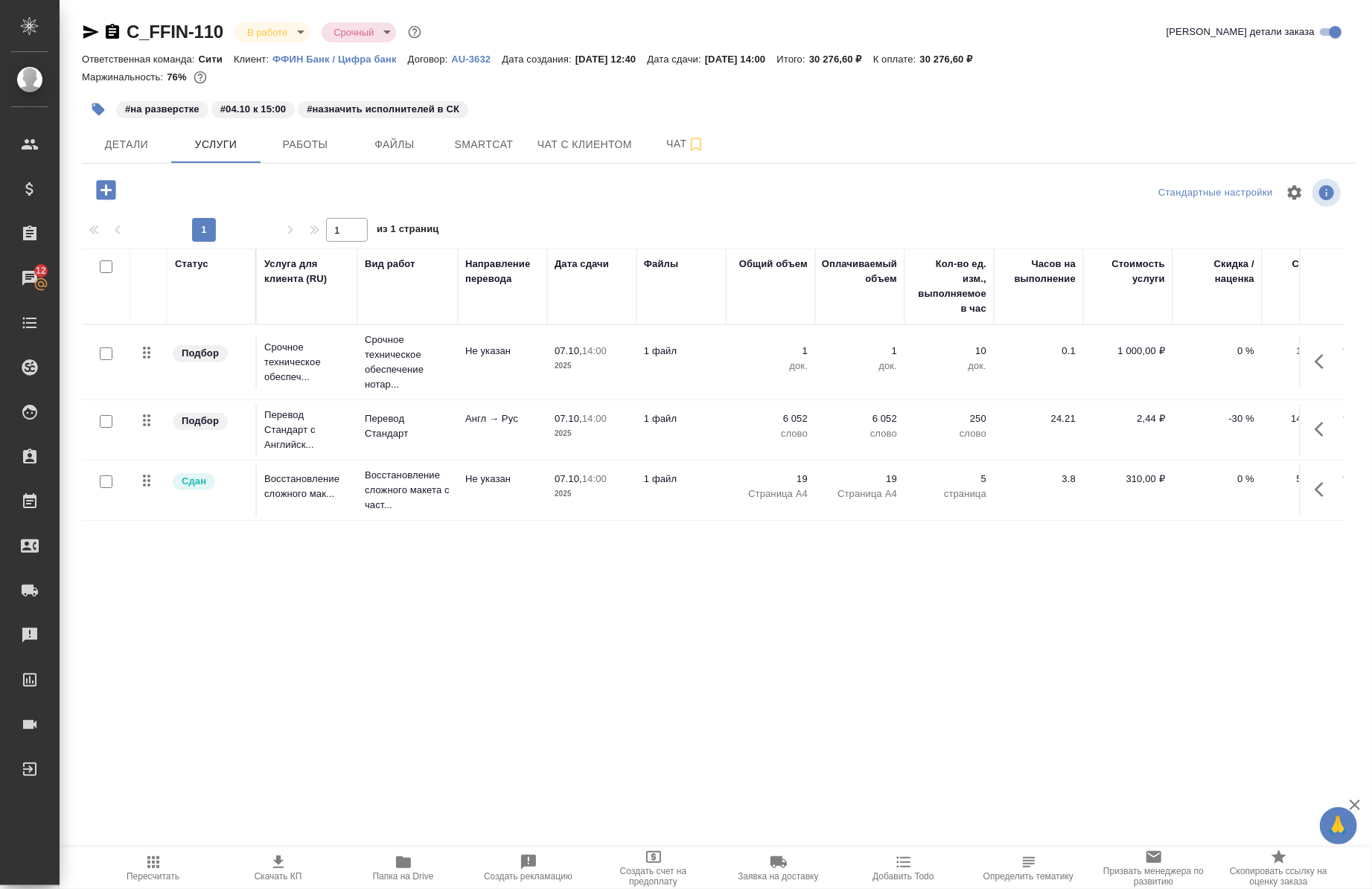
click at [1328, 427] on icon "button" at bounding box center [1323, 429] width 18 height 18
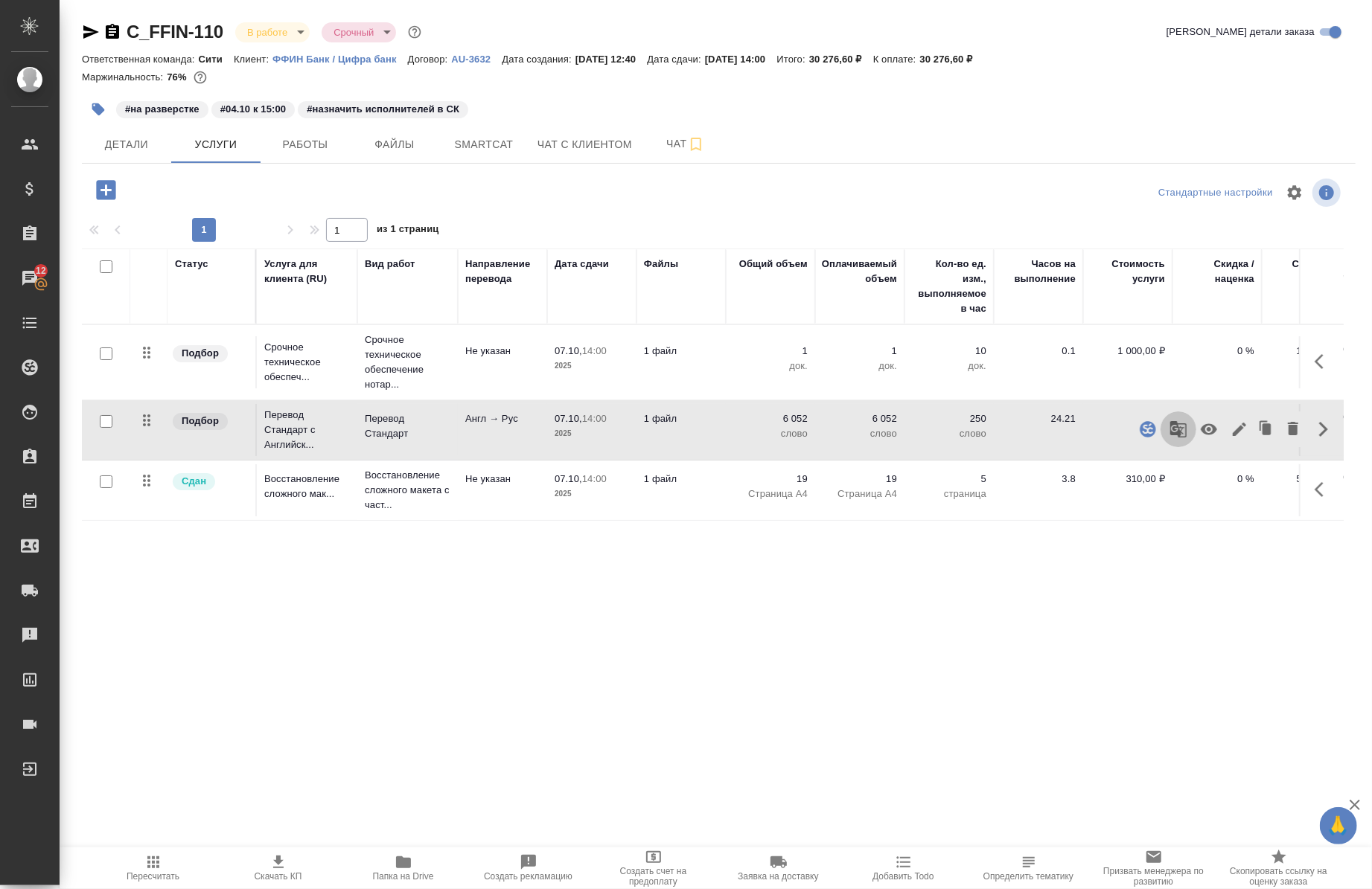
click at [1188, 432] on button "button" at bounding box center [1178, 429] width 36 height 36
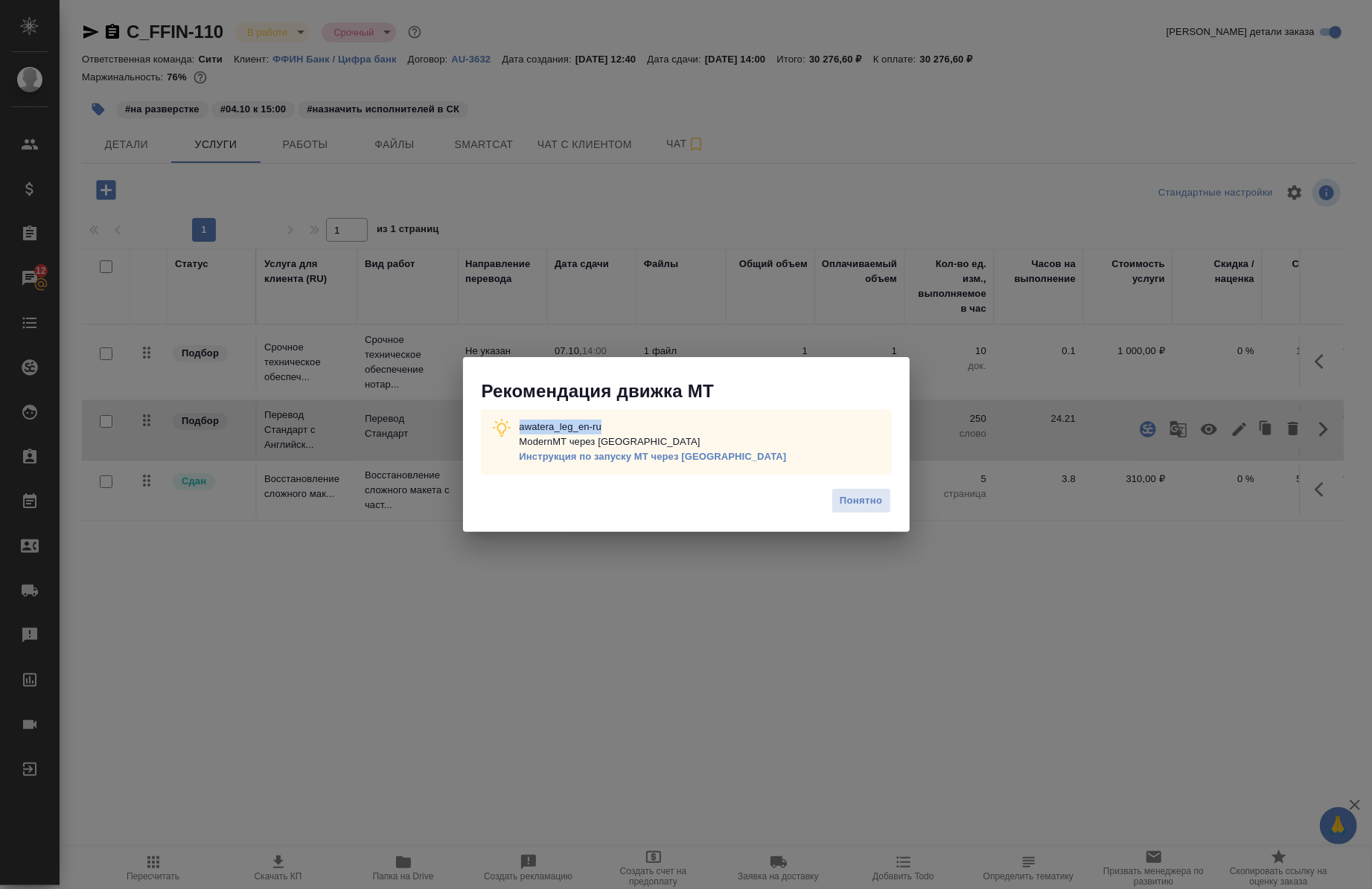
drag, startPoint x: 607, startPoint y: 413, endPoint x: 500, endPoint y: 421, distance: 107.3
click at [500, 421] on div "awatera_leg_en-ru ModernMT через Теру Инструкция по запуску МТ через Теру" at bounding box center [686, 442] width 411 height 65
copy p "awatera_leg_en-ru"
click at [861, 509] on span "Понятно" at bounding box center [861, 502] width 42 height 17
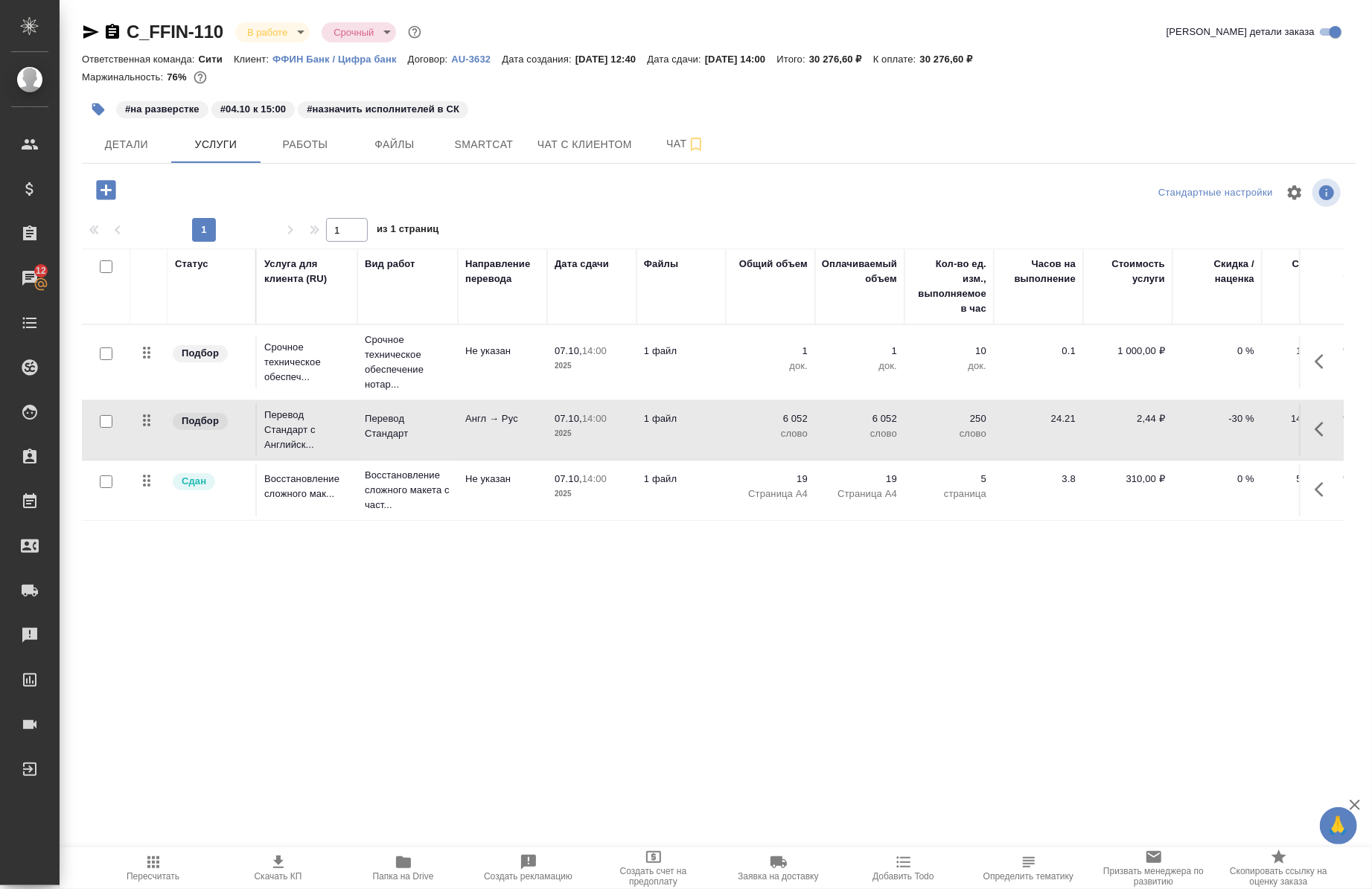
click at [1327, 424] on icon "button" at bounding box center [1323, 429] width 18 height 18
click at [282, 159] on button "Работы" at bounding box center [305, 144] width 89 height 37
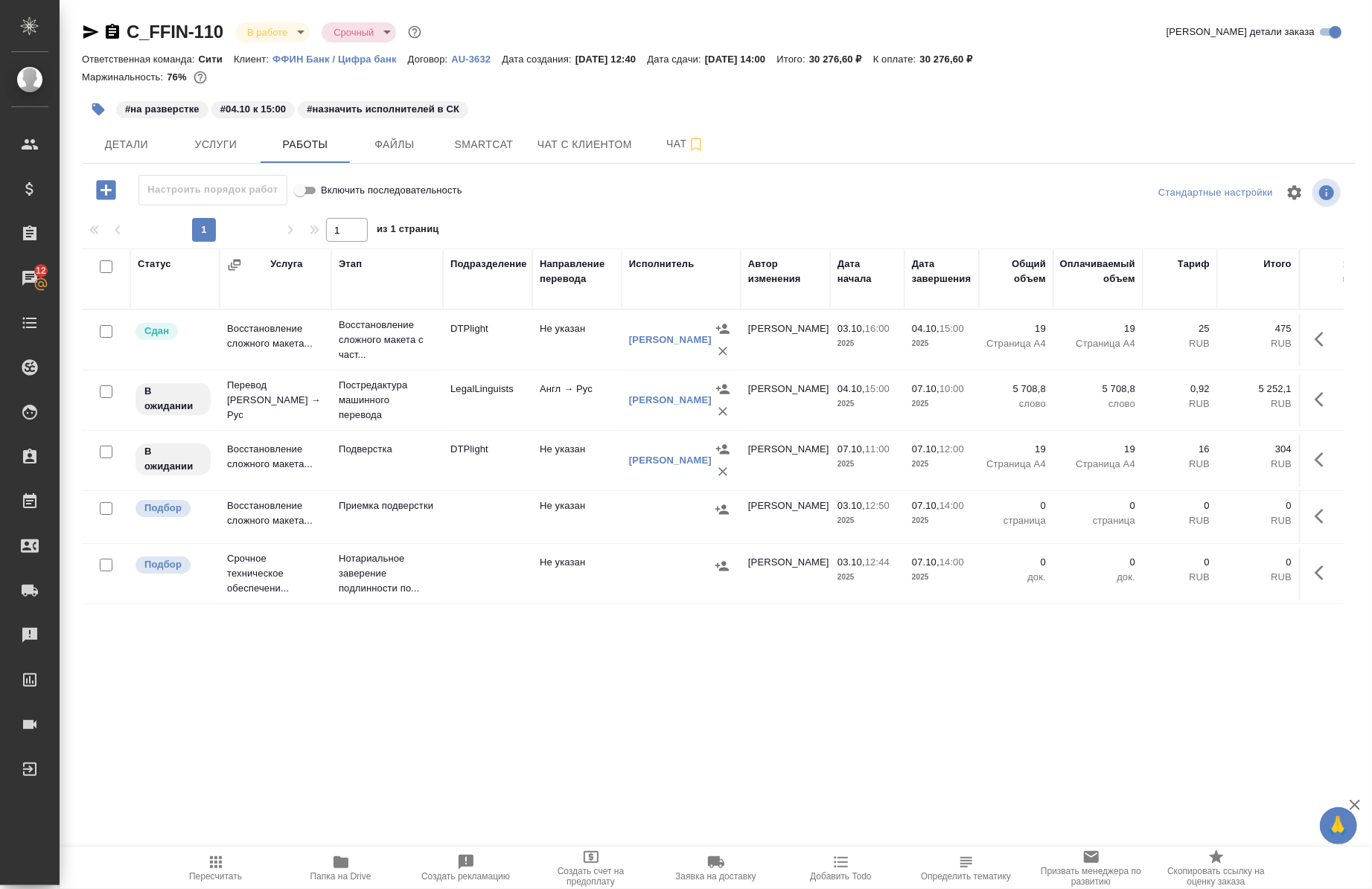
click at [1314, 398] on icon "button" at bounding box center [1323, 399] width 18 height 18
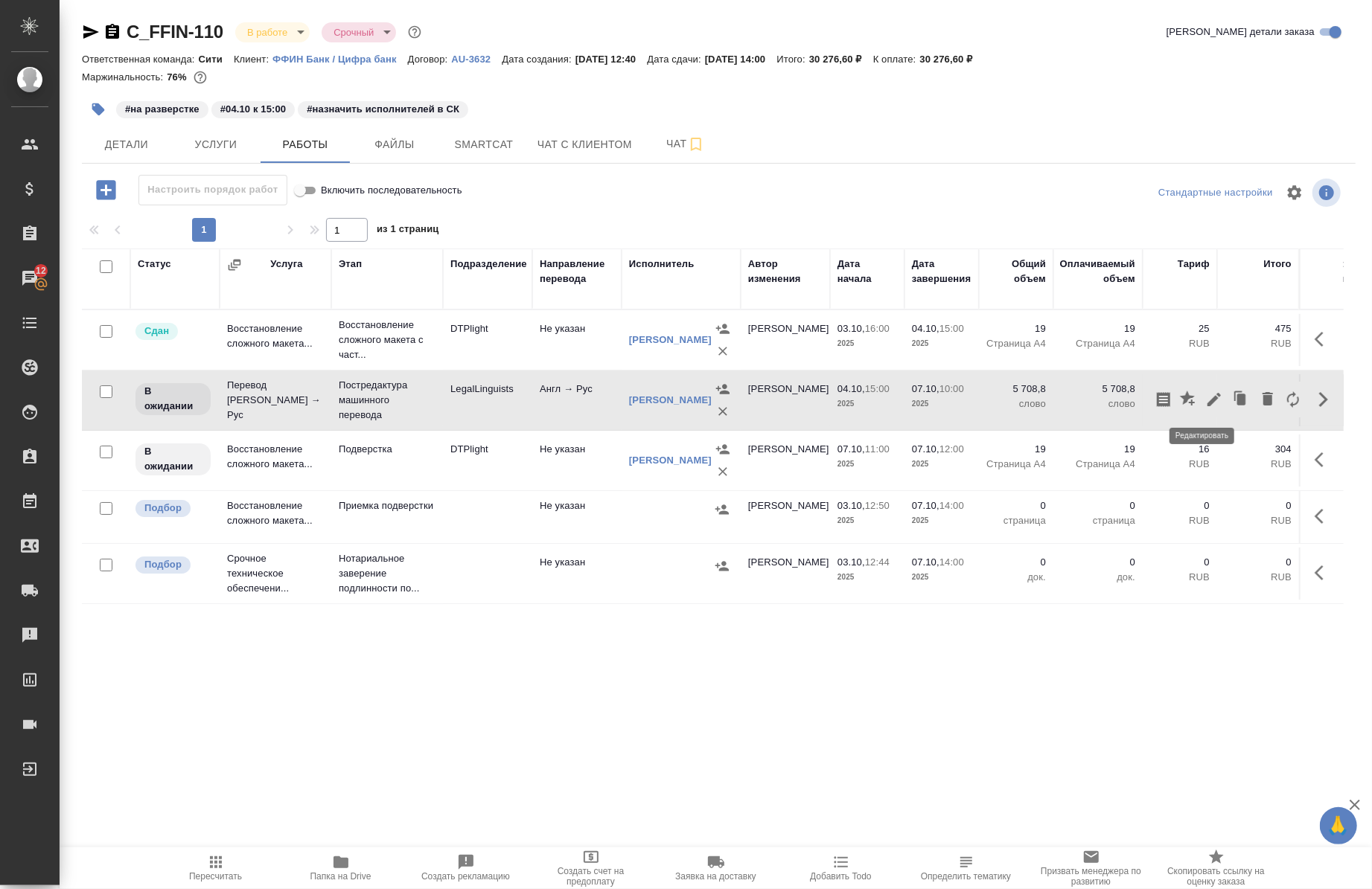
click at [1208, 405] on icon "button" at bounding box center [1214, 400] width 13 height 13
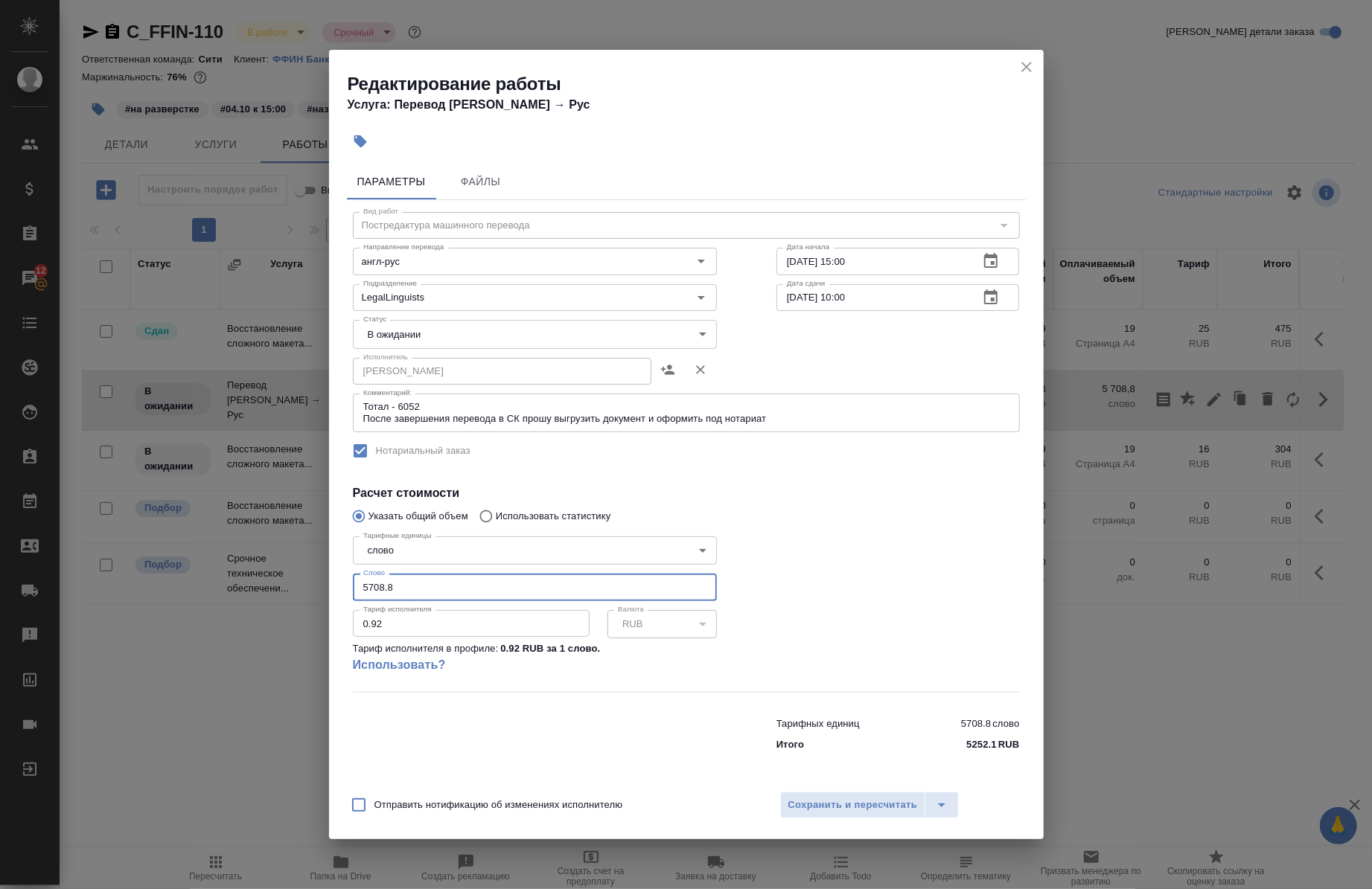
click at [516, 586] on input "5708.8" at bounding box center [535, 587] width 364 height 27
type input "5"
paste input "5754.3"
type input "5754.3"
click at [804, 809] on span "Сохранить и пересчитать" at bounding box center [853, 805] width 130 height 17
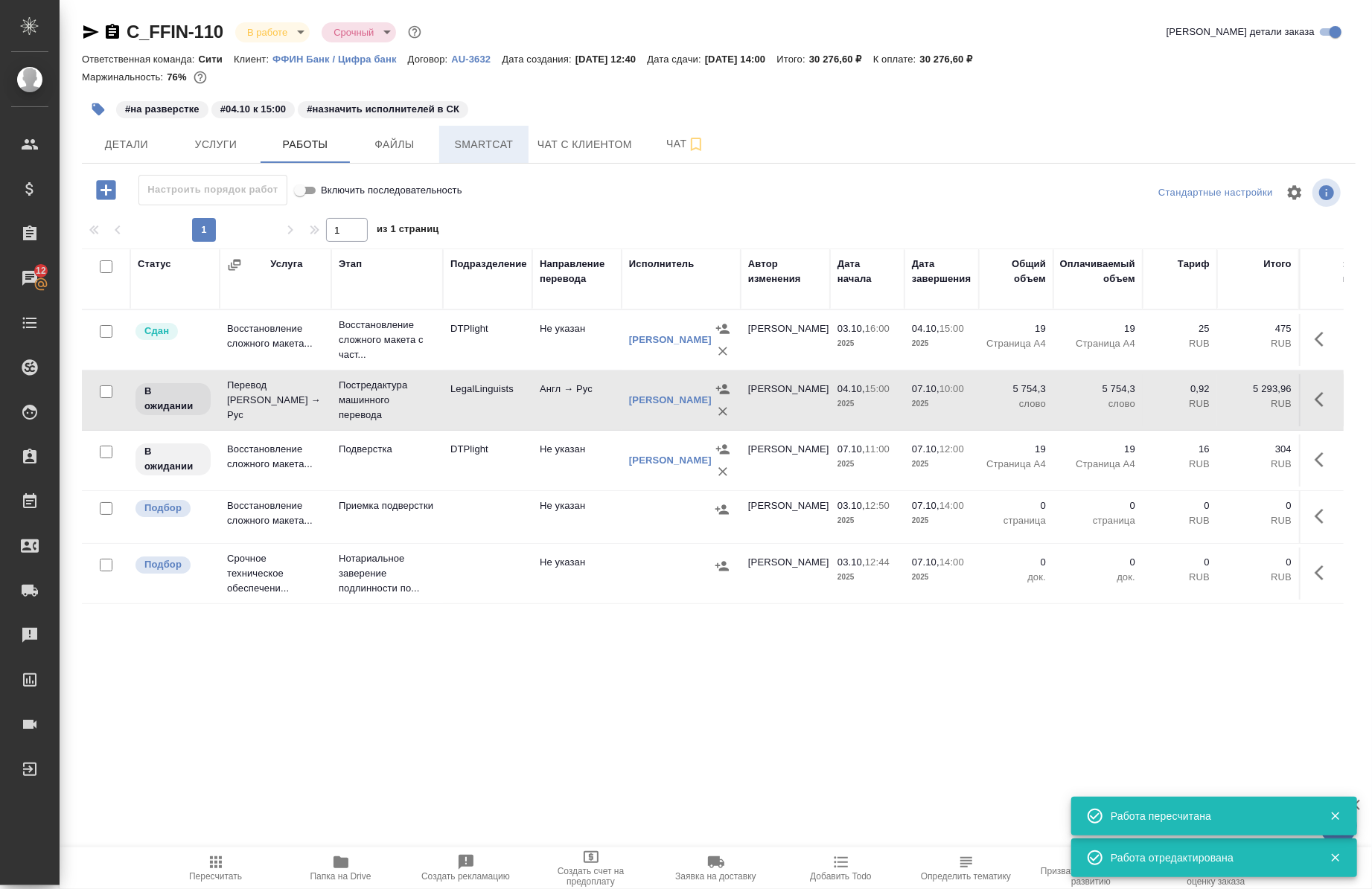
click at [500, 136] on span "Smartcat" at bounding box center [484, 144] width 71 height 18
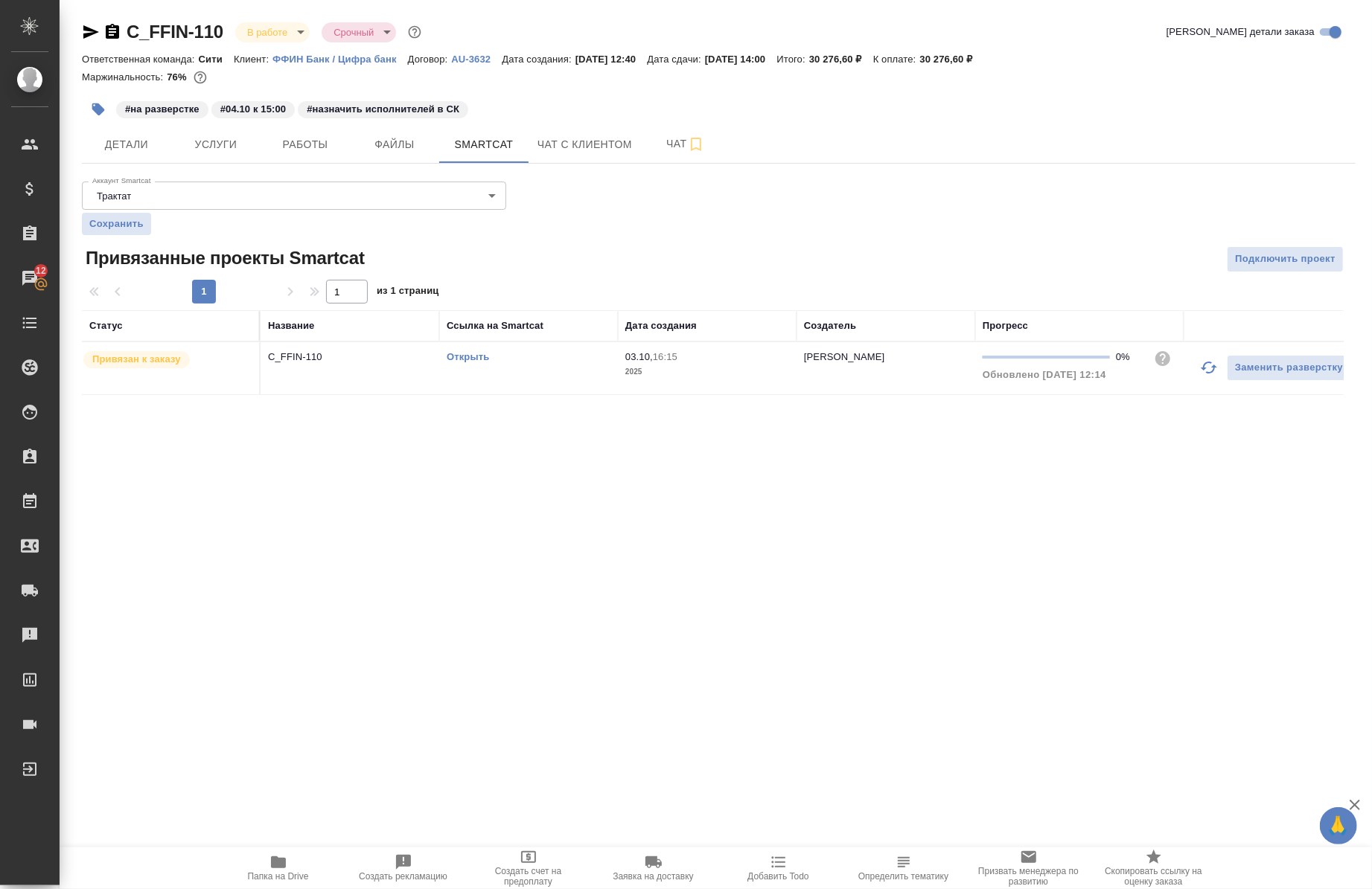
click at [475, 348] on td "Открыть" at bounding box center [529, 368] width 179 height 52
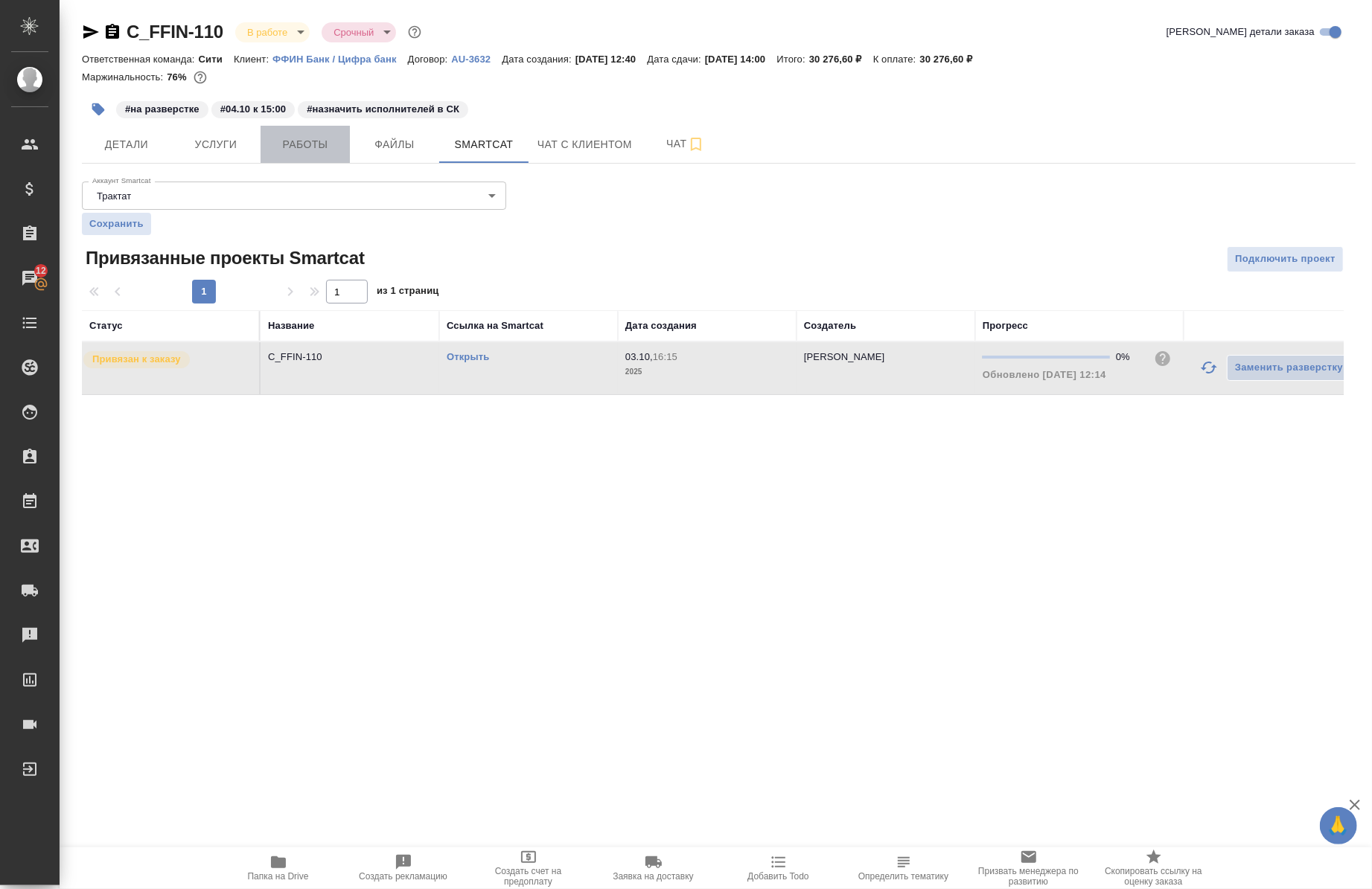
click at [328, 136] on span "Работы" at bounding box center [305, 144] width 71 height 18
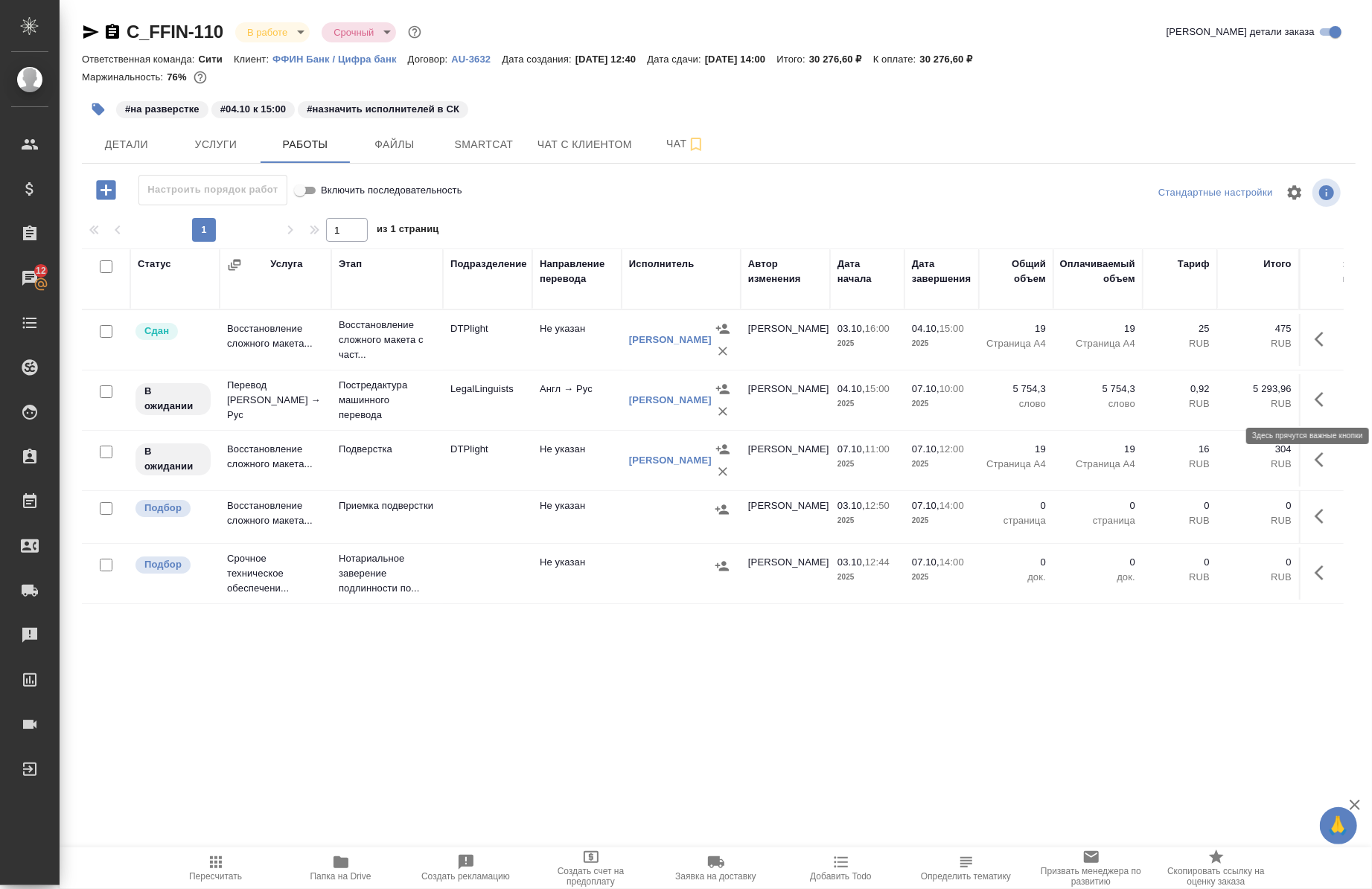
click at [1314, 400] on icon "button" at bounding box center [1323, 399] width 18 height 18
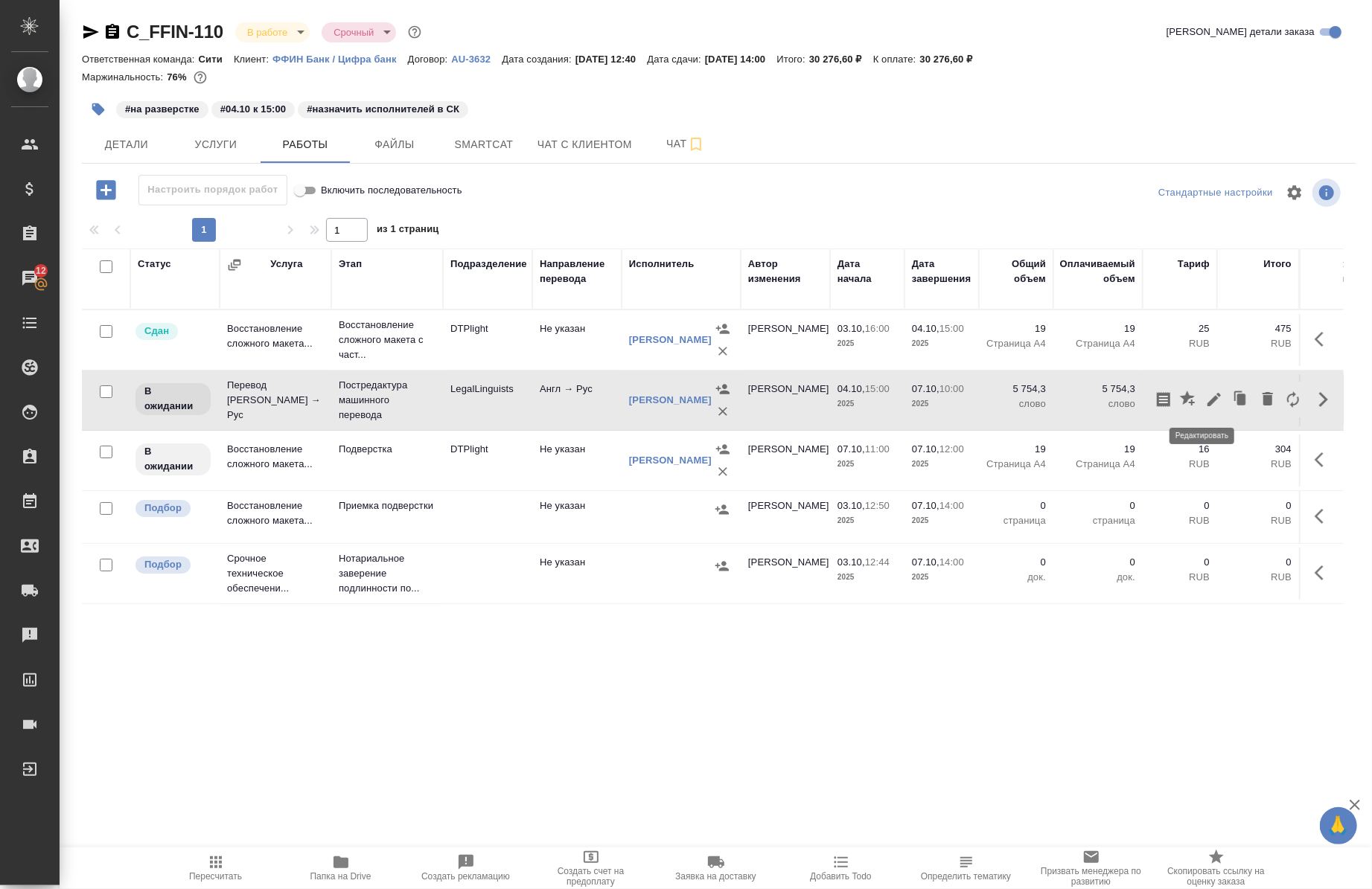
click at [1205, 403] on icon "button" at bounding box center [1213, 399] width 18 height 18
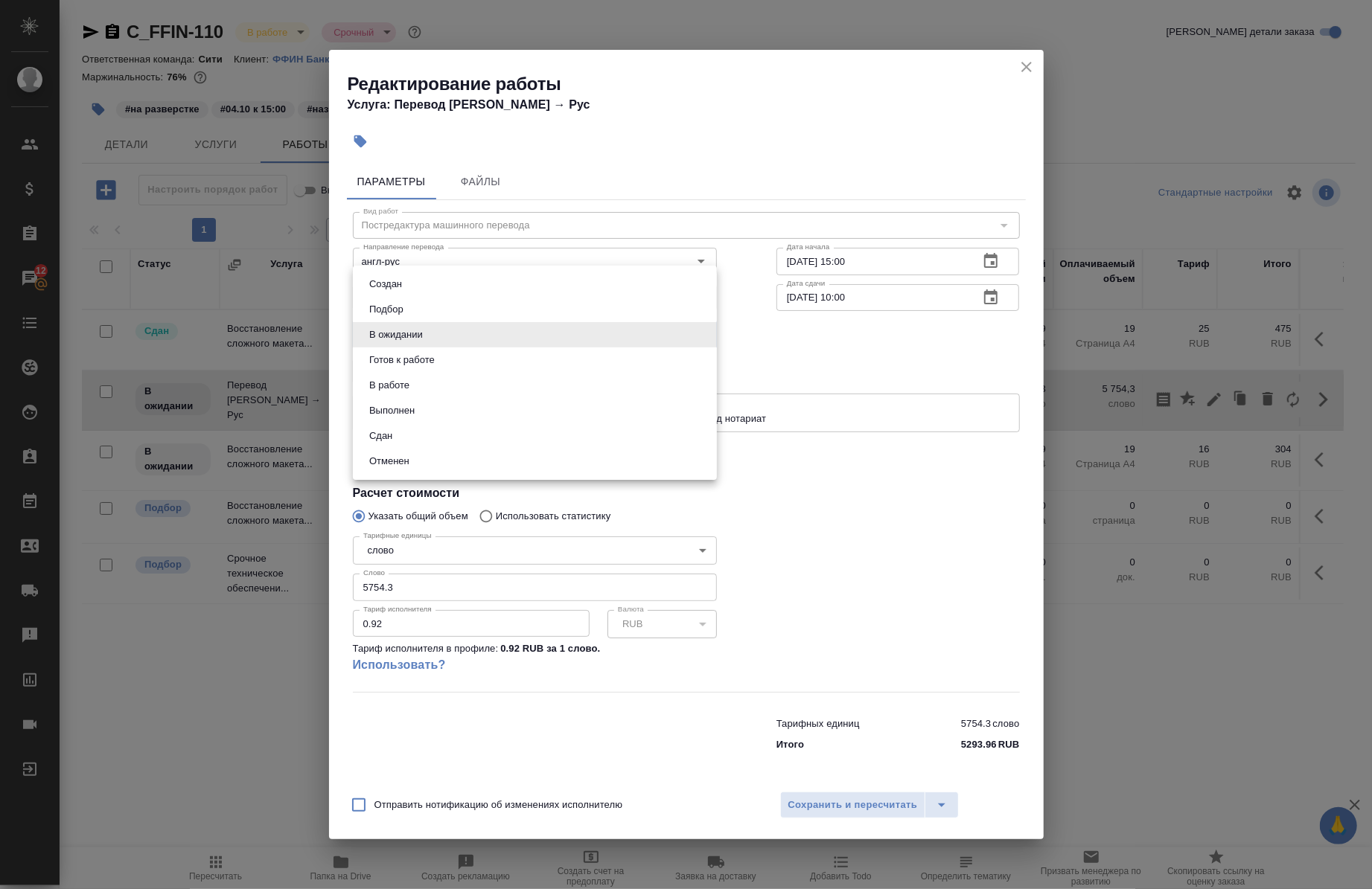
click at [395, 328] on body "🙏 .cls-1 fill:#fff; AWATERA Chernova Anna Клиенты Спецификации Заказы 12 Чаты T…" at bounding box center [686, 444] width 1372 height 889
click at [413, 374] on li "В работе" at bounding box center [535, 385] width 364 height 25
type input "inProgress"
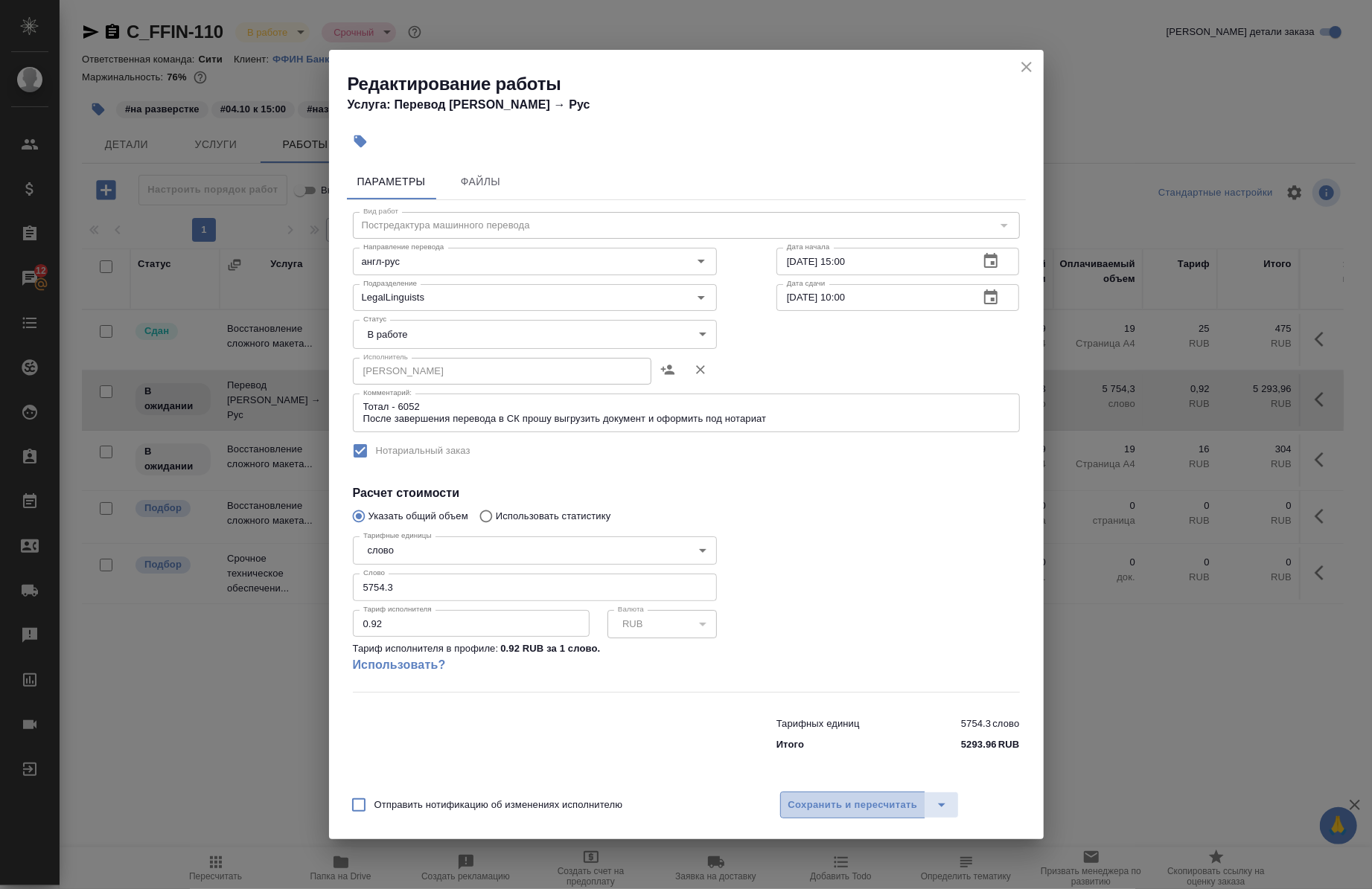
click at [821, 801] on span "Сохранить и пересчитать" at bounding box center [853, 805] width 130 height 17
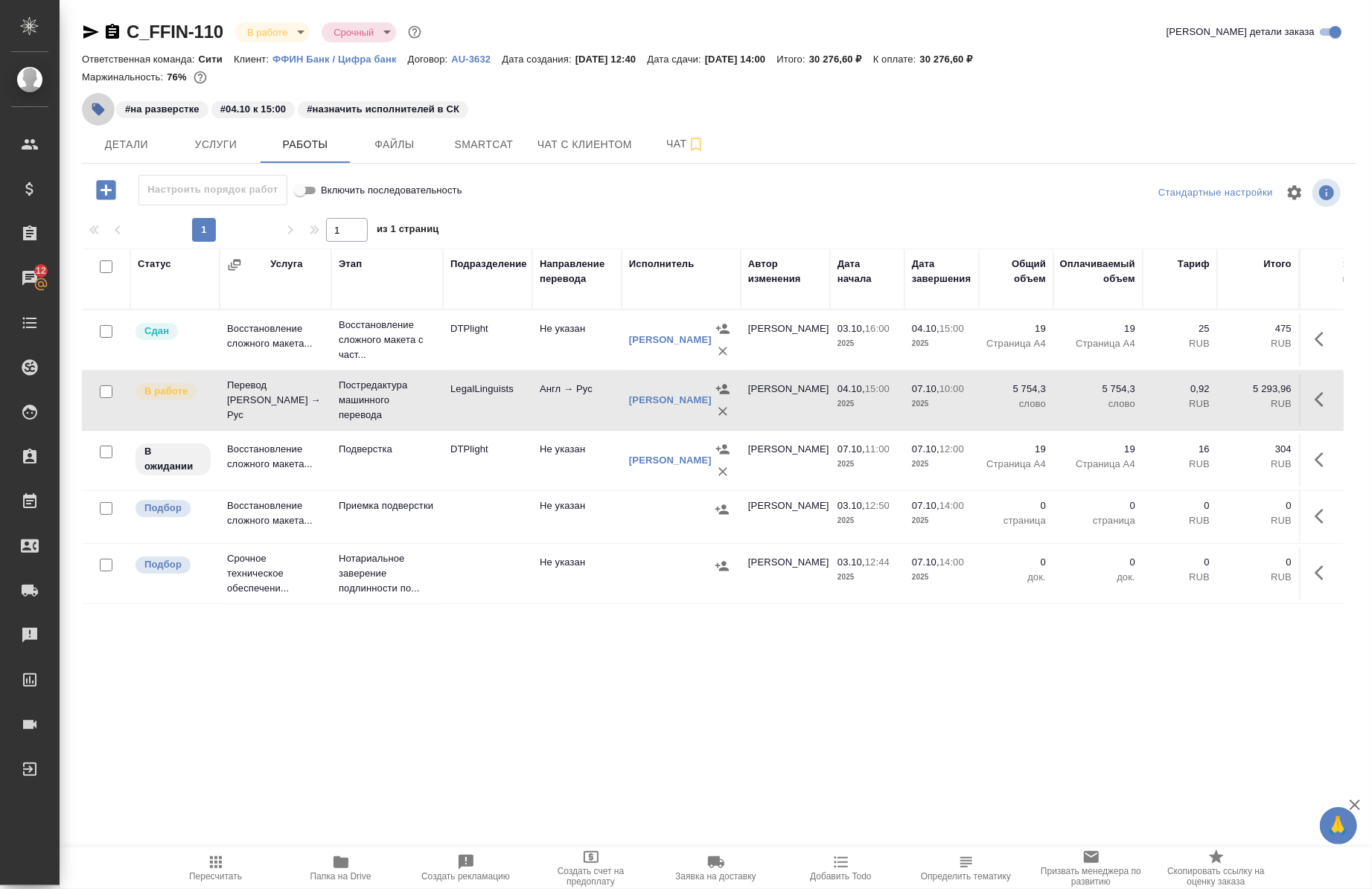
click at [98, 108] on icon "button" at bounding box center [98, 110] width 12 height 12
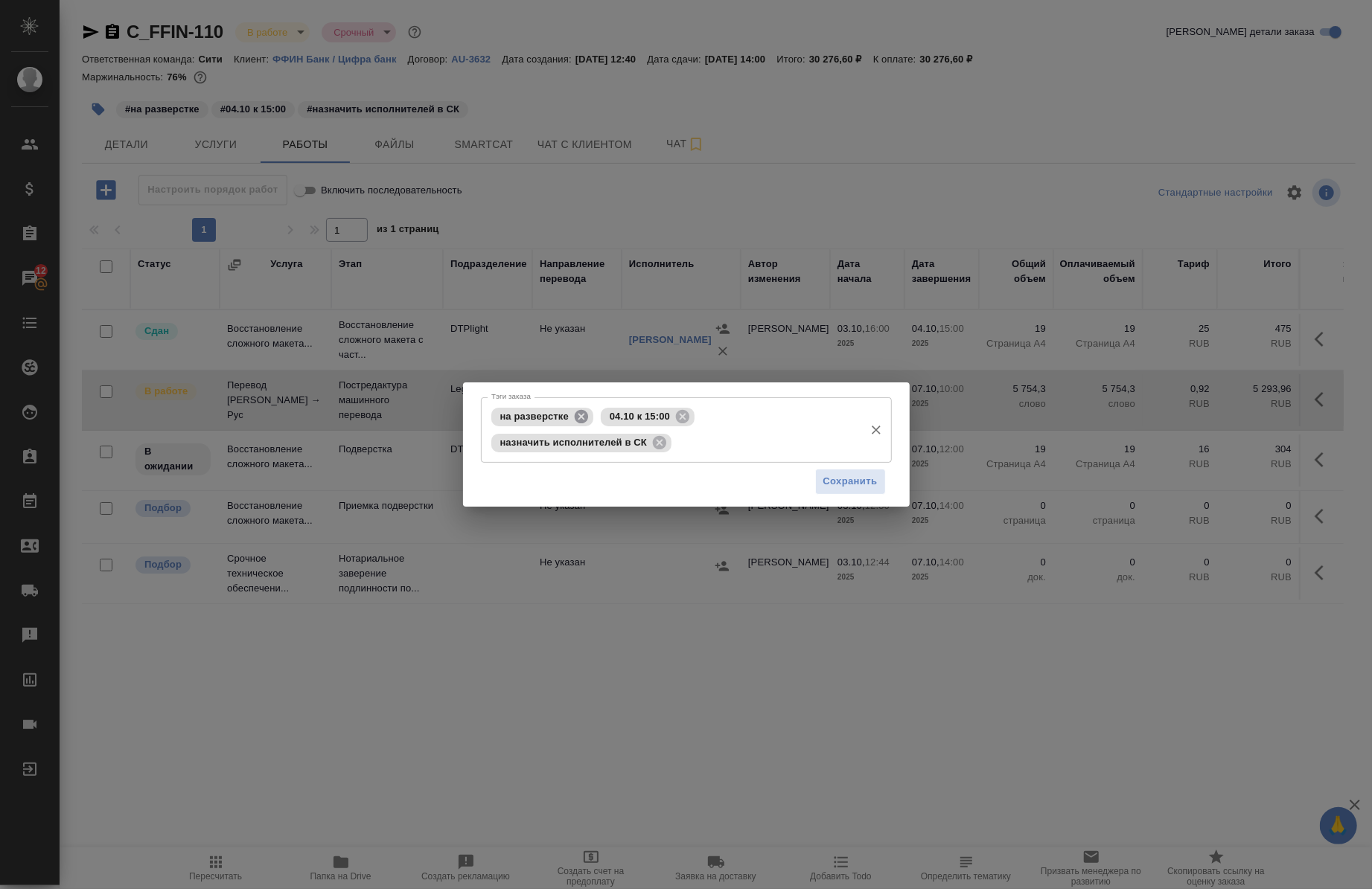
click at [582, 415] on icon at bounding box center [581, 416] width 16 height 16
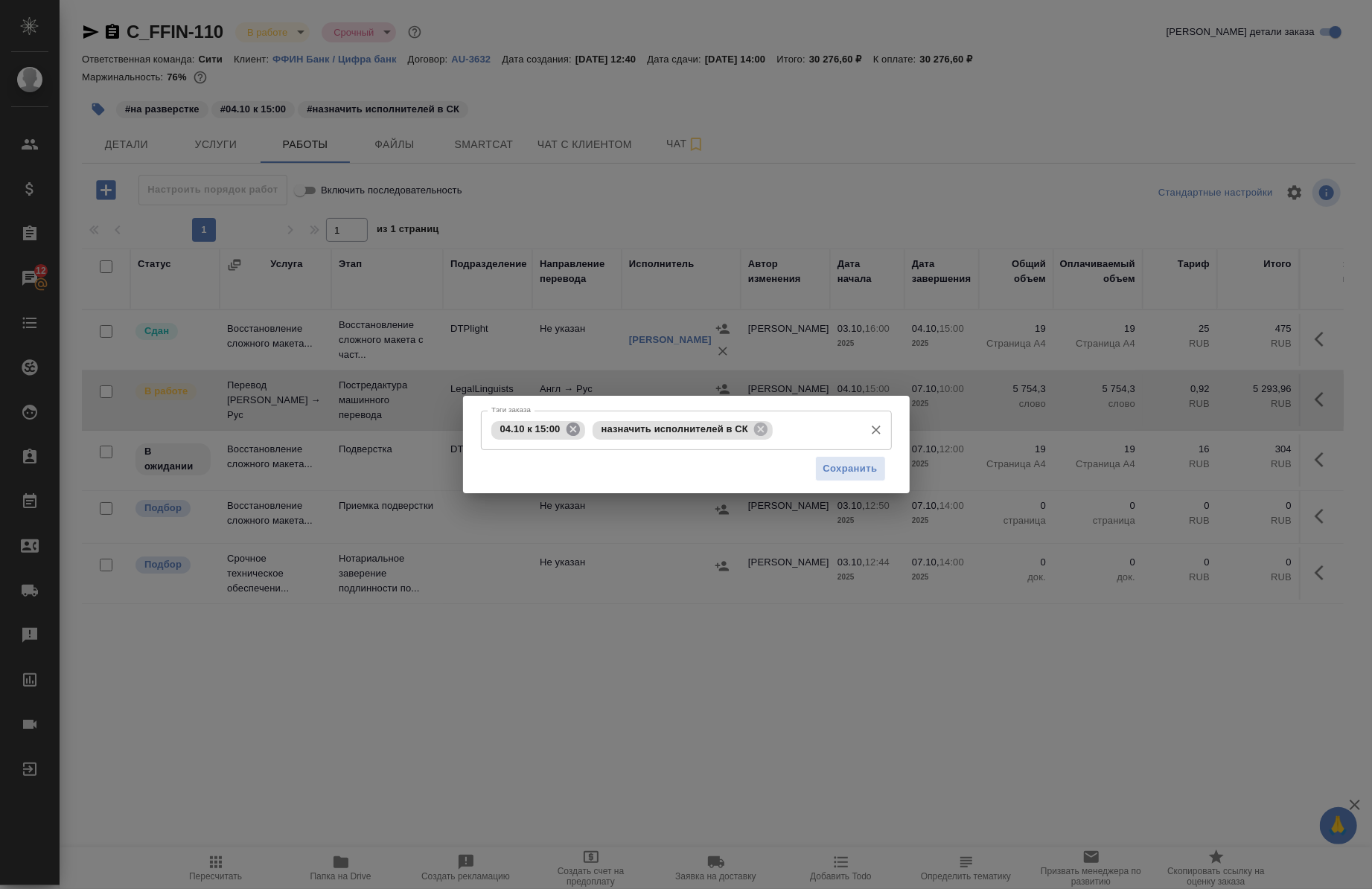
click at [572, 428] on icon at bounding box center [573, 429] width 16 height 16
click at [657, 432] on icon at bounding box center [659, 429] width 16 height 16
click at [644, 420] on input "Тэги заказа" at bounding box center [672, 430] width 369 height 25
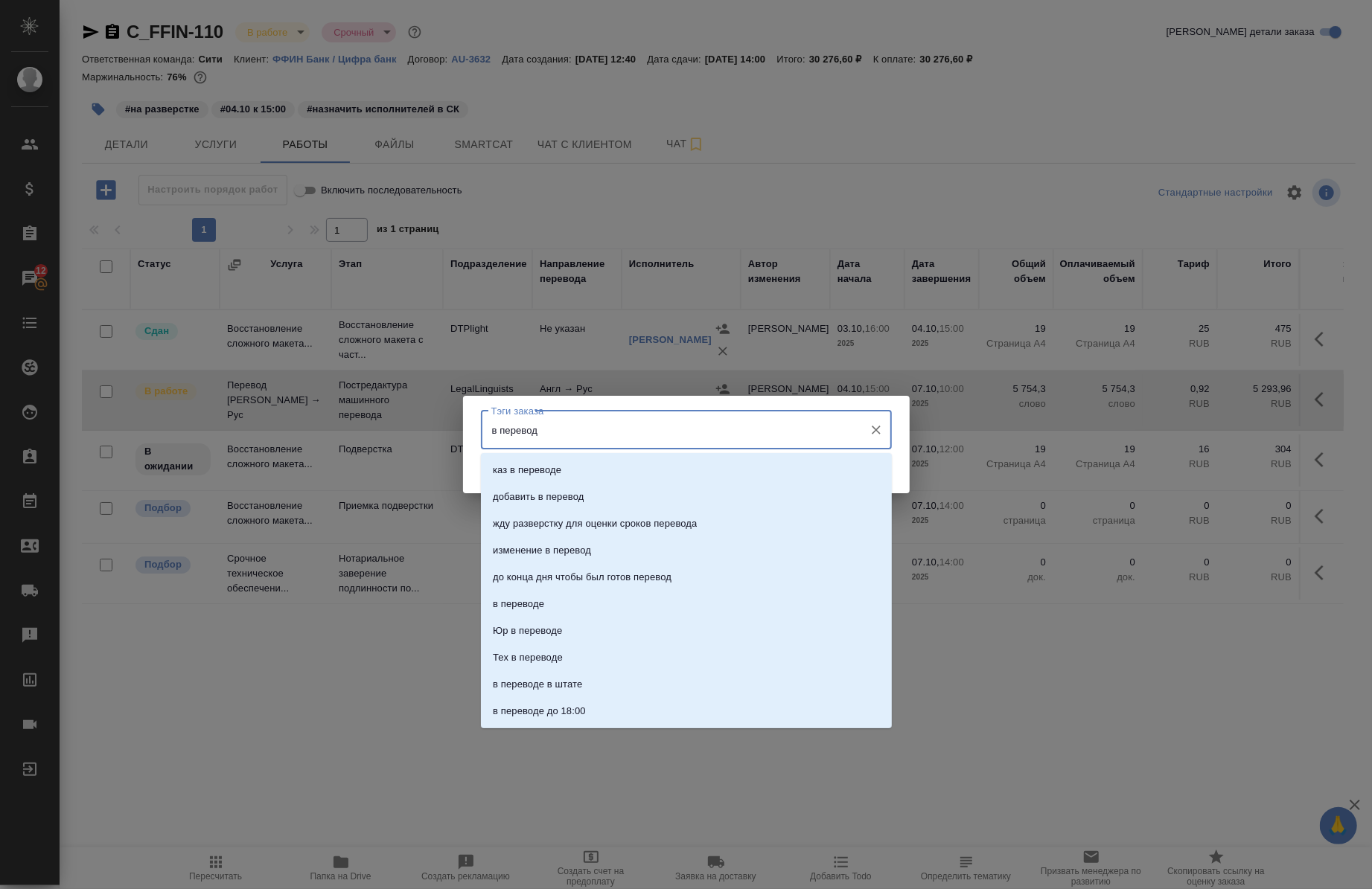
type input "в переводе"
click at [561, 488] on li "в переводе" at bounding box center [686, 497] width 411 height 27
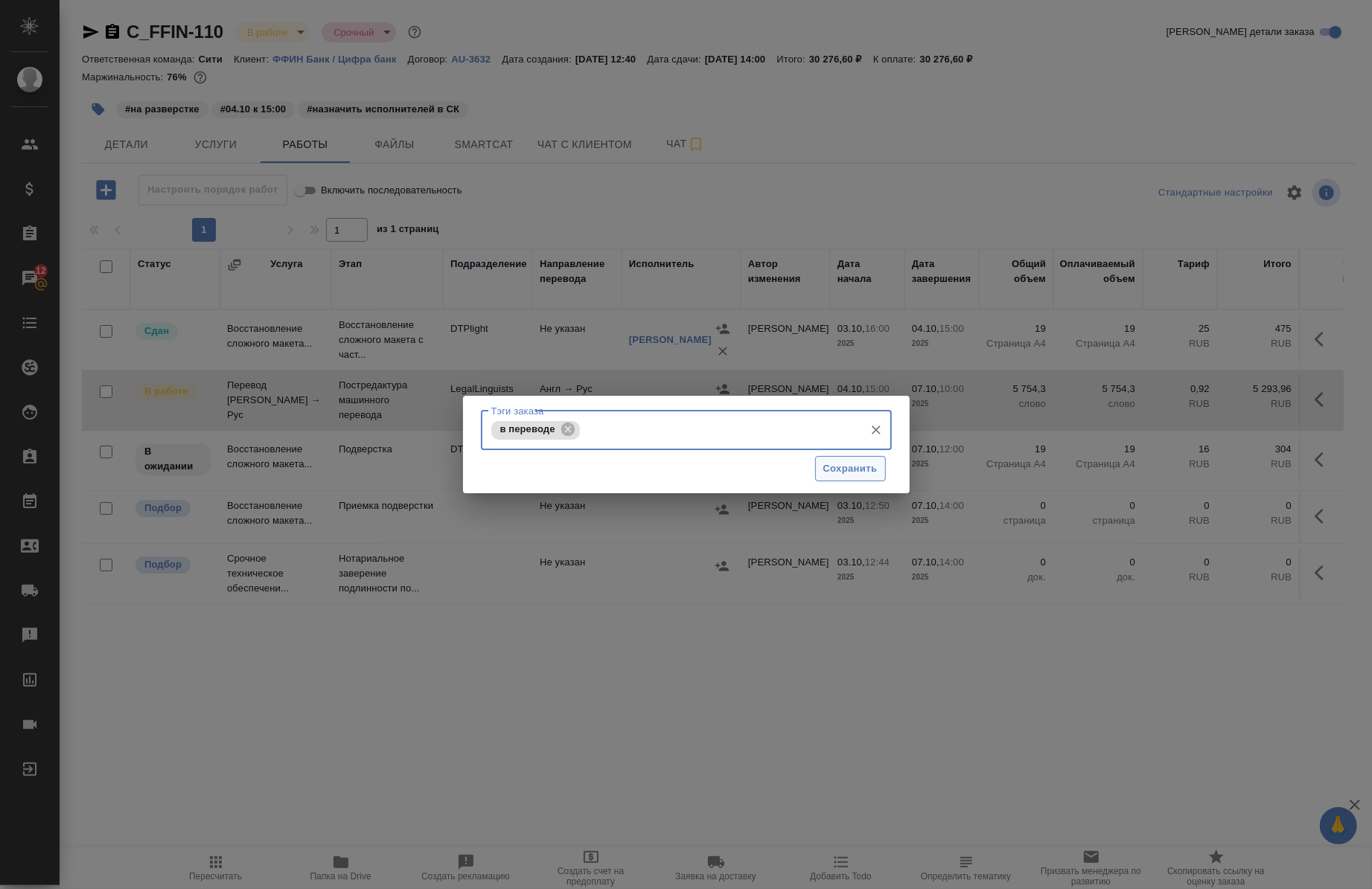
click at [829, 470] on span "Сохранить" at bounding box center [850, 469] width 55 height 17
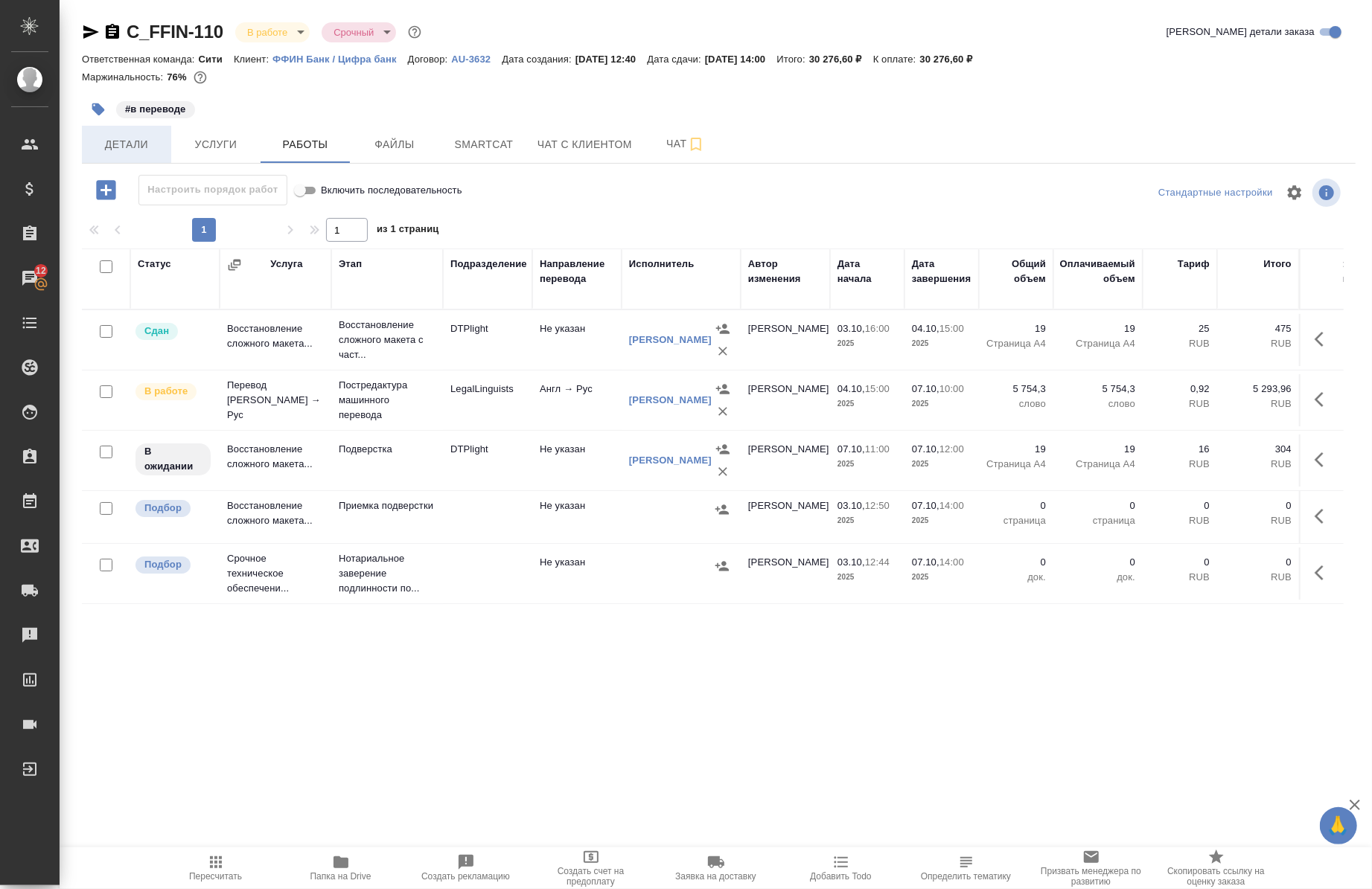
click at [128, 139] on span "Детали" at bounding box center [126, 144] width 71 height 18
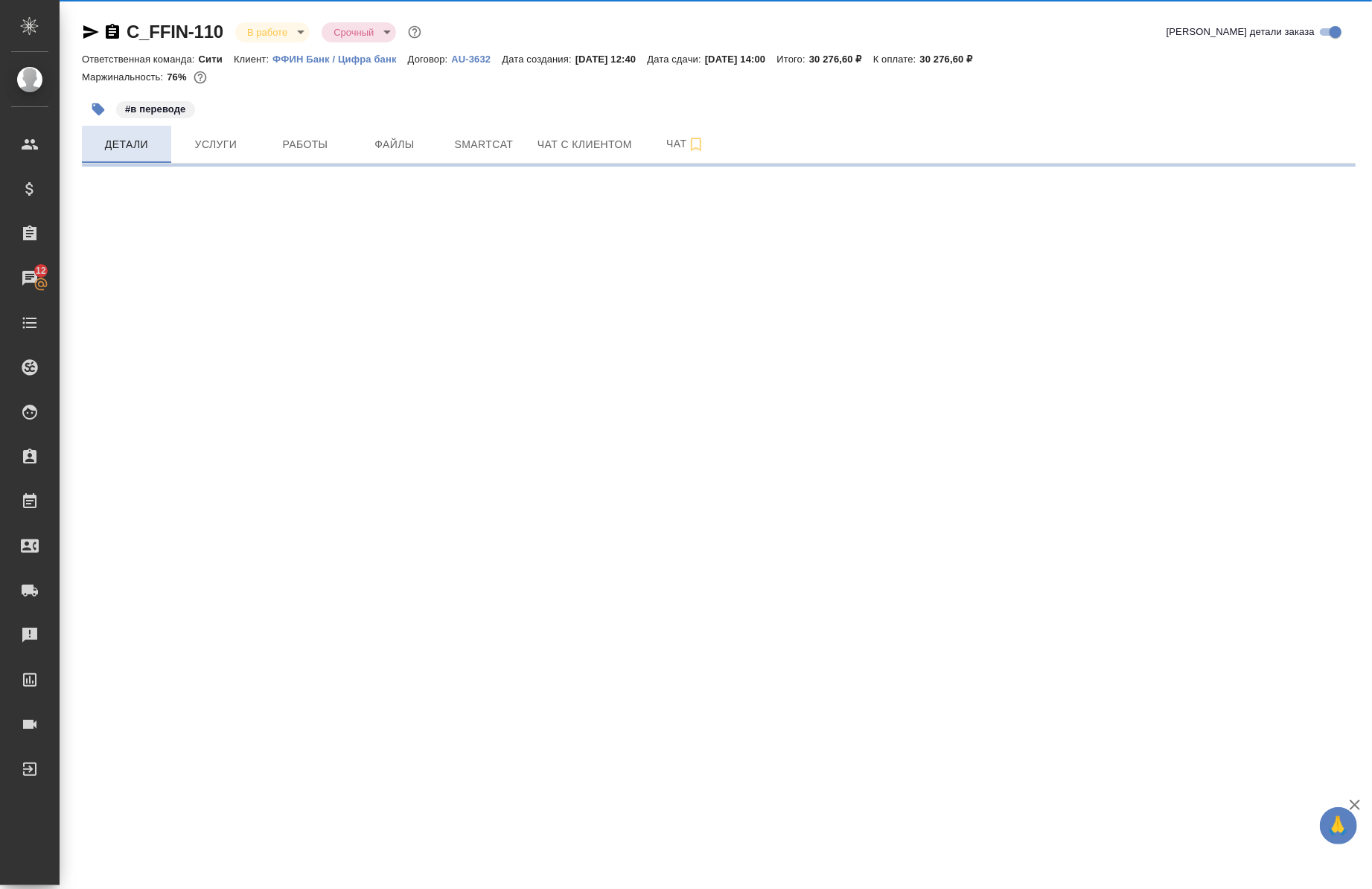
select select "RU"
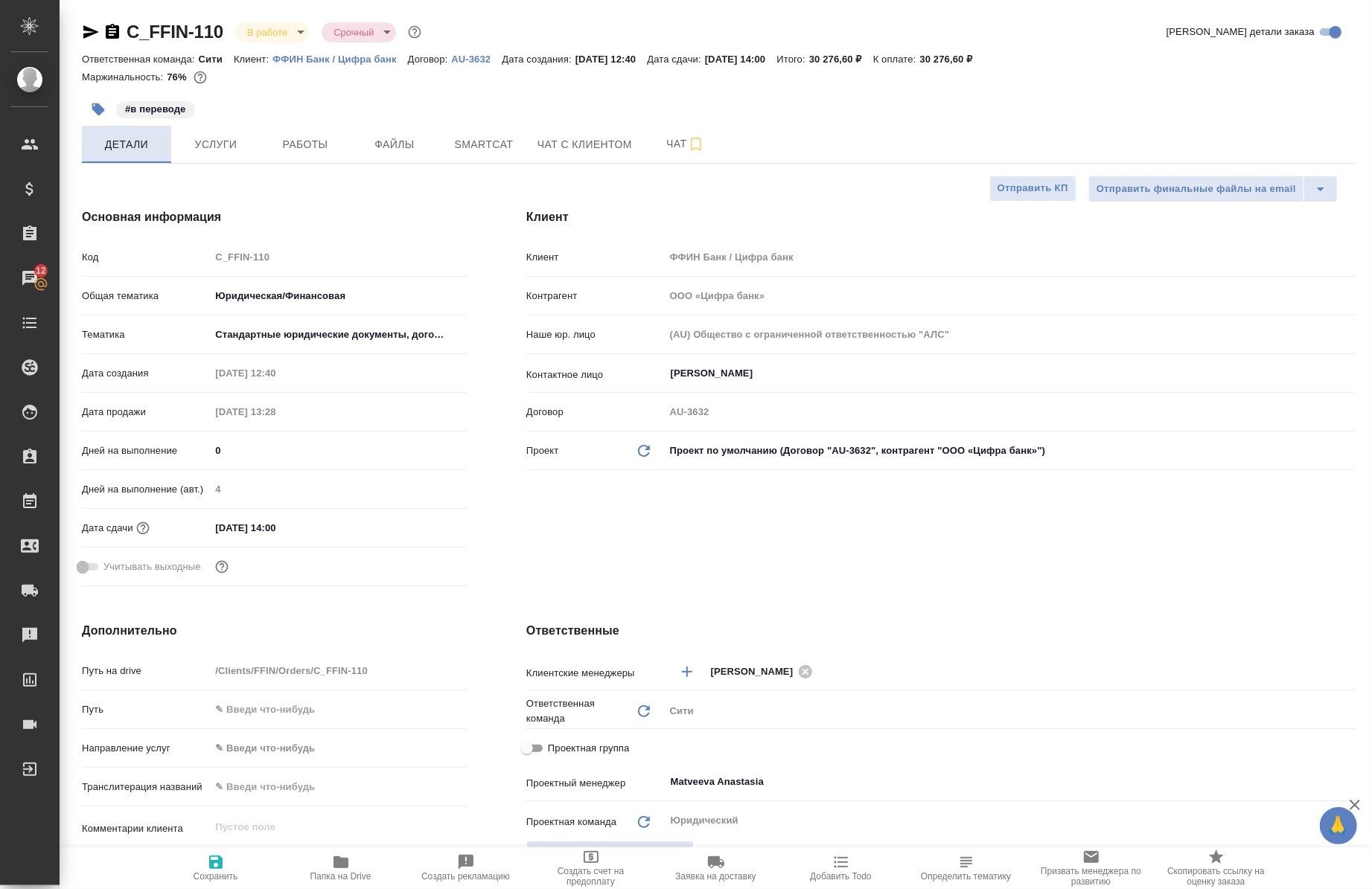
type textarea "x"
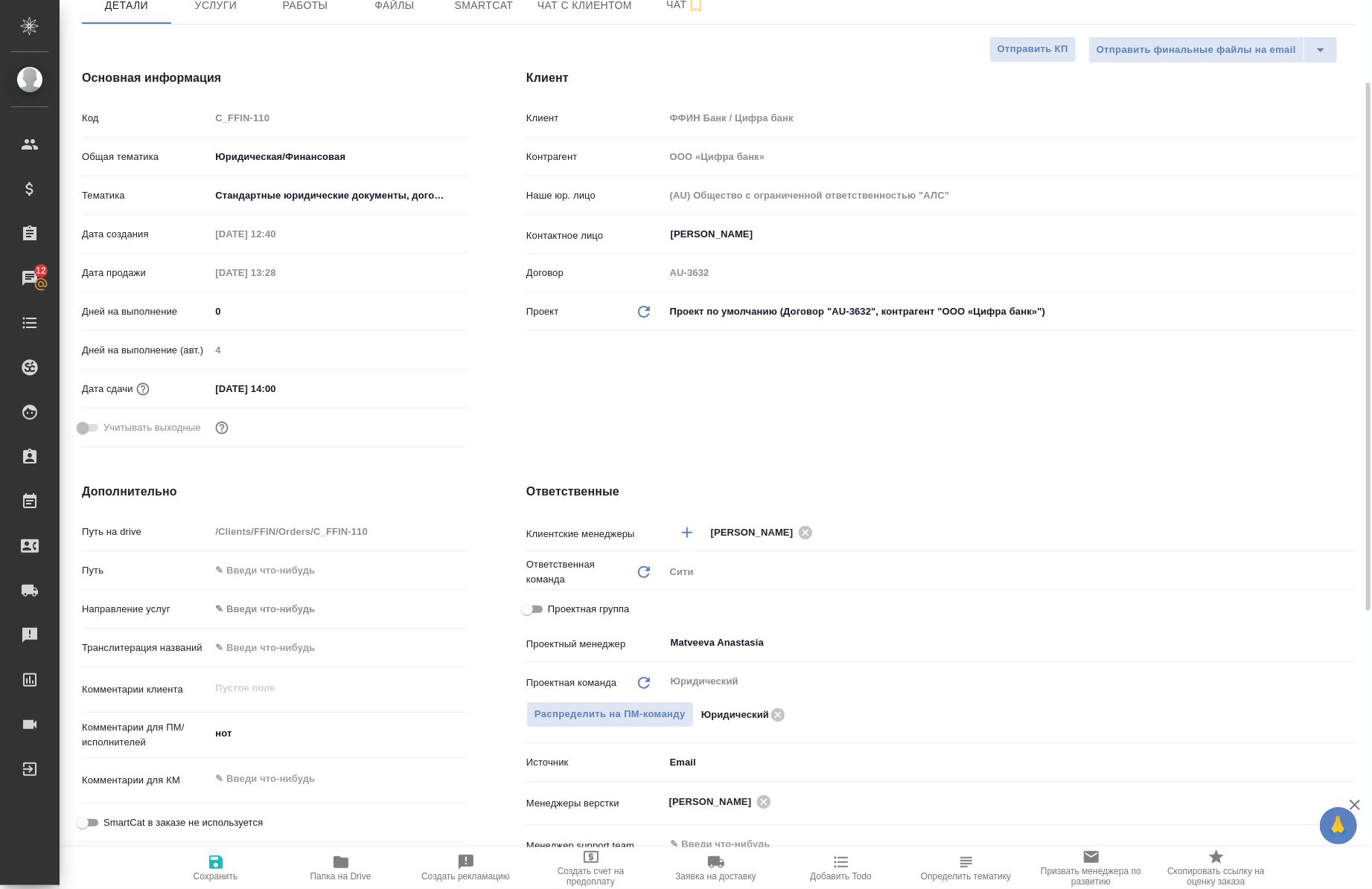
scroll to position [140, 0]
click at [541, 605] on input "Проектная группа" at bounding box center [527, 608] width 54 height 18
checkbox input "true"
type textarea "x"
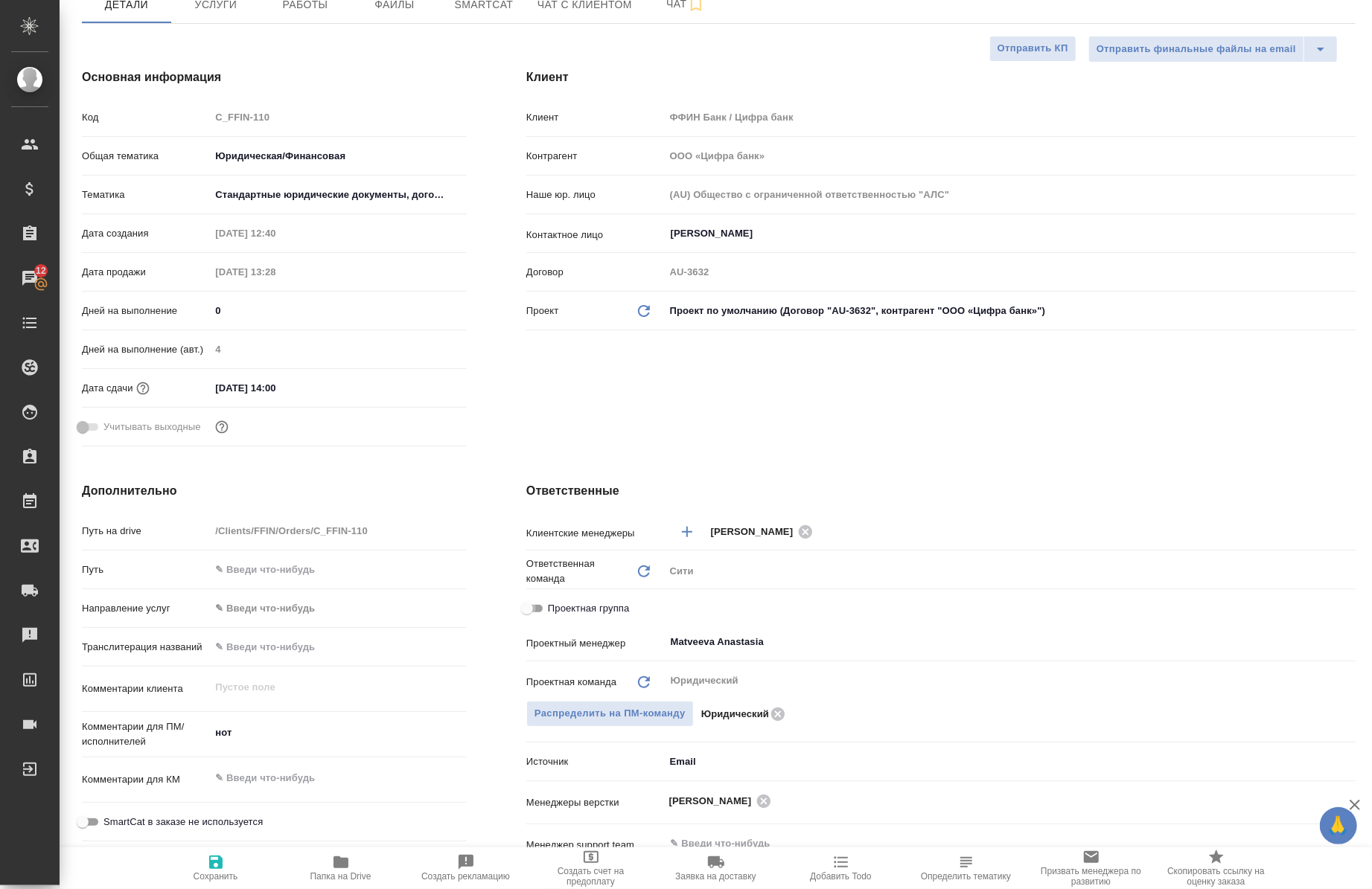
type textarea "x"
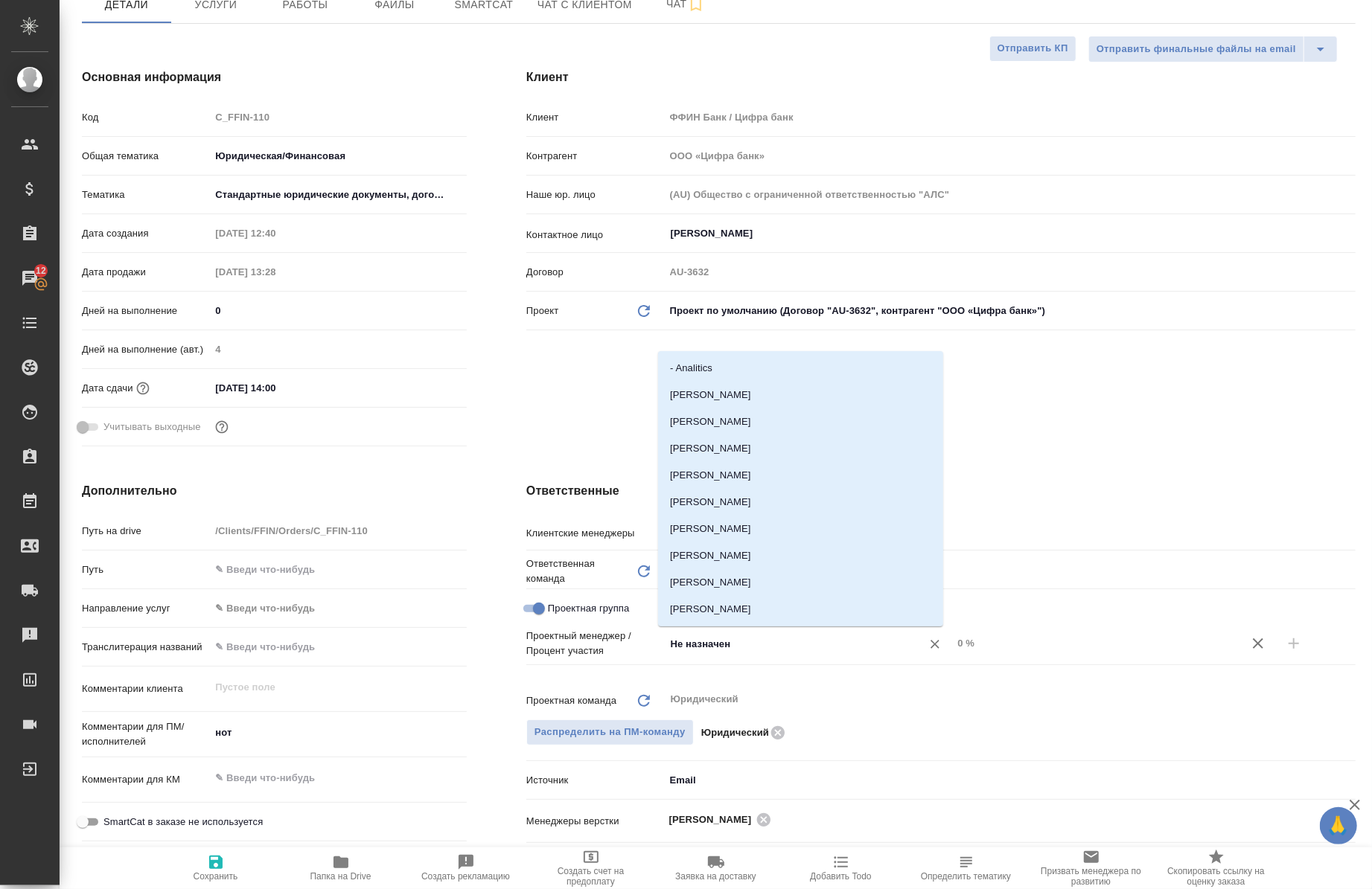
click at [750, 640] on input "Не назначен" at bounding box center [784, 643] width 229 height 18
type input "Ф"
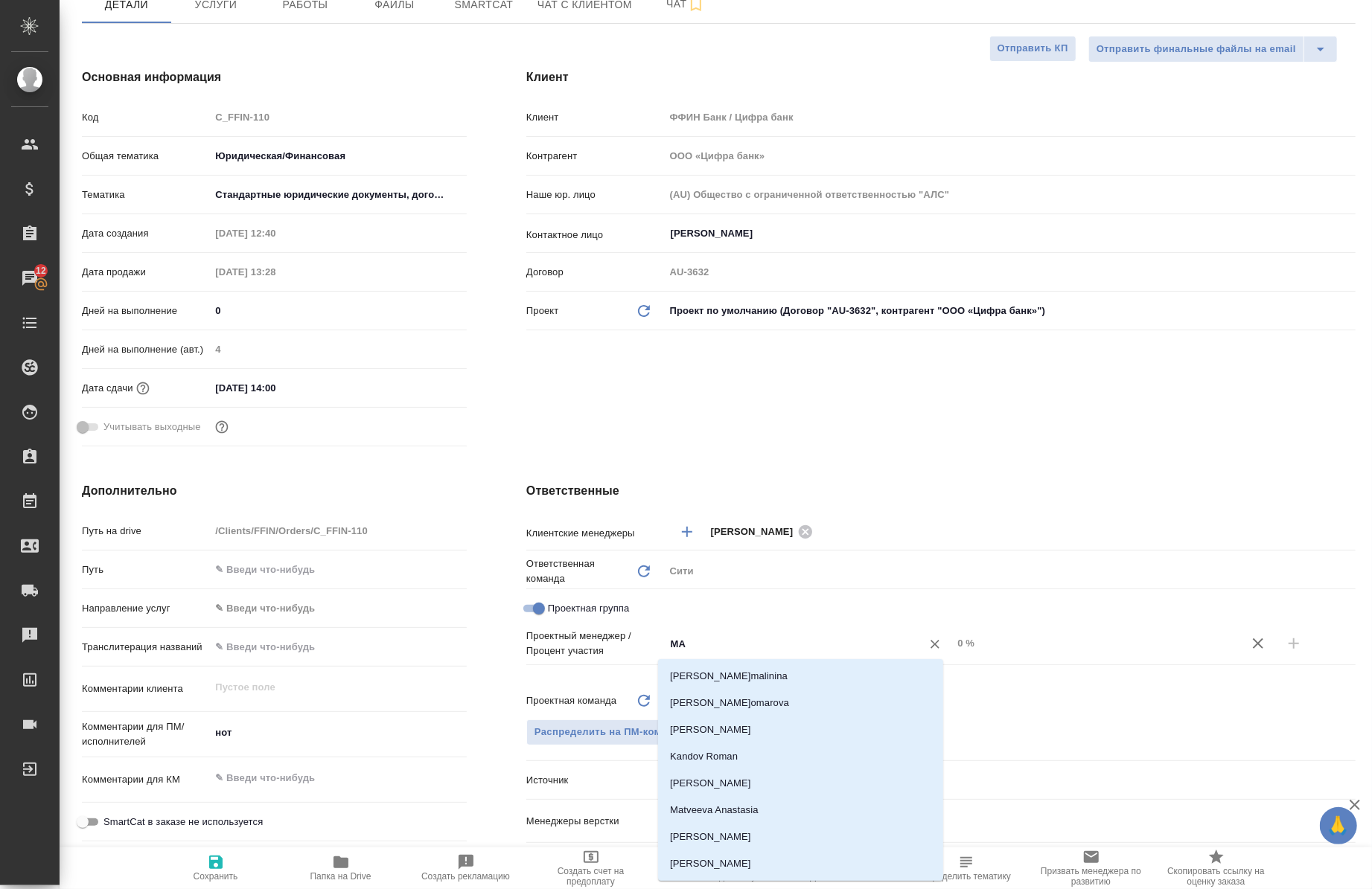
type input "MAT"
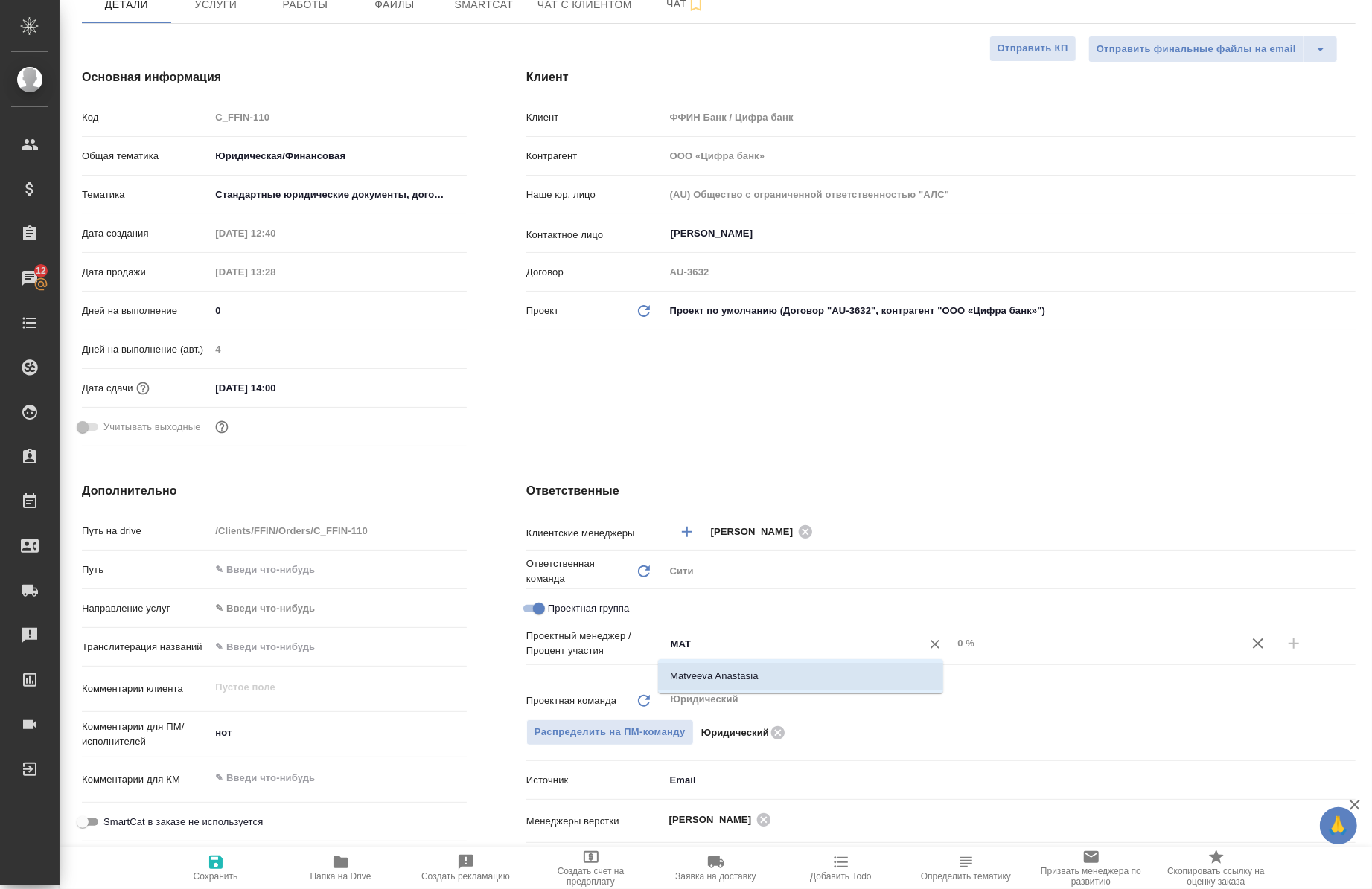
click at [754, 668] on li "Matveeva Anastasia" at bounding box center [800, 677] width 286 height 27
type textarea "x"
click at [952, 640] on div "0 %" at bounding box center [1096, 643] width 288 height 21
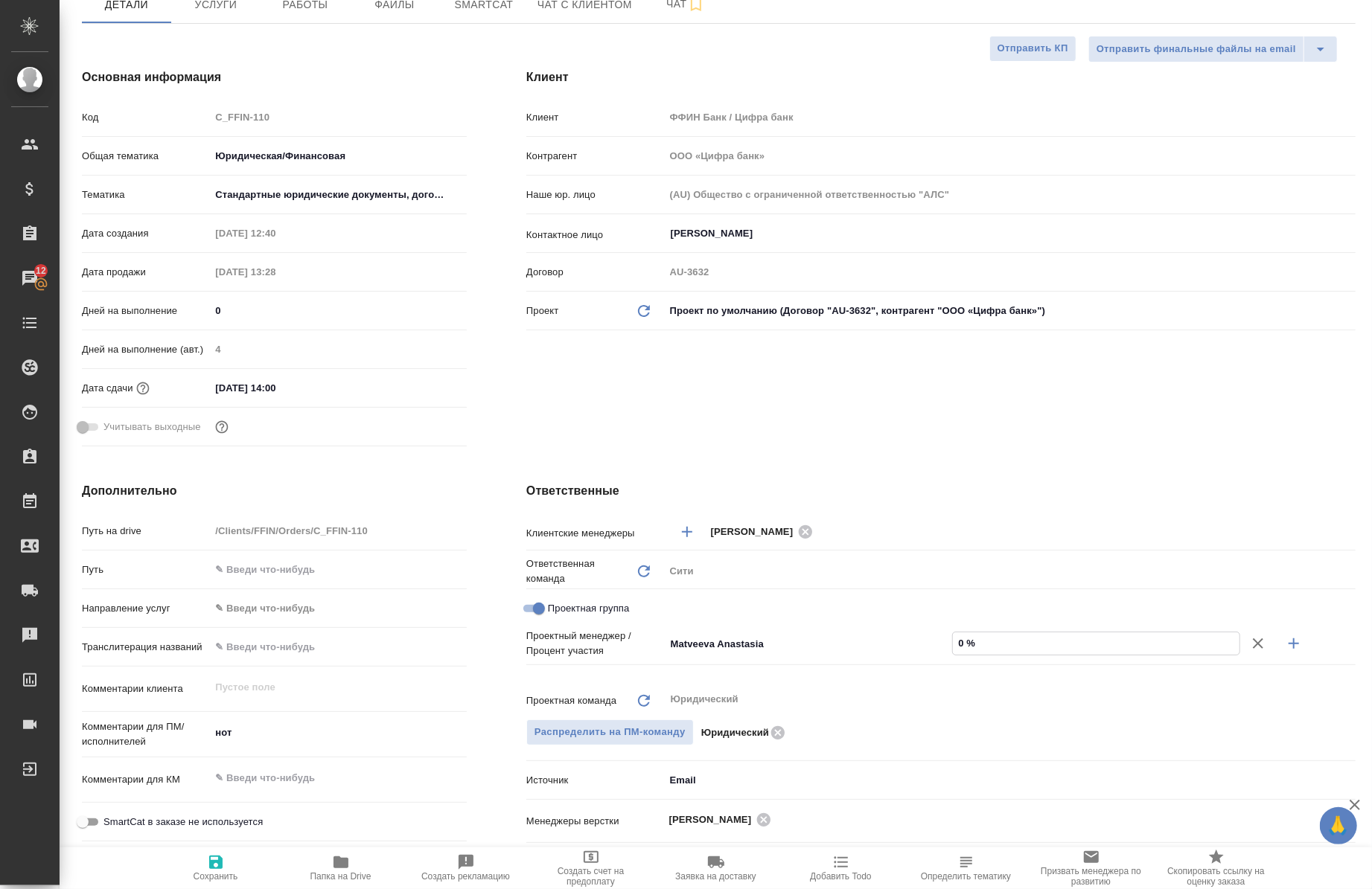
type input "90 %"
type textarea "x"
type input "90 %"
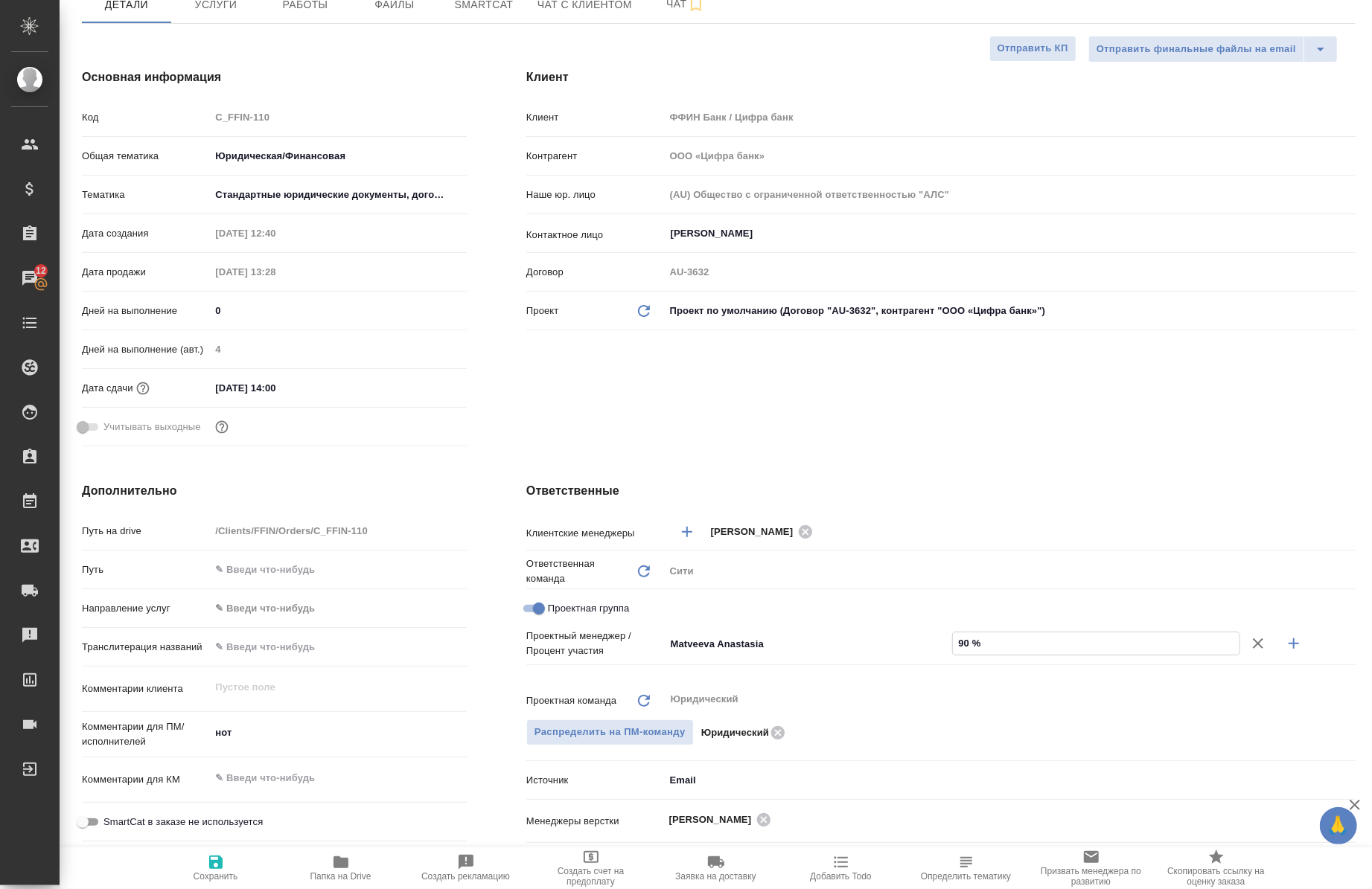
click at [1285, 638] on icon "button" at bounding box center [1293, 643] width 18 height 18
type textarea "x"
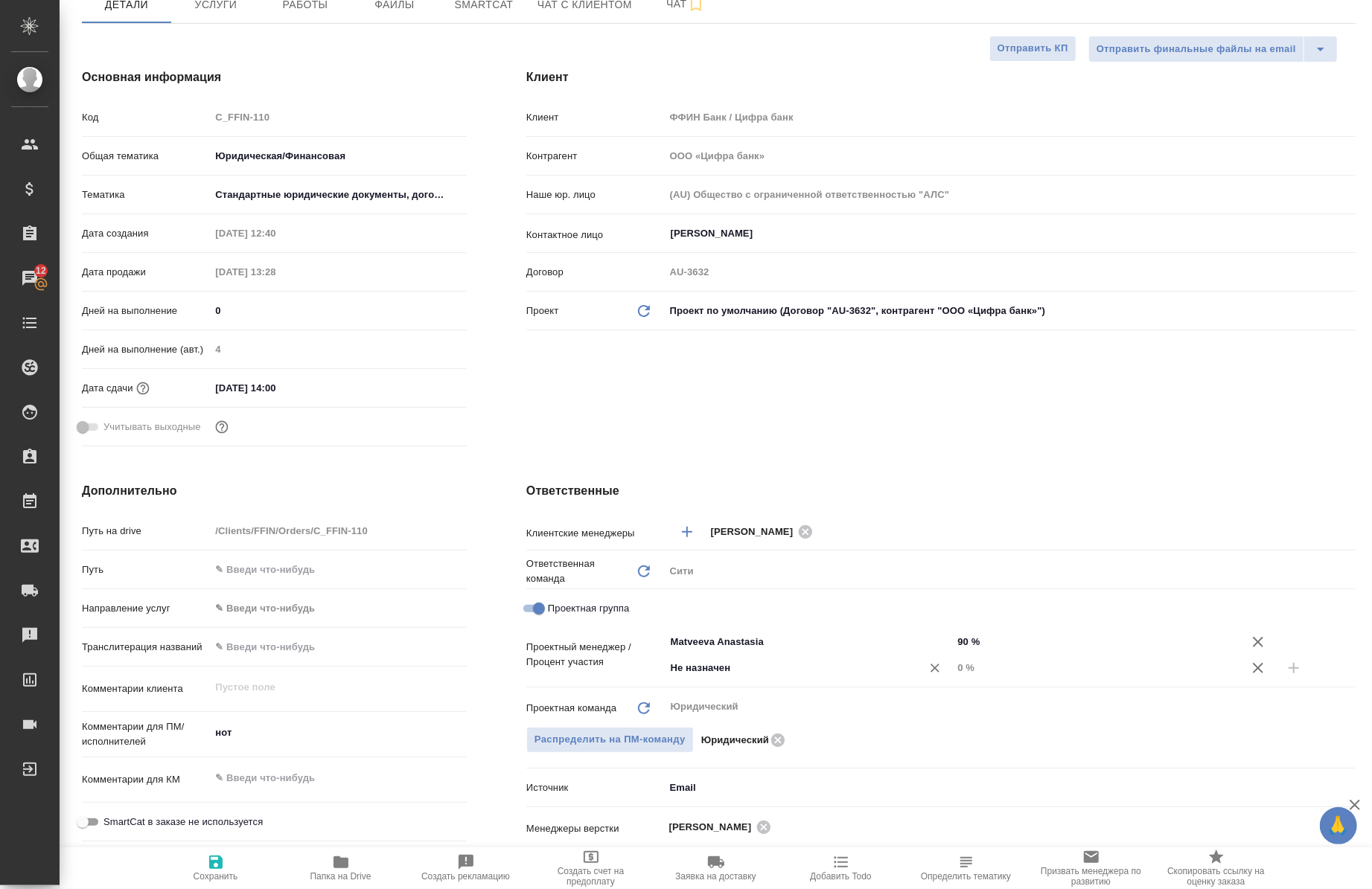
click at [782, 659] on input "Не назначен" at bounding box center [784, 668] width 229 height 18
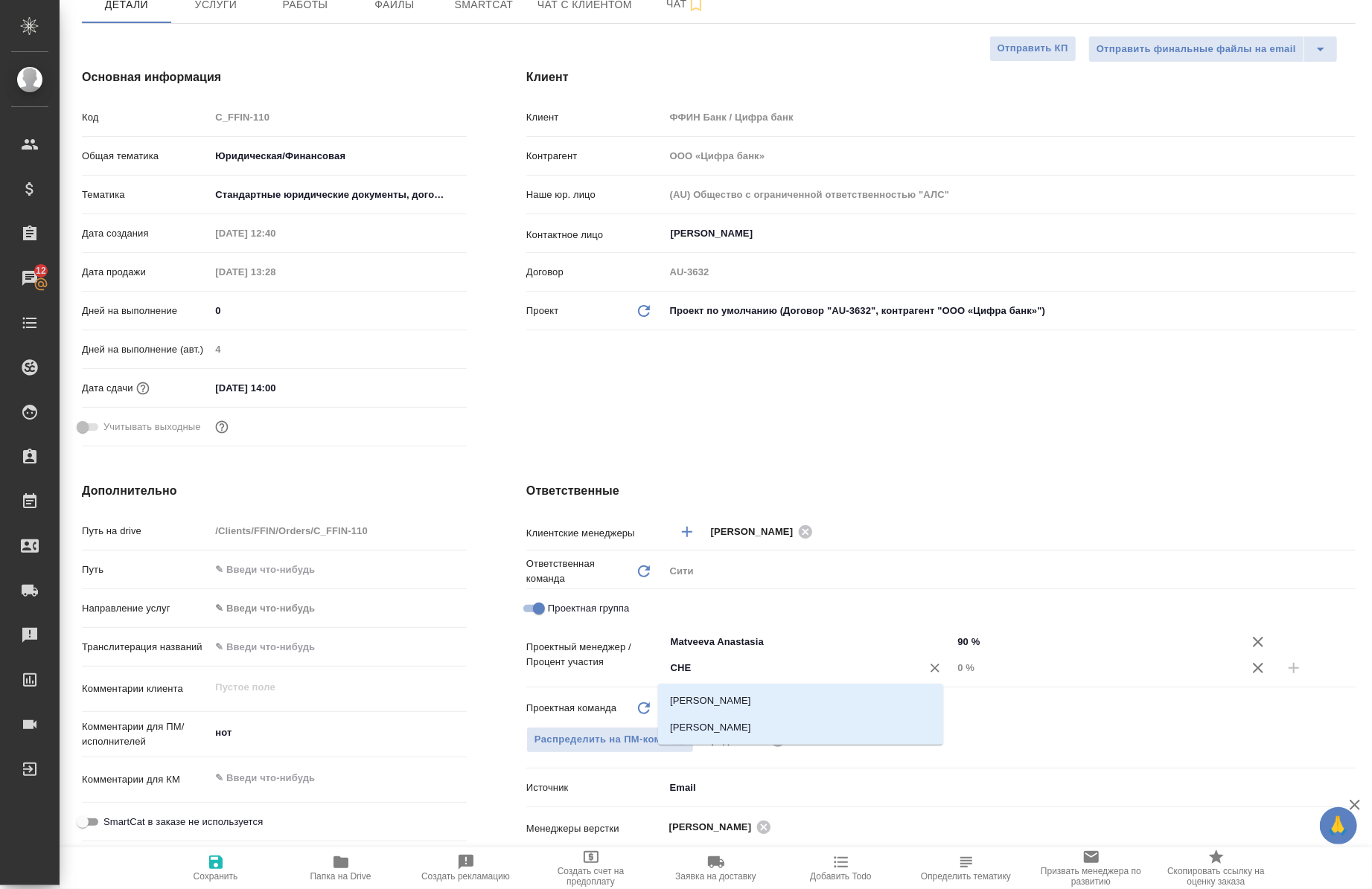
type input "CHER"
click at [761, 697] on li "[PERSON_NAME]" at bounding box center [800, 701] width 286 height 27
type textarea "x"
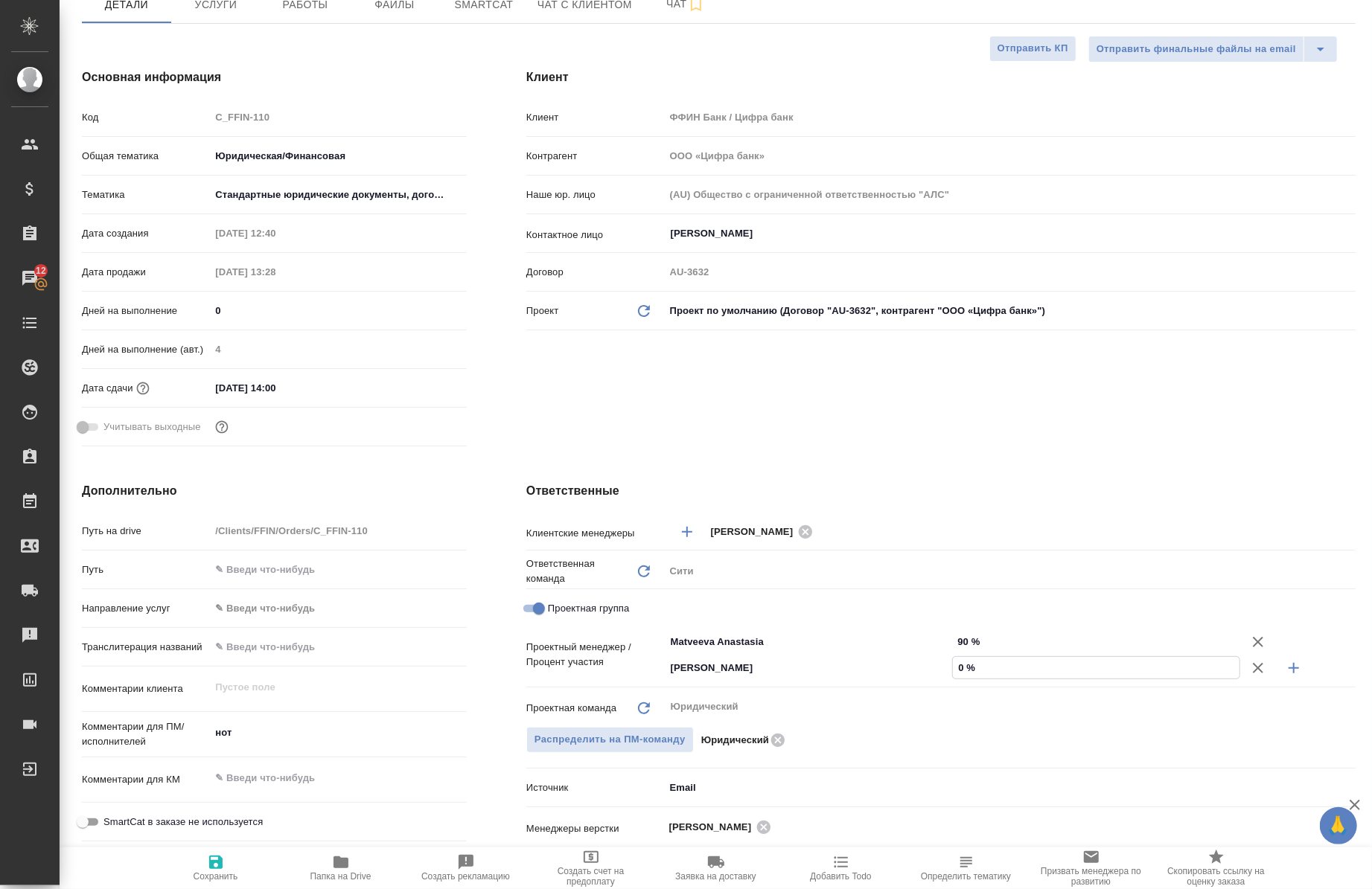
click at [953, 674] on input "0 %" at bounding box center [1096, 668] width 287 height 21
type input "10 %"
type textarea "x"
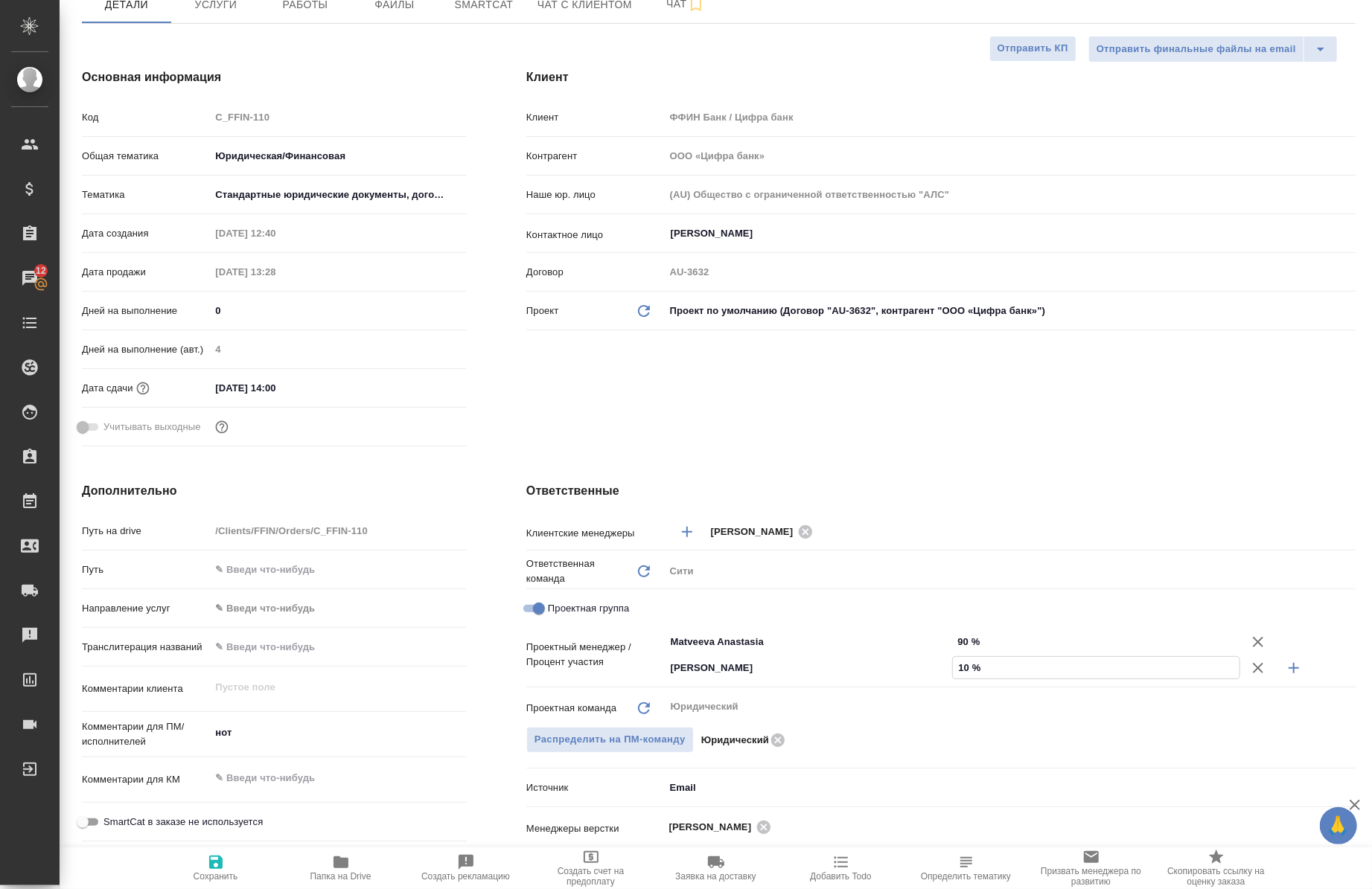
type input "10 %"
click at [217, 874] on span "Сохранить" at bounding box center [215, 877] width 44 height 11
type textarea "x"
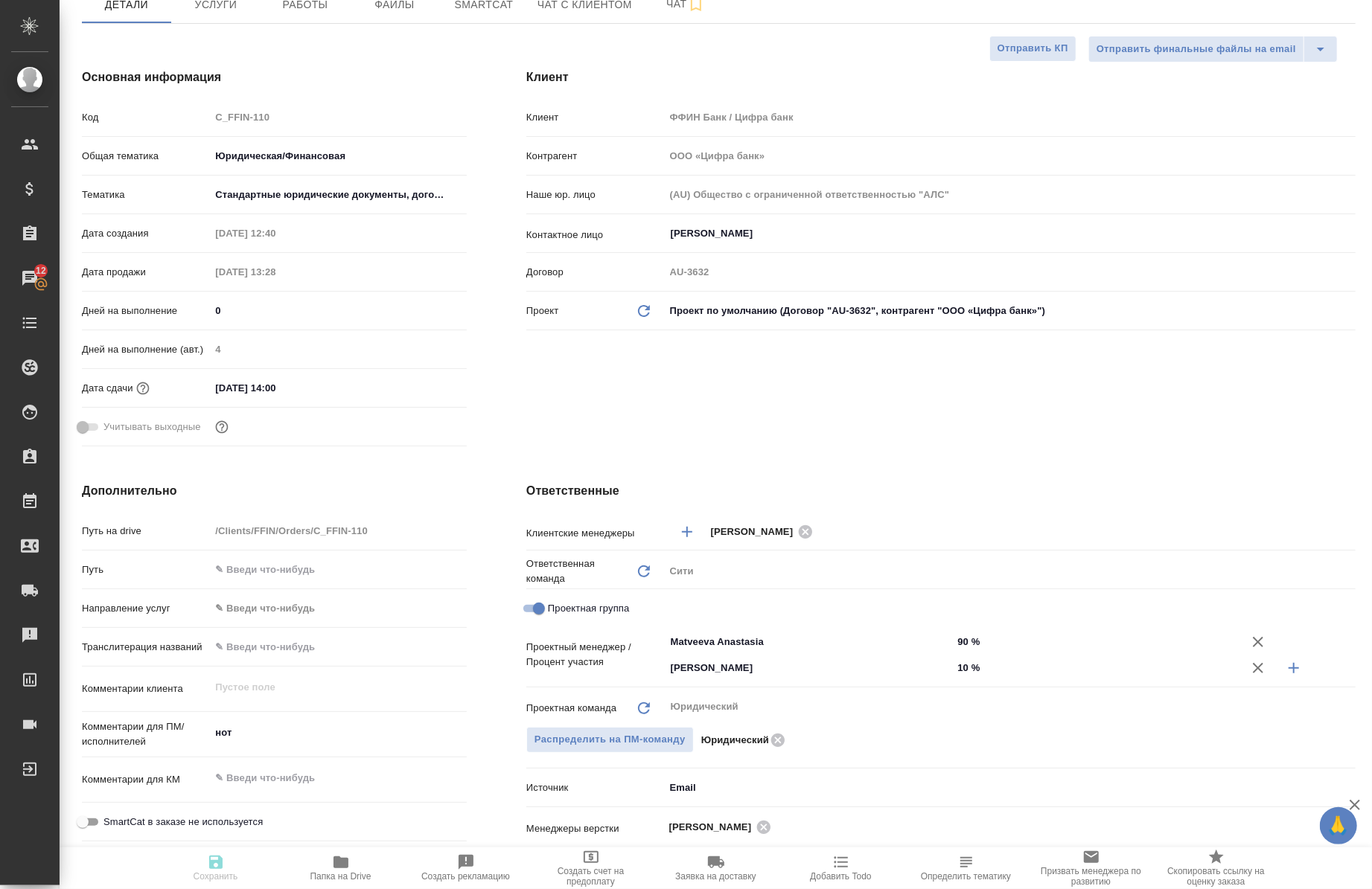
type textarea "x"
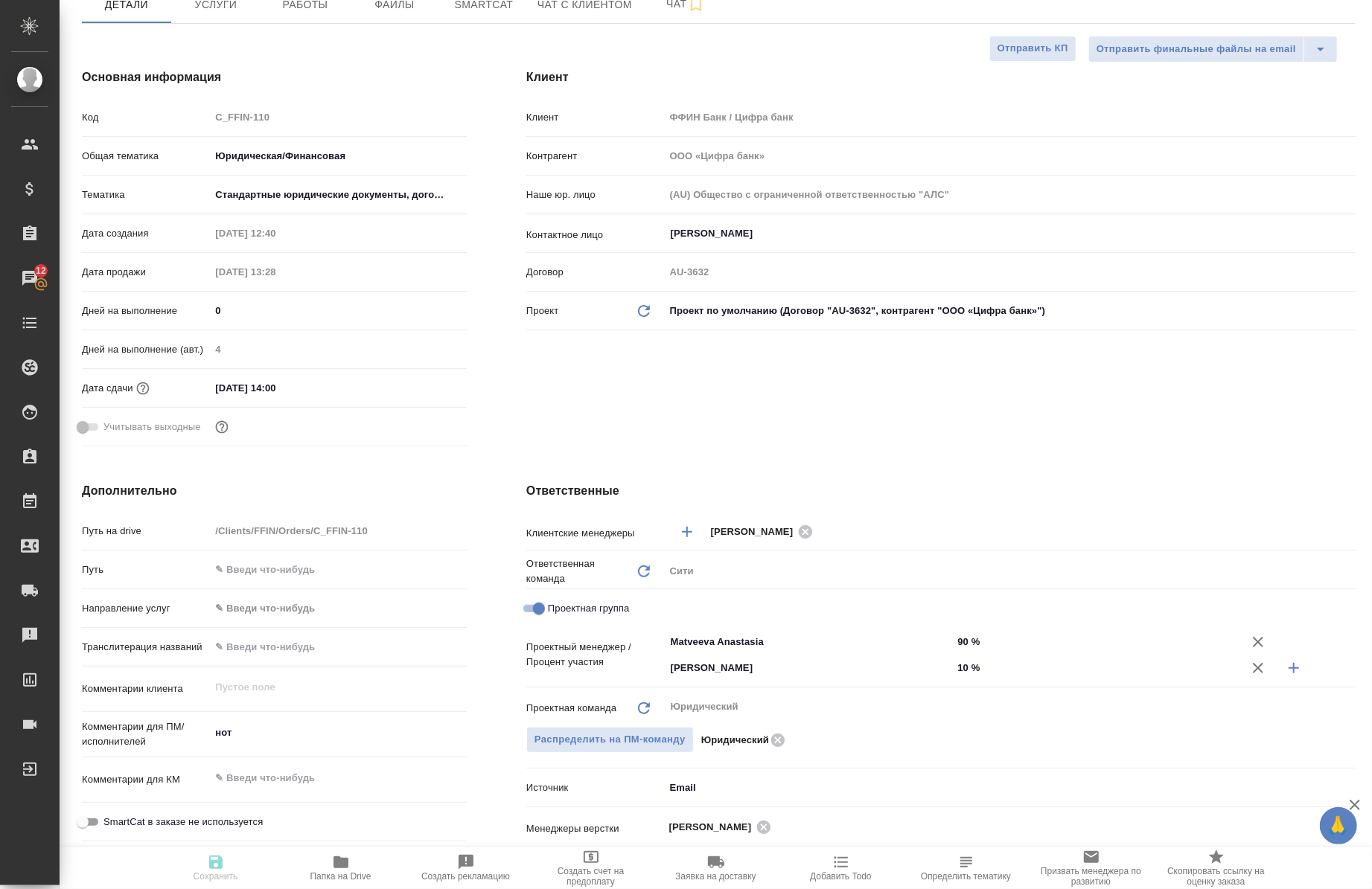
type textarea "x"
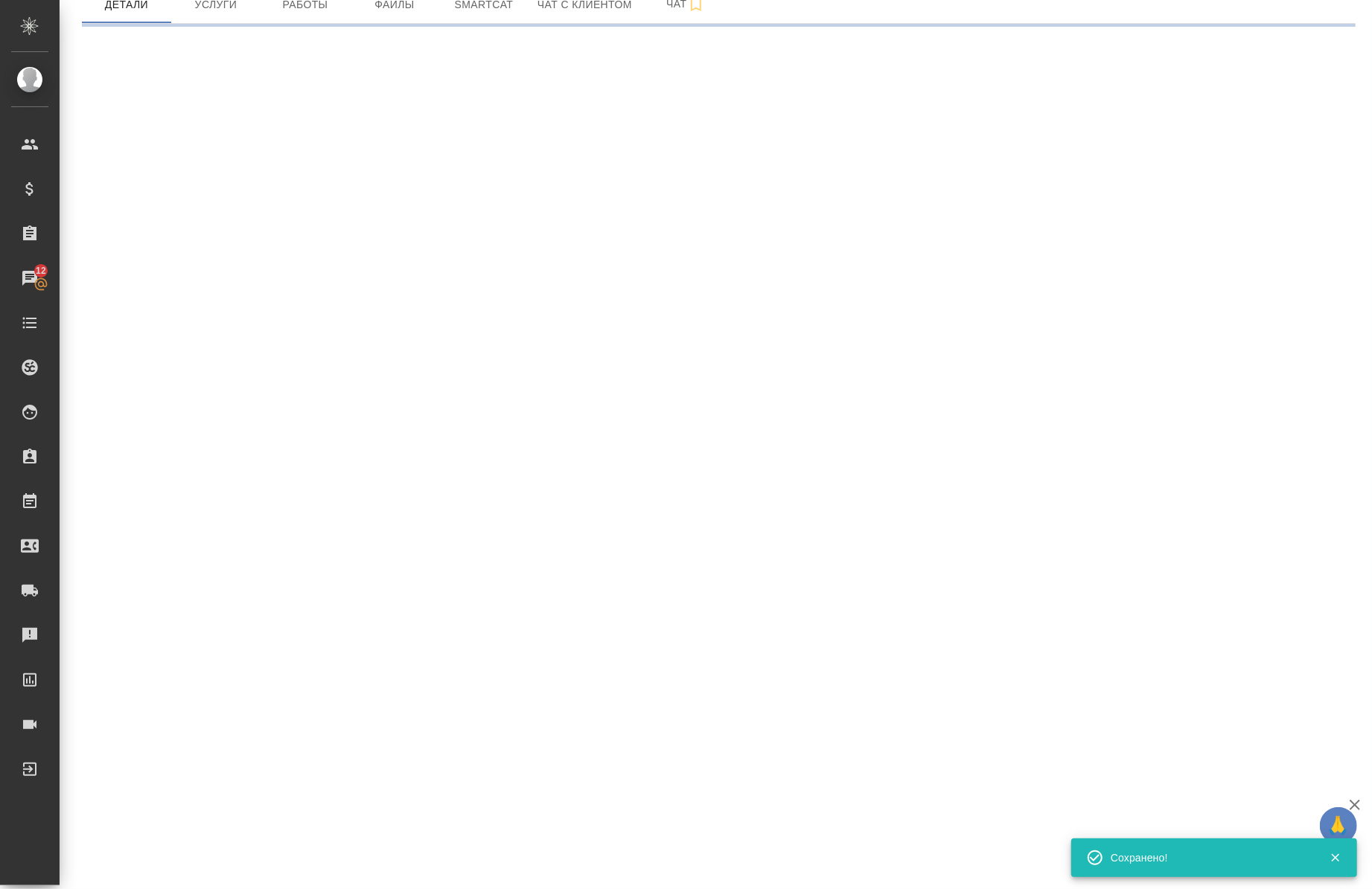
select select "RU"
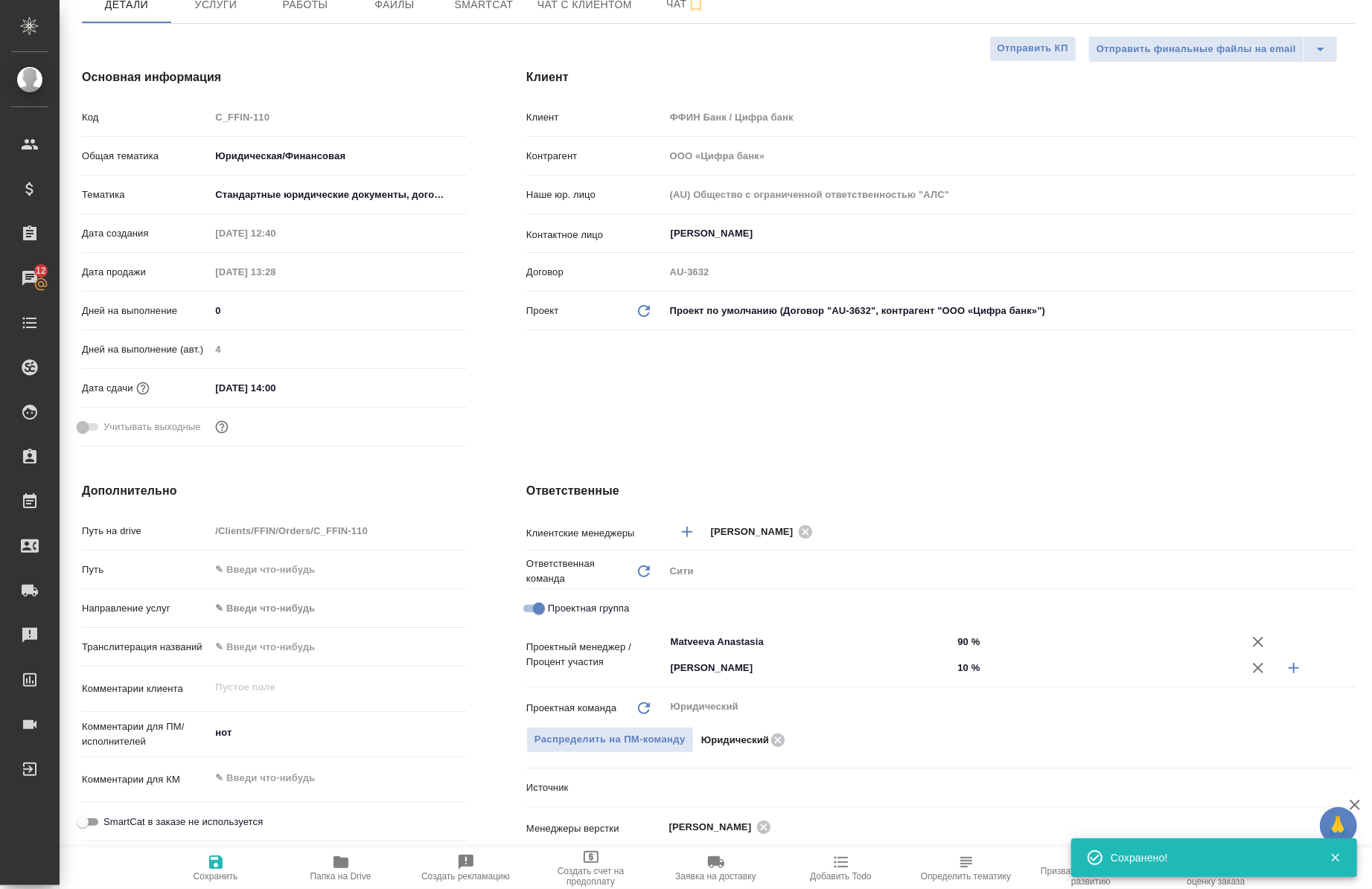
type textarea "x"
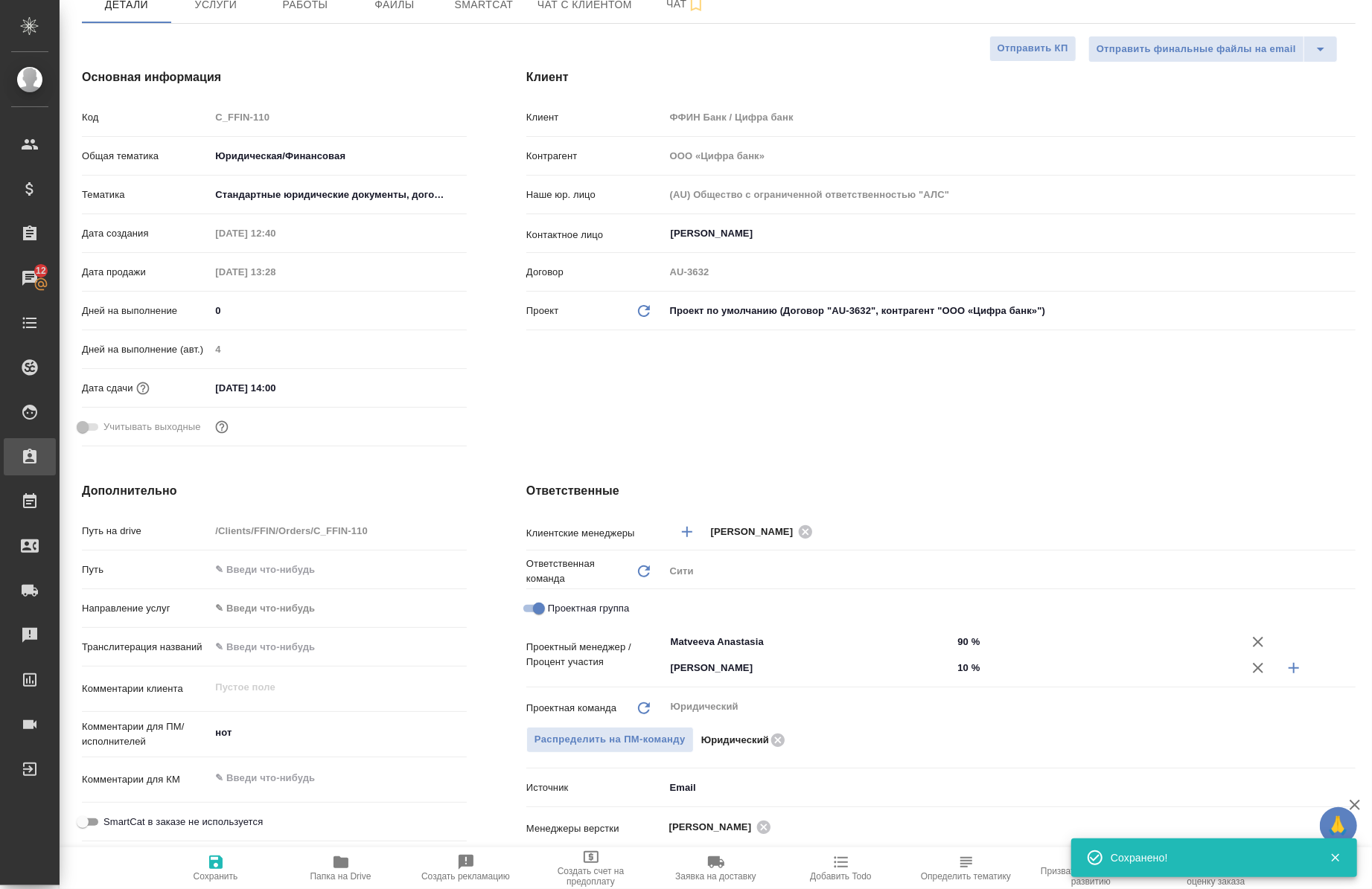
type textarea "x"
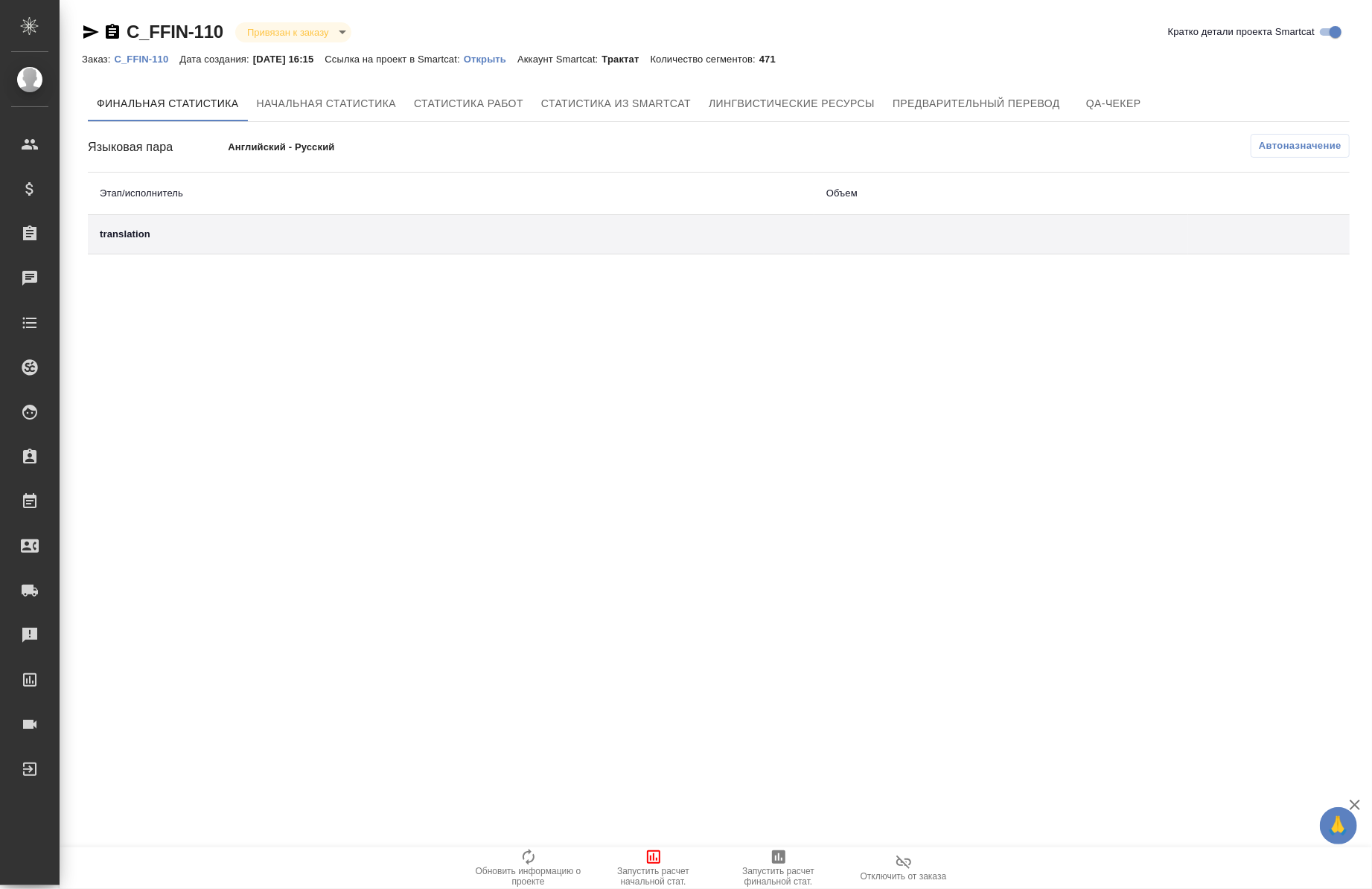
click at [512, 58] on p "Открыть" at bounding box center [490, 60] width 54 height 12
click at [502, 61] on p "Открыть" at bounding box center [490, 60] width 54 height 12
